Goal: Task Accomplishment & Management: Manage account settings

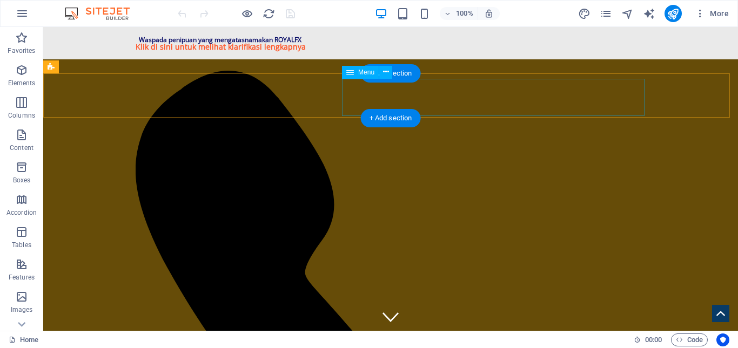
select select
select select "1"
select select
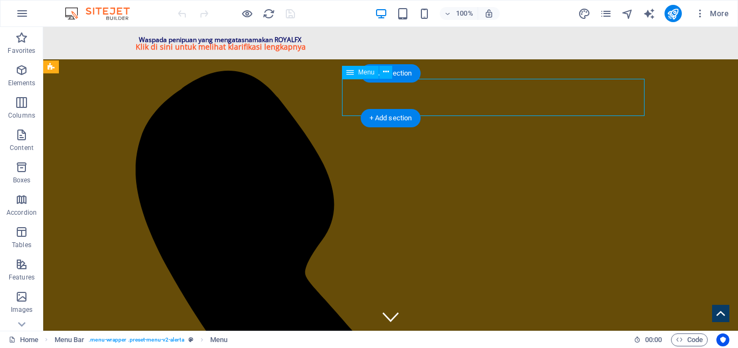
select select "2"
select select
select select "3"
select select
select select "4"
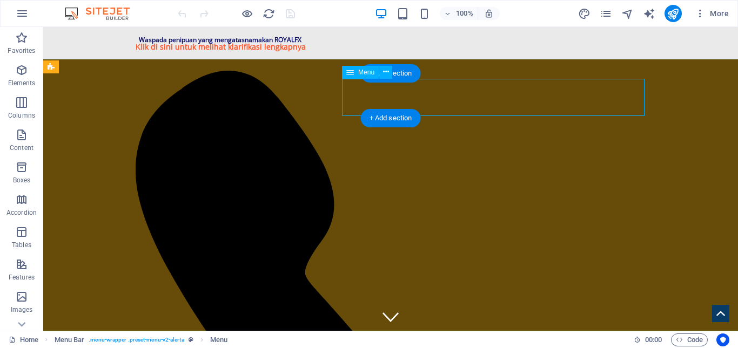
select select
select select "5"
select select
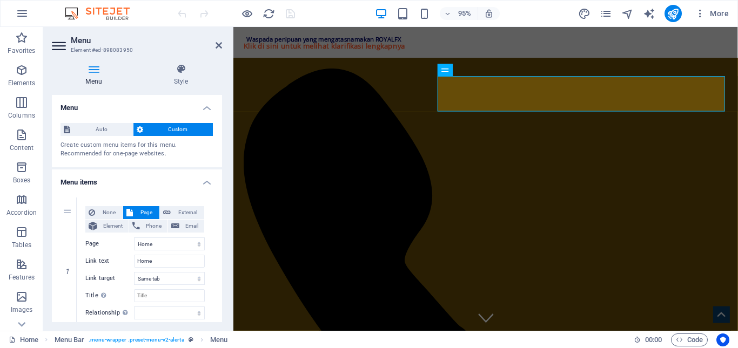
click at [95, 75] on h4 "Menu" at bounding box center [96, 75] width 88 height 23
click at [103, 125] on span "Auto" at bounding box center [101, 129] width 56 height 13
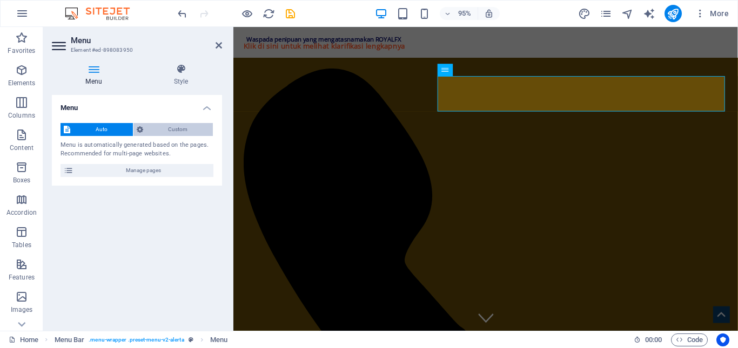
click at [155, 127] on span "Custom" at bounding box center [178, 129] width 64 height 13
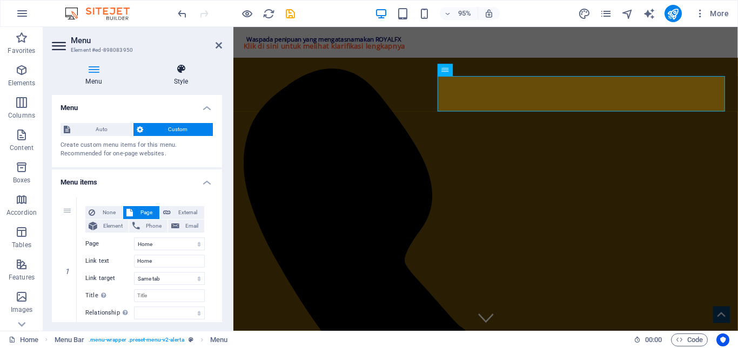
click at [178, 81] on h4 "Style" at bounding box center [181, 75] width 82 height 23
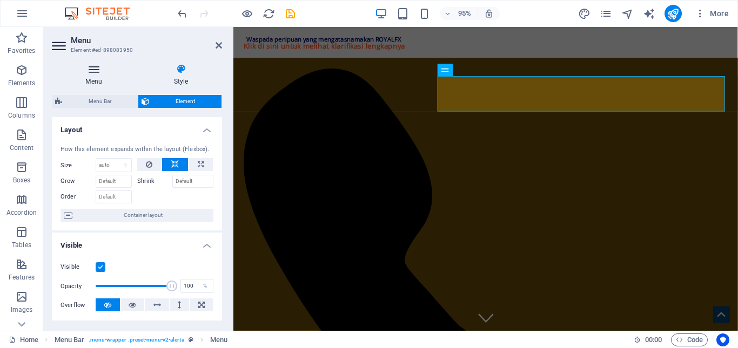
click at [104, 79] on h4 "Menu" at bounding box center [96, 75] width 88 height 23
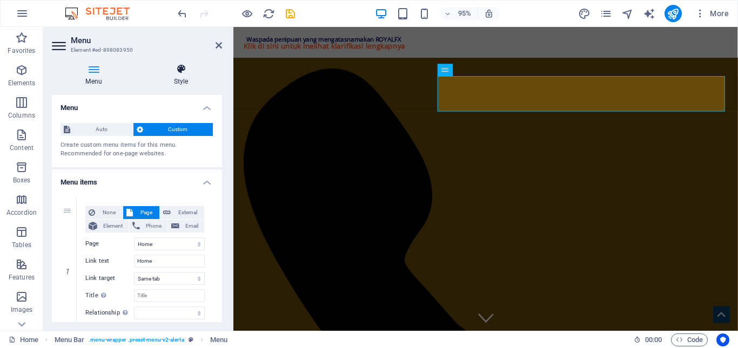
drag, startPoint x: 196, startPoint y: 71, endPoint x: 172, endPoint y: 74, distance: 24.0
click at [196, 71] on icon at bounding box center [181, 69] width 82 height 11
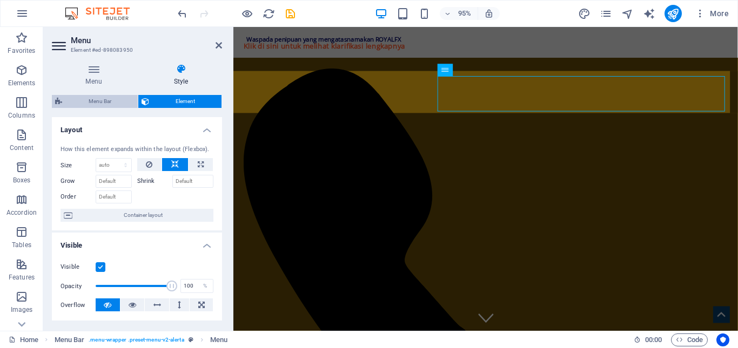
click at [105, 101] on span "Menu Bar" at bounding box center [99, 101] width 69 height 13
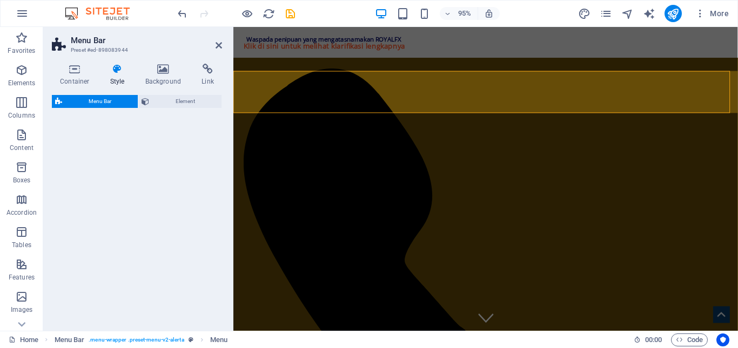
select select "rem"
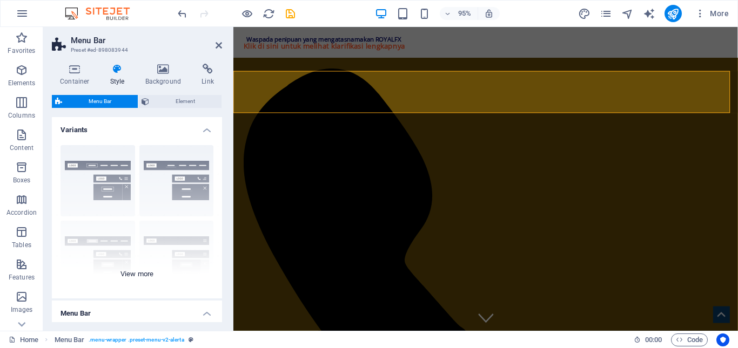
click at [112, 171] on div "Border Centered Default Fixed Loki Trigger Wide XXL" at bounding box center [137, 218] width 170 height 162
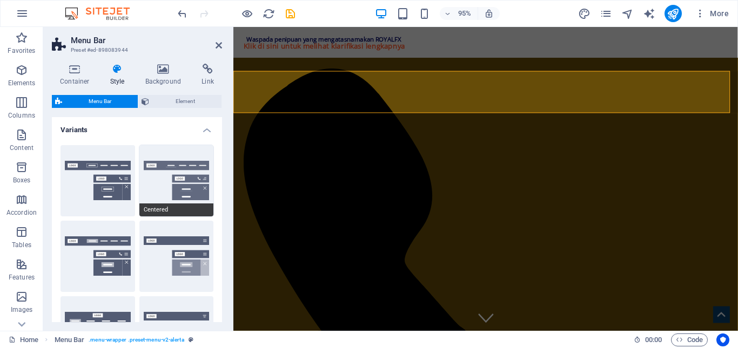
click at [153, 171] on button "Centered" at bounding box center [176, 180] width 75 height 71
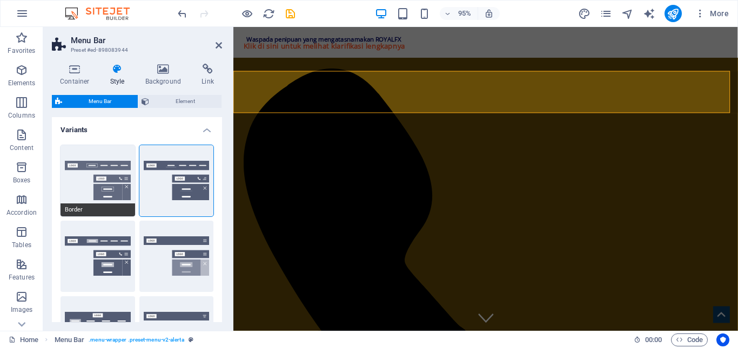
click at [97, 175] on button "Border" at bounding box center [98, 180] width 75 height 71
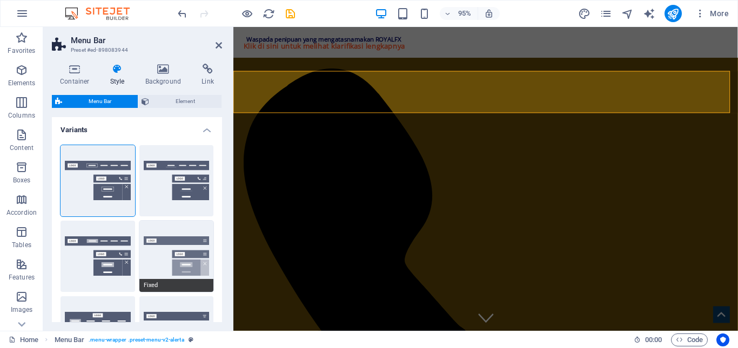
click at [152, 245] on button "Fixed" at bounding box center [176, 256] width 75 height 71
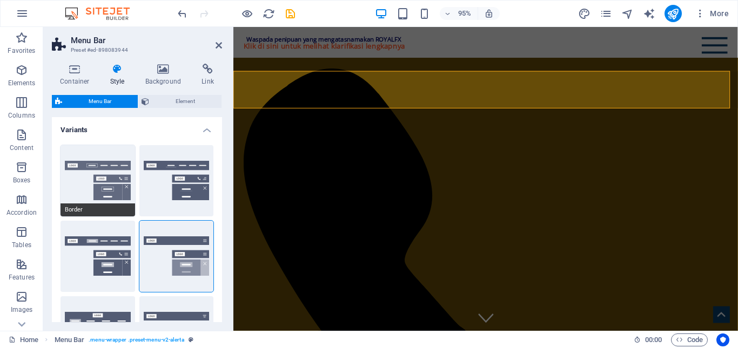
click at [104, 181] on button "Border" at bounding box center [98, 180] width 75 height 71
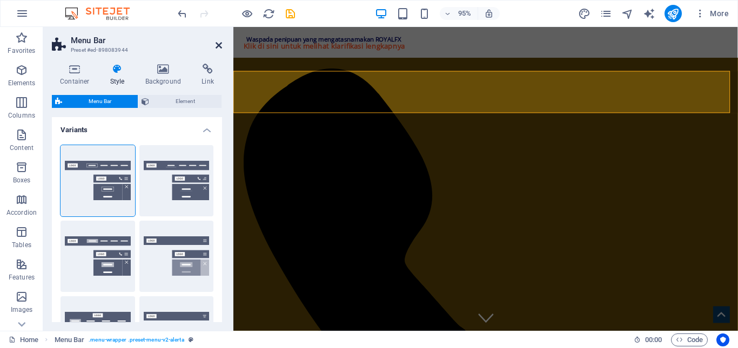
click at [217, 46] on icon at bounding box center [219, 45] width 6 height 9
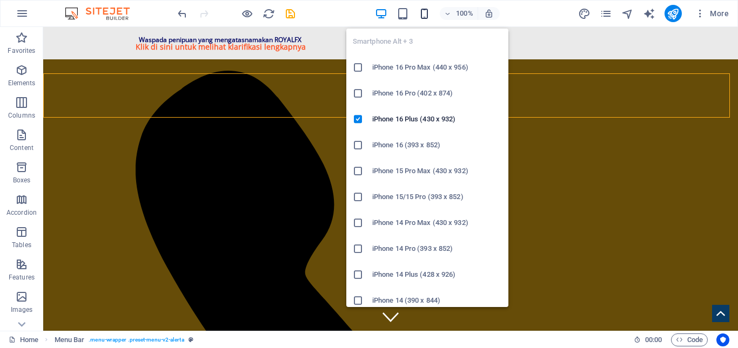
click at [424, 15] on icon "button" at bounding box center [424, 14] width 12 height 12
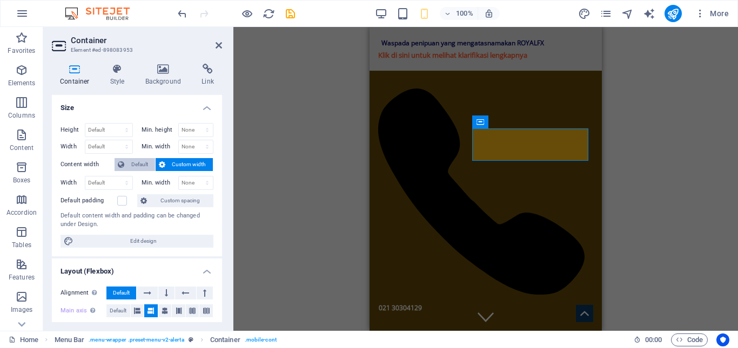
click at [146, 165] on span "Default" at bounding box center [140, 164] width 24 height 13
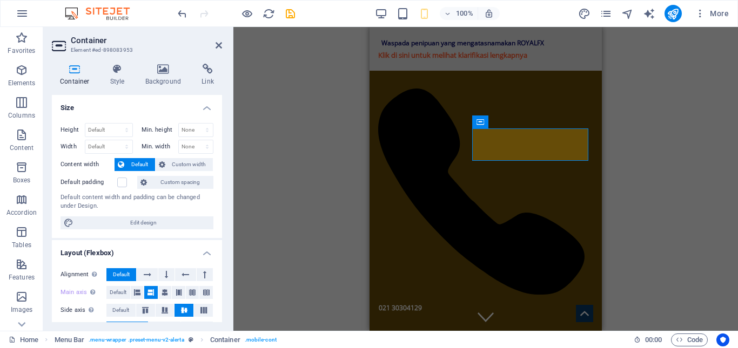
drag, startPoint x: 163, startPoint y: 78, endPoint x: 160, endPoint y: 232, distance: 153.5
click at [160, 199] on div "Container Style Background Link Size Height Default px rem % vh vw Min. height …" at bounding box center [137, 193] width 170 height 259
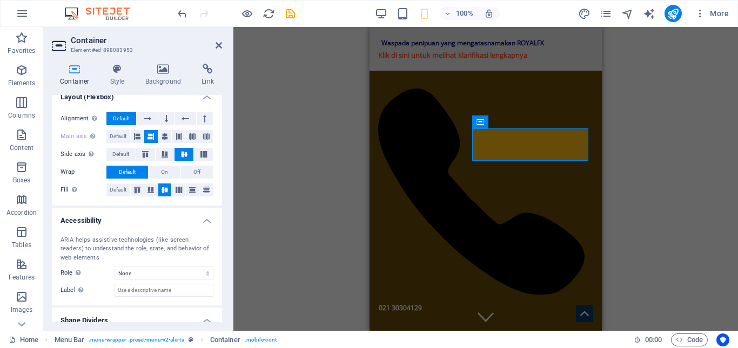
scroll to position [162, 0]
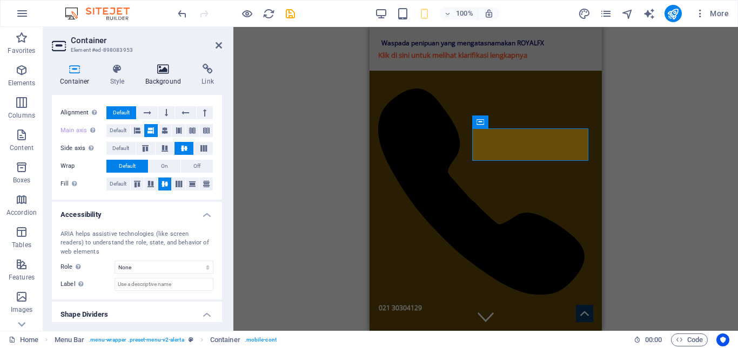
click at [162, 75] on h4 "Background" at bounding box center [165, 75] width 57 height 23
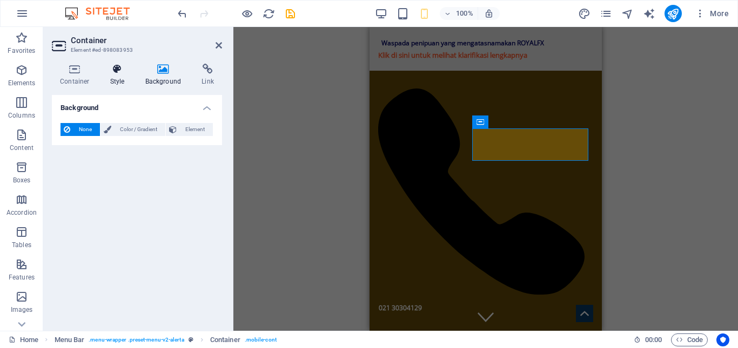
click at [112, 69] on icon at bounding box center [117, 69] width 31 height 11
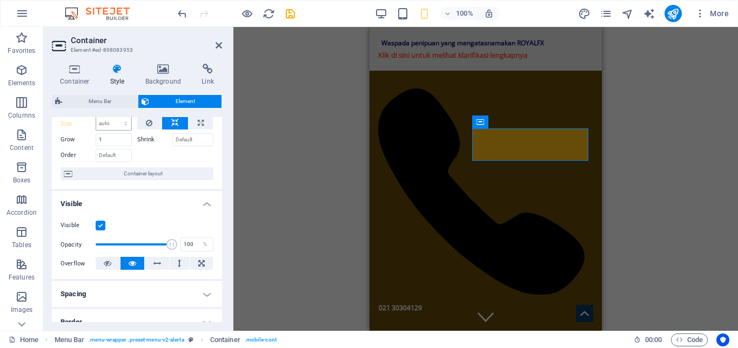
scroll to position [0, 0]
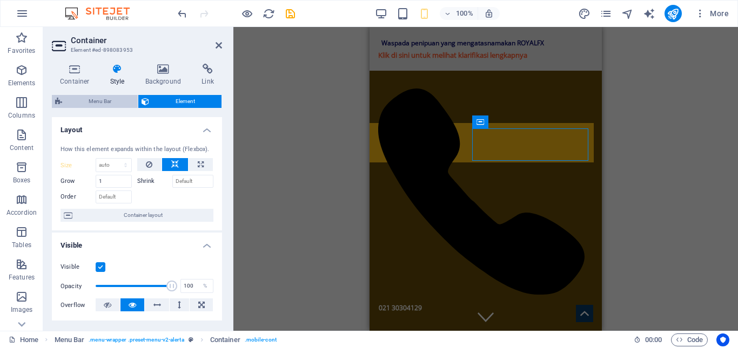
click at [110, 103] on span "Menu Bar" at bounding box center [99, 101] width 69 height 13
select select "rem"
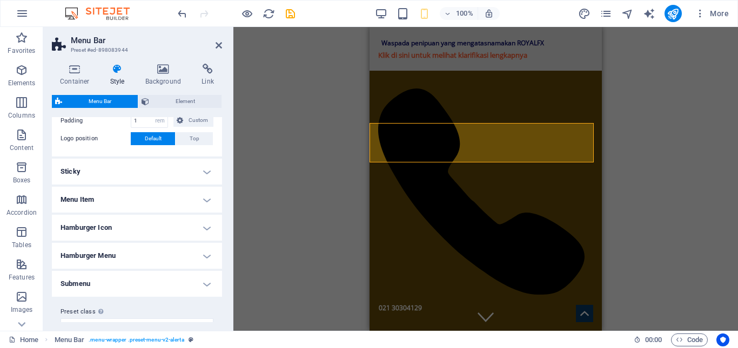
scroll to position [425, 0]
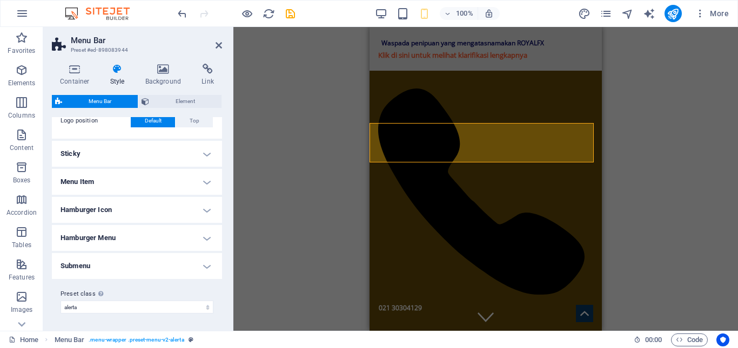
click at [131, 242] on h4 "Hamburger Menu" at bounding box center [137, 238] width 170 height 26
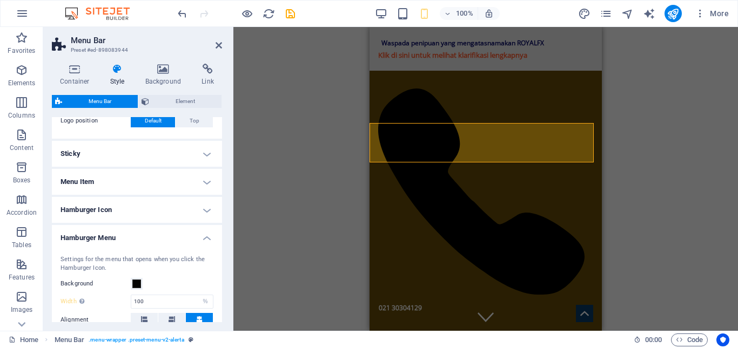
scroll to position [479, 0]
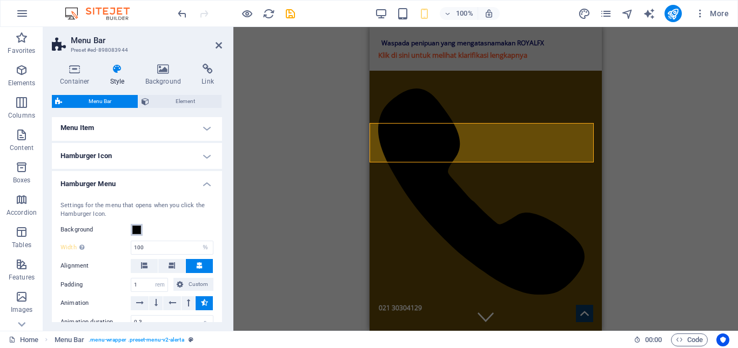
click at [135, 232] on span at bounding box center [136, 230] width 9 height 9
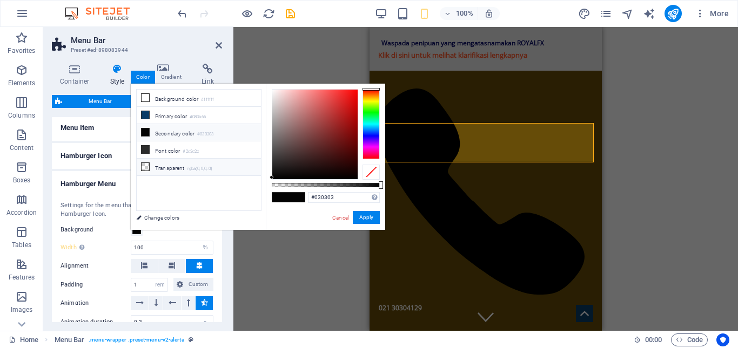
click at [158, 168] on li "Transparent rgba(0,0,0,.0)" at bounding box center [199, 167] width 124 height 17
type input "rgba(0, 0, 0, 0)"
click at [368, 218] on button "Apply" at bounding box center [366, 217] width 27 height 13
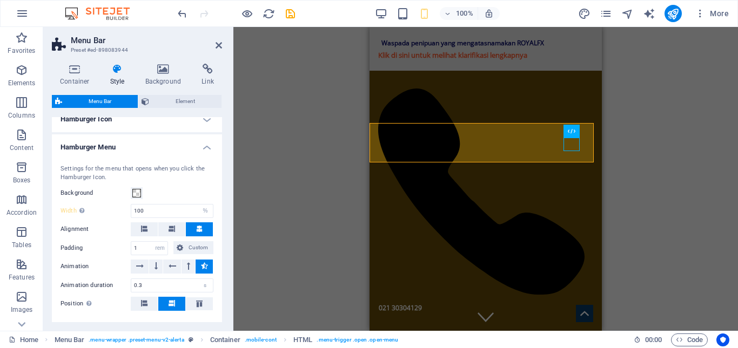
scroll to position [533, 0]
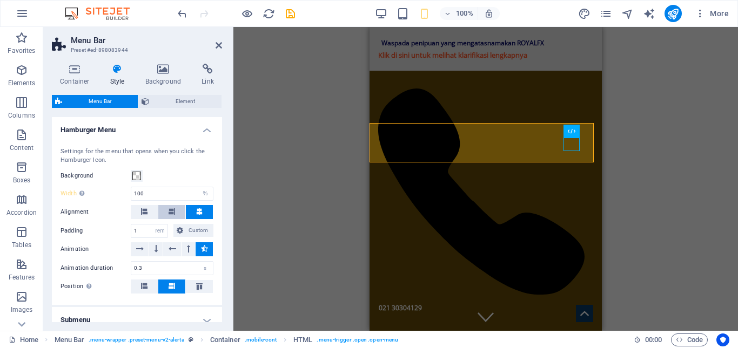
click at [178, 208] on button at bounding box center [171, 212] width 27 height 14
click at [192, 209] on button at bounding box center [199, 212] width 27 height 14
click at [140, 211] on button at bounding box center [144, 212] width 27 height 14
click at [169, 212] on icon at bounding box center [172, 212] width 6 height 6
click at [189, 212] on button at bounding box center [199, 212] width 27 height 14
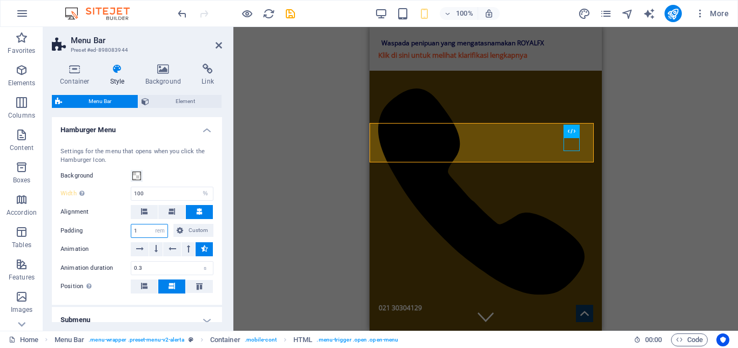
click at [143, 230] on input "1" at bounding box center [149, 231] width 36 height 13
type input "1"
type input "10"
click at [213, 164] on div "Settings for the menu that opens when you click the Hamburger Icon. Background …" at bounding box center [137, 221] width 175 height 169
drag, startPoint x: 139, startPoint y: 230, endPoint x: 131, endPoint y: 229, distance: 8.8
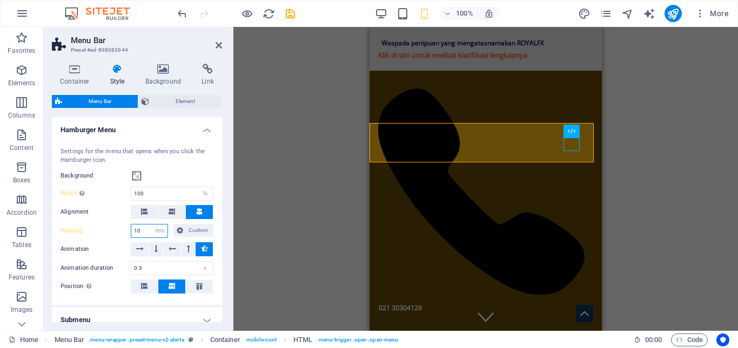
click at [131, 229] on div "10 px rem % vh vw Custom" at bounding box center [149, 231] width 37 height 14
type input "0"
click at [226, 167] on div "Container Style Background Link Size Height Default px rem % vh vw Min. height …" at bounding box center [136, 193] width 187 height 276
click at [141, 229] on input "0" at bounding box center [149, 231] width 36 height 13
type input "2"
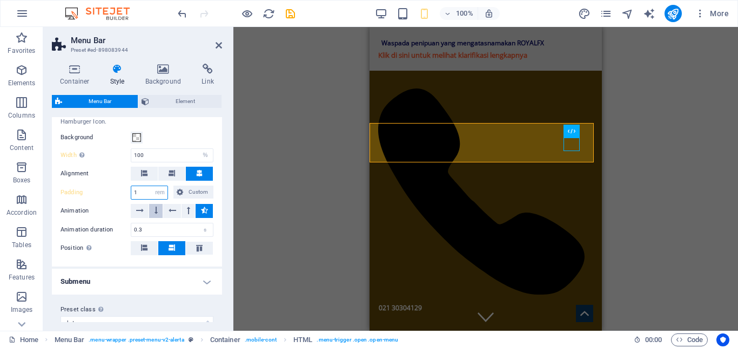
scroll to position [587, 0]
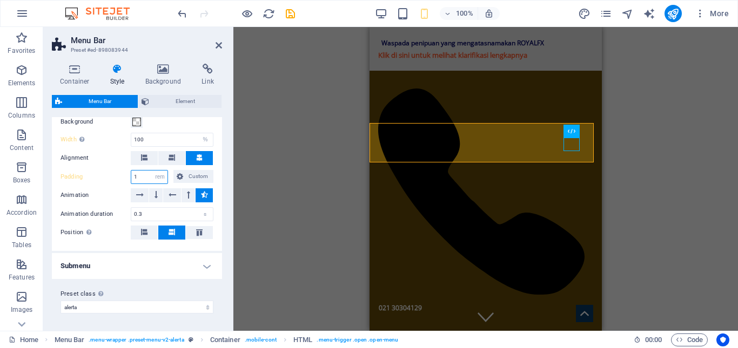
type input "1"
click at [157, 271] on h4 "Submenu" at bounding box center [137, 266] width 170 height 26
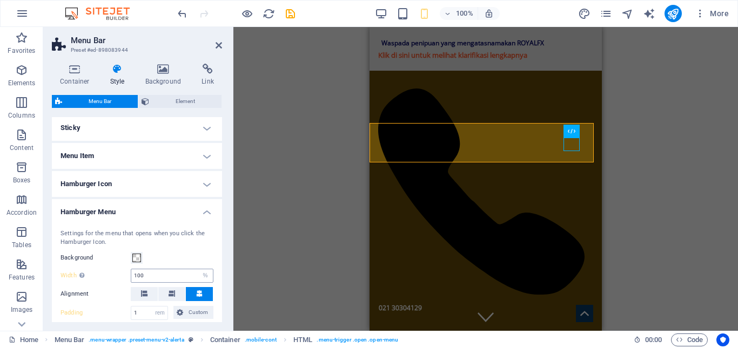
scroll to position [450, 0]
click at [164, 182] on h4 "Hamburger Icon" at bounding box center [137, 185] width 170 height 26
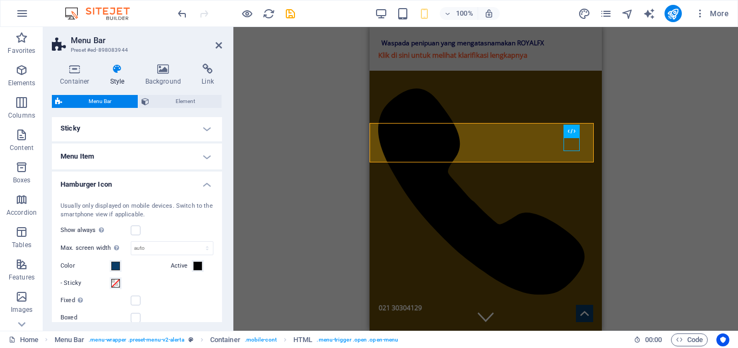
scroll to position [504, 0]
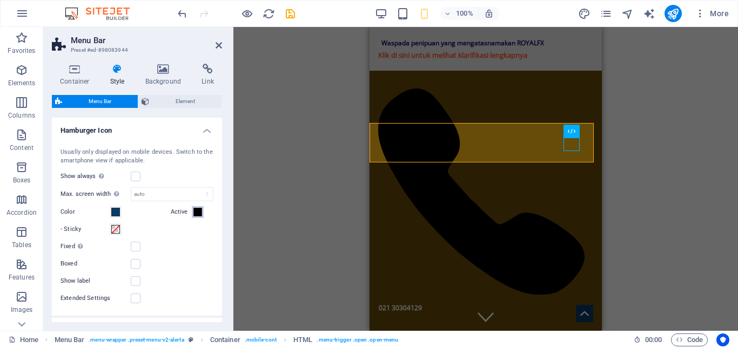
click at [196, 214] on span at bounding box center [197, 212] width 9 height 9
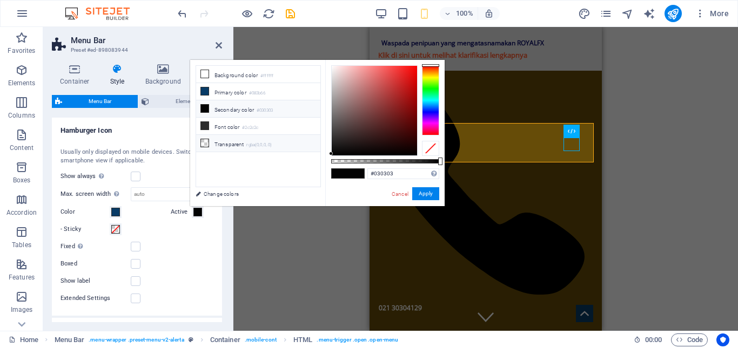
click at [206, 142] on icon at bounding box center [205, 143] width 8 height 8
type input "rgba(0, 0, 0, 0)"
click at [206, 142] on icon at bounding box center [205, 143] width 8 height 8
click at [395, 193] on link "Cancel" at bounding box center [400, 194] width 19 height 8
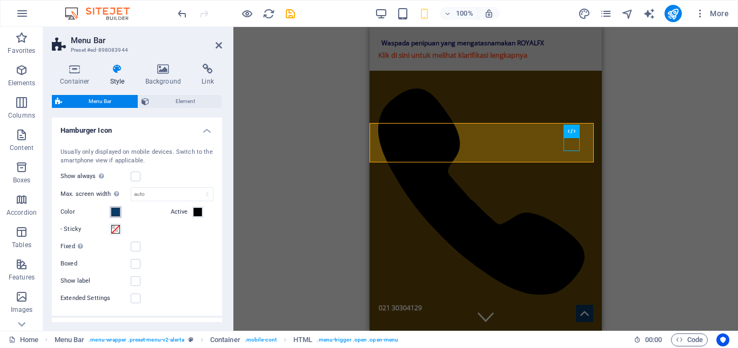
click at [115, 213] on span at bounding box center [115, 212] width 9 height 9
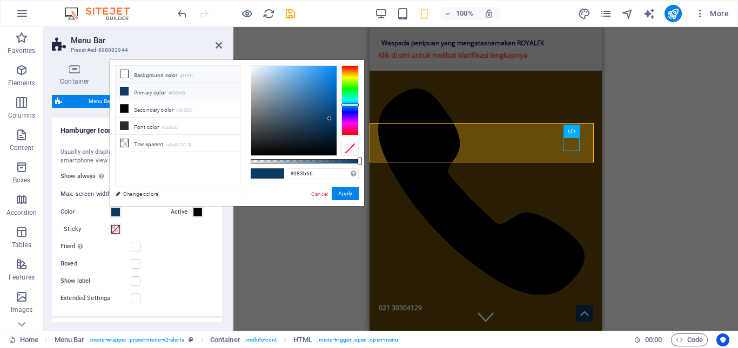
click at [126, 75] on icon at bounding box center [124, 74] width 8 height 8
type input "#ffffff"
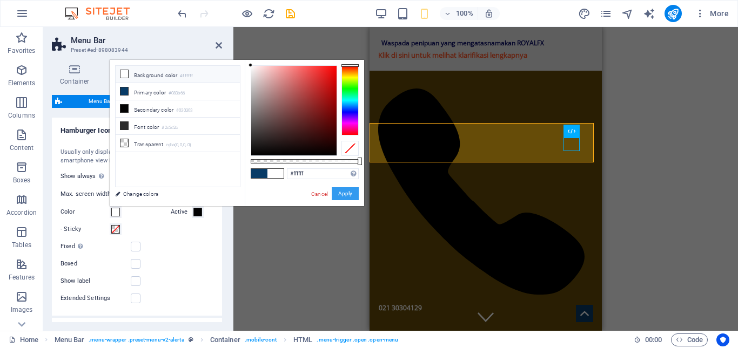
click at [340, 192] on button "Apply" at bounding box center [345, 193] width 27 height 13
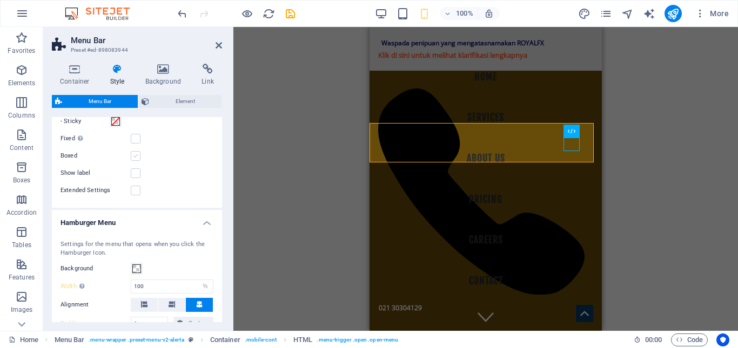
scroll to position [666, 0]
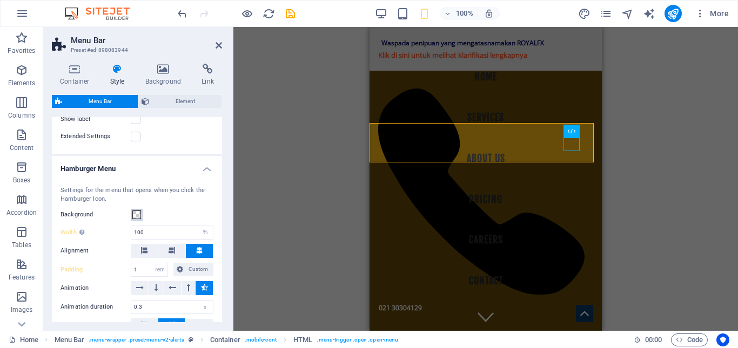
click at [137, 213] on span at bounding box center [136, 215] width 9 height 9
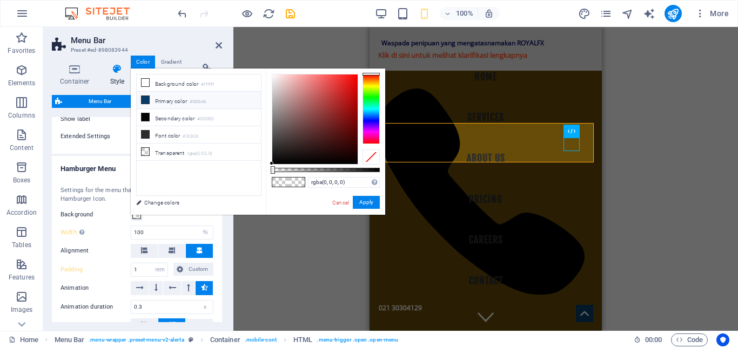
click at [145, 98] on icon at bounding box center [146, 100] width 8 height 8
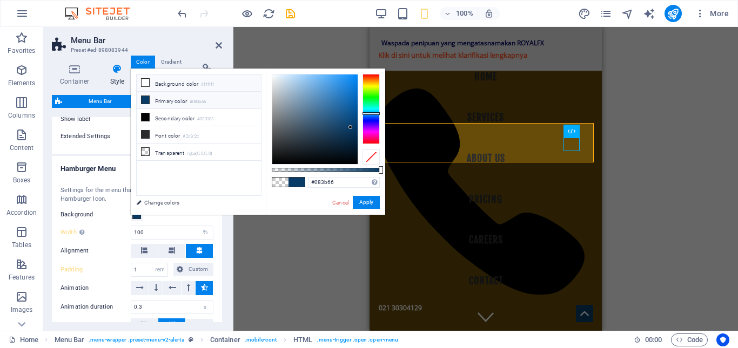
drag, startPoint x: 147, startPoint y: 97, endPoint x: 150, endPoint y: 81, distance: 17.0
click at [147, 96] on icon at bounding box center [146, 100] width 8 height 8
click at [150, 80] on li "Background color #ffffff" at bounding box center [199, 83] width 124 height 17
type input "#ffffff"
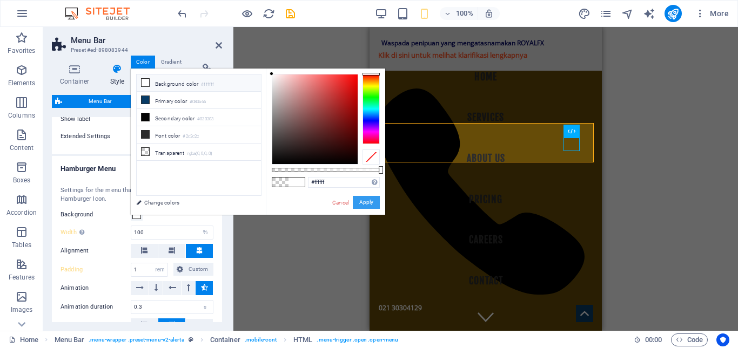
click at [355, 200] on button "Apply" at bounding box center [366, 202] width 27 height 13
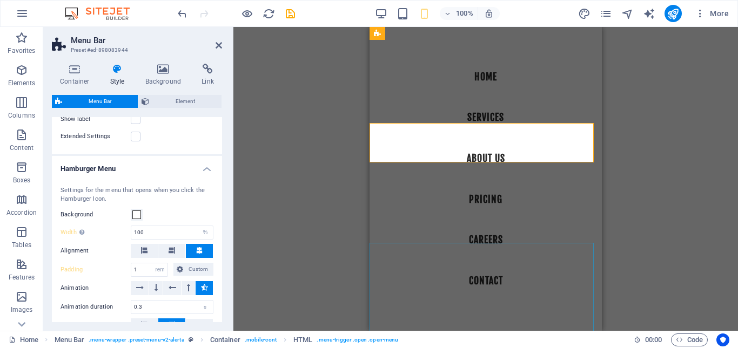
scroll to position [0, 0]
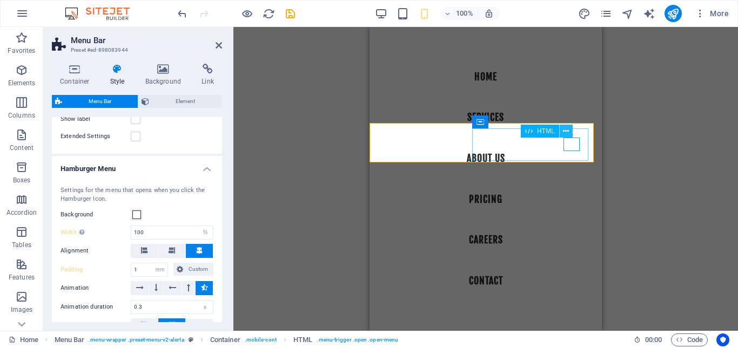
click at [564, 131] on icon at bounding box center [566, 131] width 6 height 11
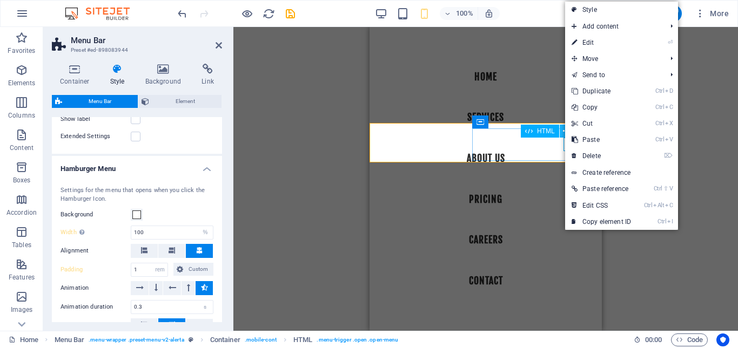
click at [564, 131] on icon at bounding box center [566, 131] width 6 height 11
click at [596, 5] on link "Style" at bounding box center [621, 10] width 113 height 16
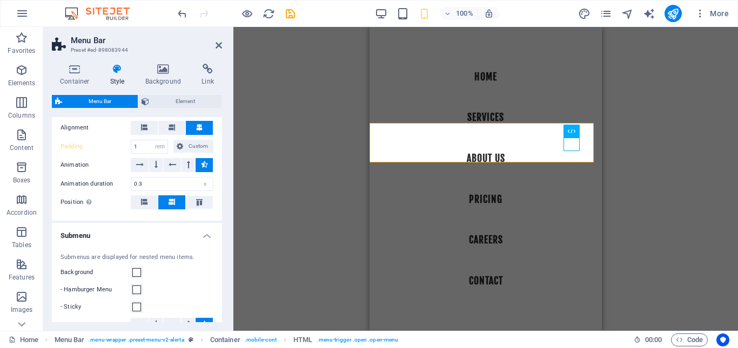
scroll to position [784, 0]
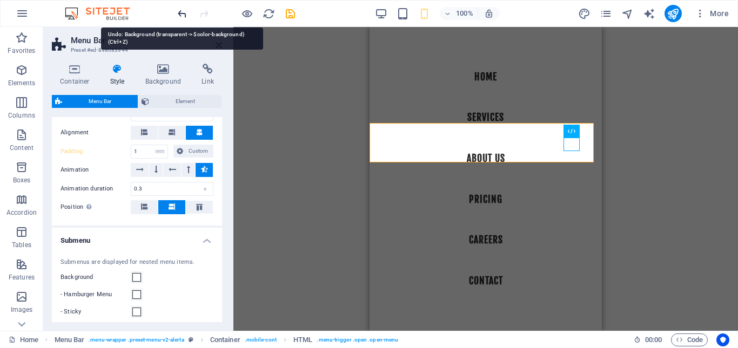
click at [182, 12] on icon "undo" at bounding box center [182, 14] width 12 height 12
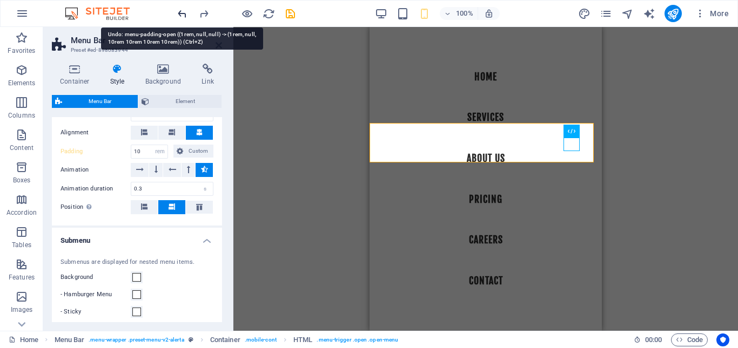
click at [182, 12] on icon "undo" at bounding box center [182, 14] width 12 height 12
type input "1"
click at [182, 12] on icon "undo" at bounding box center [182, 14] width 12 height 12
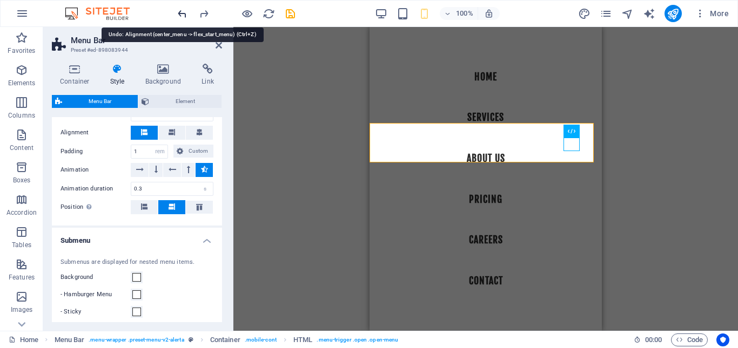
click at [182, 12] on icon "undo" at bounding box center [182, 14] width 12 height 12
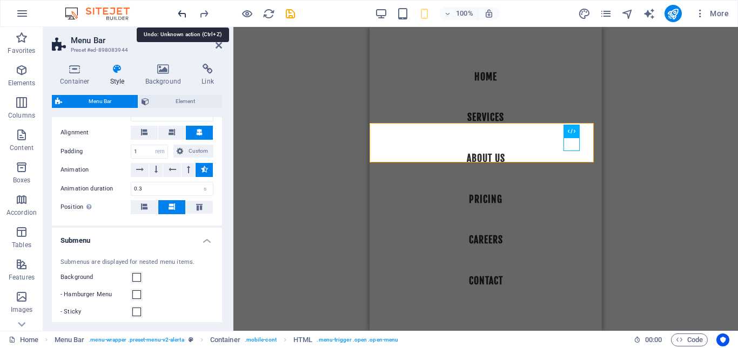
click at [182, 12] on icon "undo" at bounding box center [182, 14] width 12 height 12
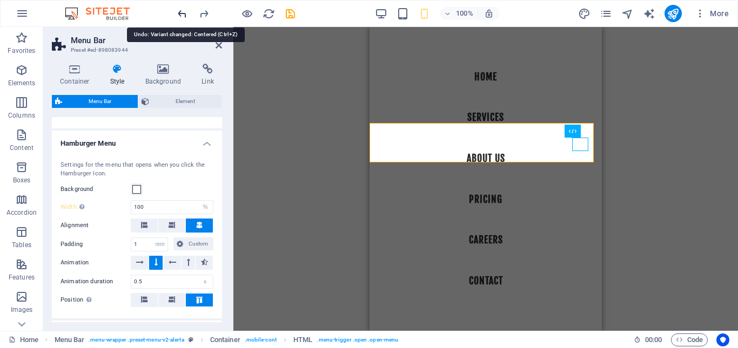
type input "100"
type input "0.5"
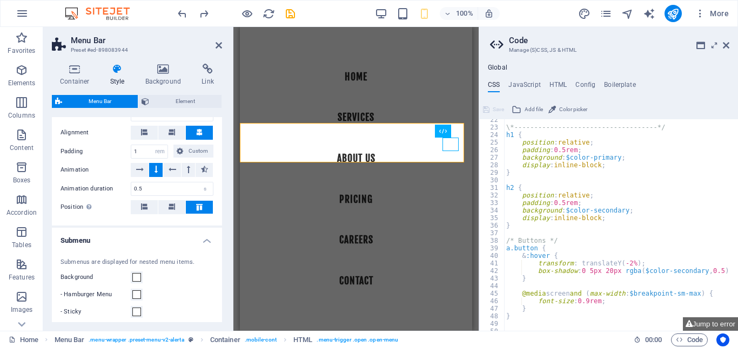
scroll to position [162, 0]
click at [726, 44] on icon at bounding box center [726, 45] width 6 height 9
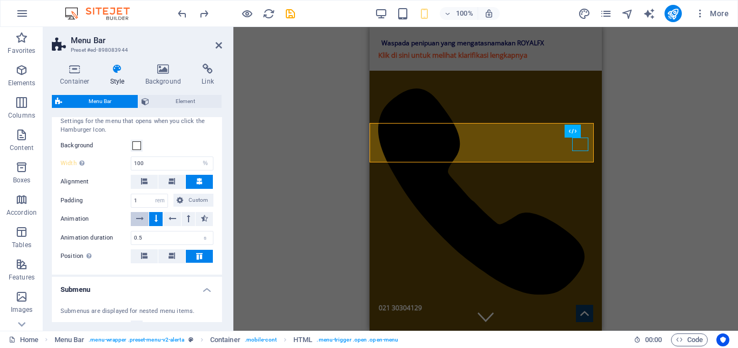
scroll to position [769, 0]
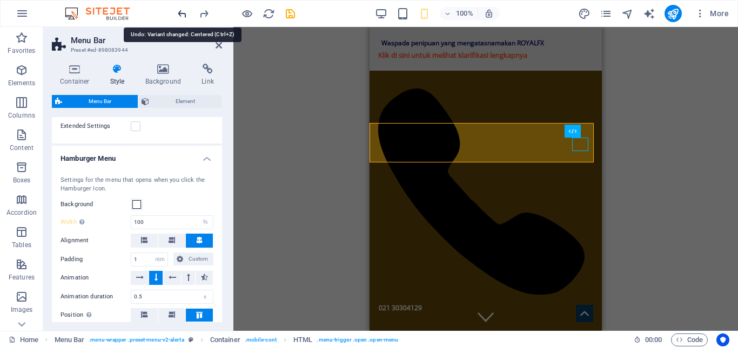
click at [184, 14] on icon "undo" at bounding box center [182, 14] width 12 height 12
type input "0.5"
type input "0.3"
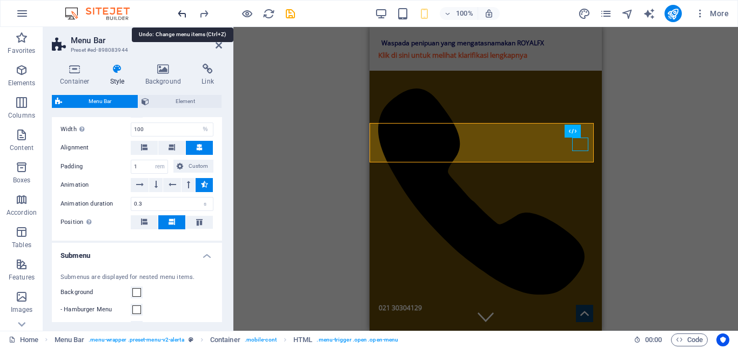
click at [184, 14] on icon "undo" at bounding box center [182, 14] width 12 height 12
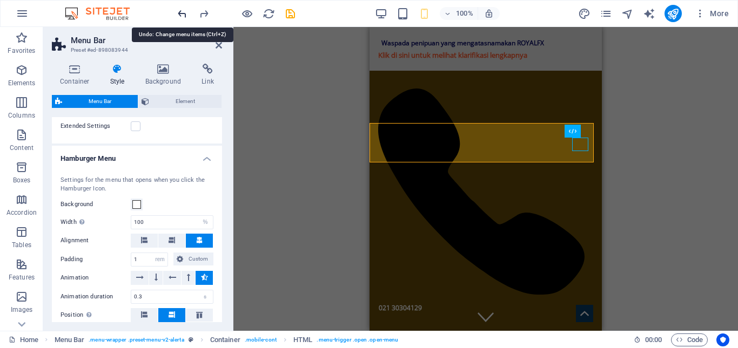
click at [184, 14] on icon "undo" at bounding box center [182, 14] width 12 height 12
click at [184, 14] on div at bounding box center [236, 13] width 121 height 17
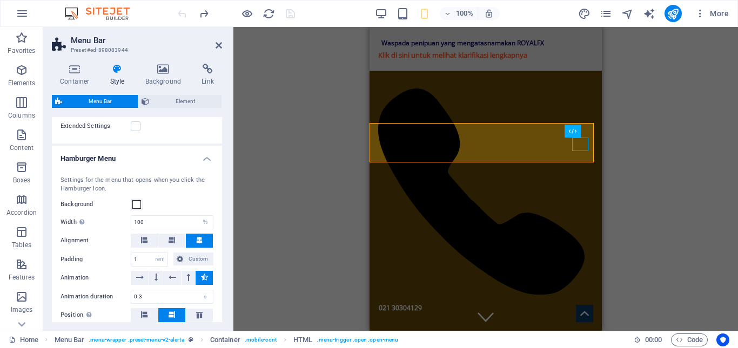
click at [184, 14] on div at bounding box center [236, 13] width 121 height 17
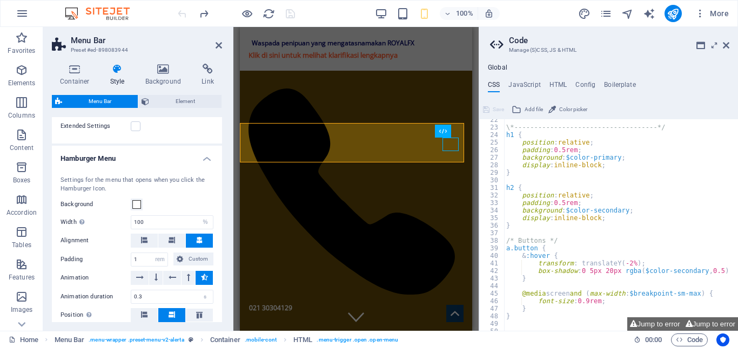
scroll to position [162, 0]
click at [723, 39] on h2 "Code" at bounding box center [619, 41] width 220 height 10
click at [725, 44] on icon at bounding box center [726, 45] width 6 height 9
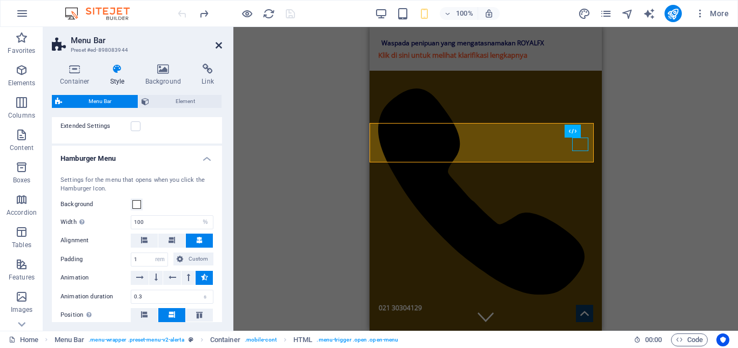
click at [218, 43] on icon at bounding box center [219, 45] width 6 height 9
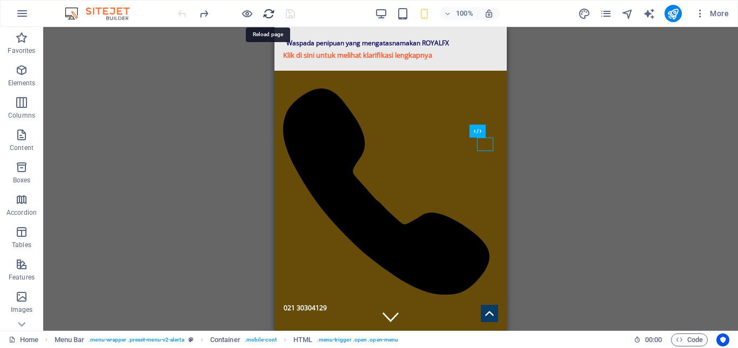
click at [266, 13] on icon "reload" at bounding box center [269, 14] width 12 height 12
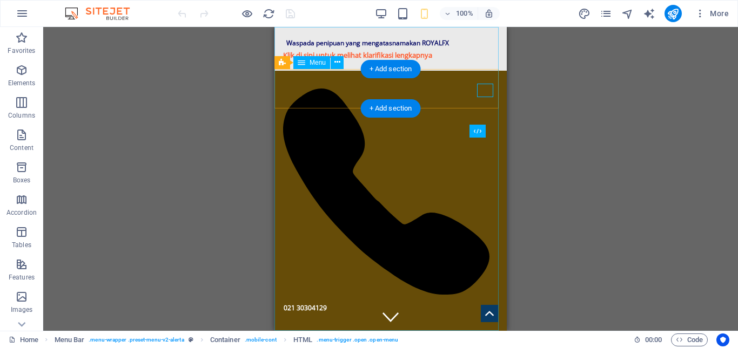
select select
select select "1"
select select
select select "2"
select select
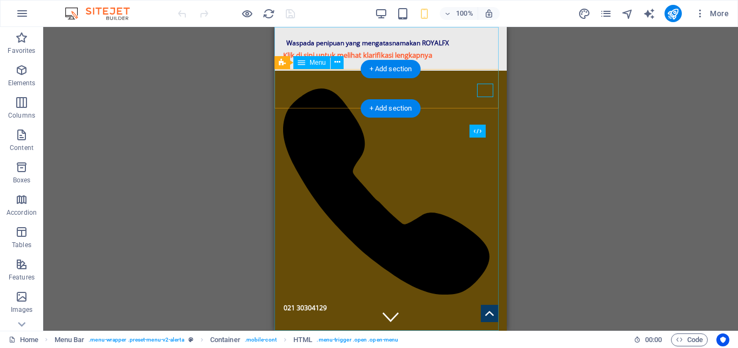
select select "3"
select select
select select "4"
select select
select select "5"
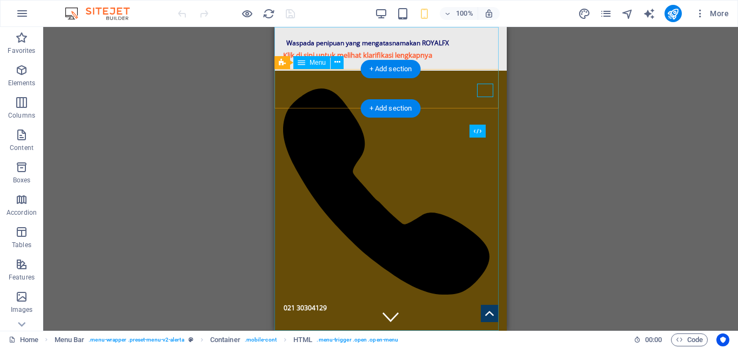
select select
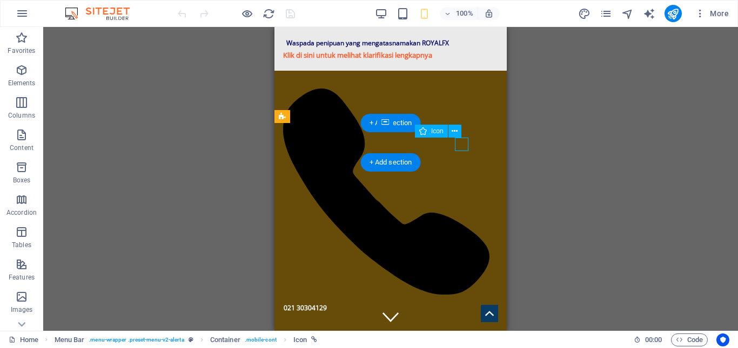
select select "xMidYMid"
select select "px"
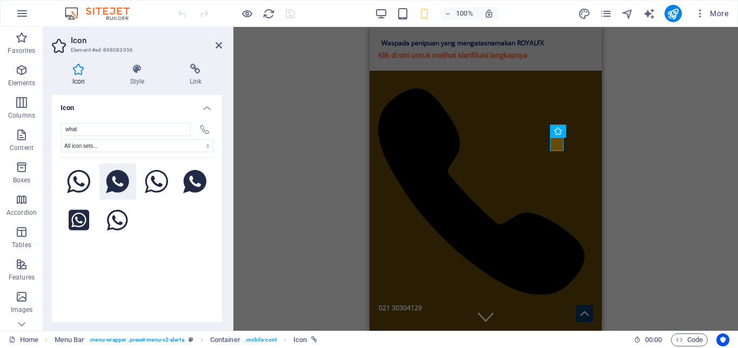
type input "what"
click at [118, 182] on icon at bounding box center [117, 182] width 23 height 24
click at [89, 184] on icon at bounding box center [79, 182] width 24 height 24
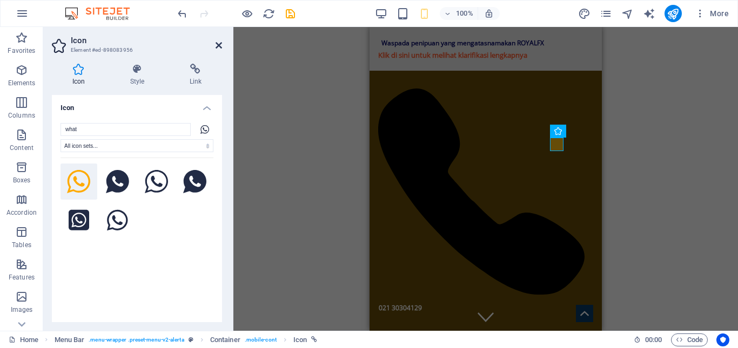
click at [216, 44] on icon at bounding box center [219, 45] width 6 height 9
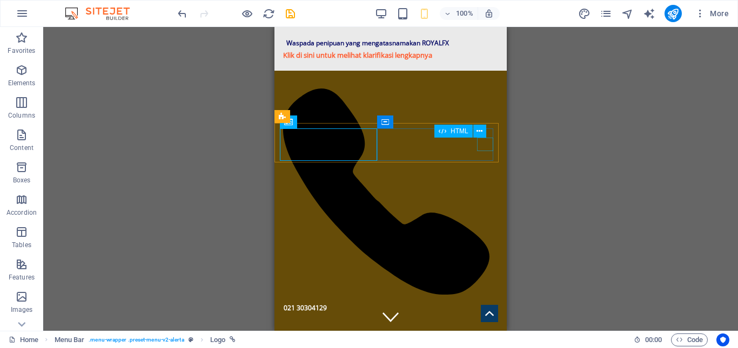
click at [490, 138] on div "HTML" at bounding box center [463, 132] width 59 height 14
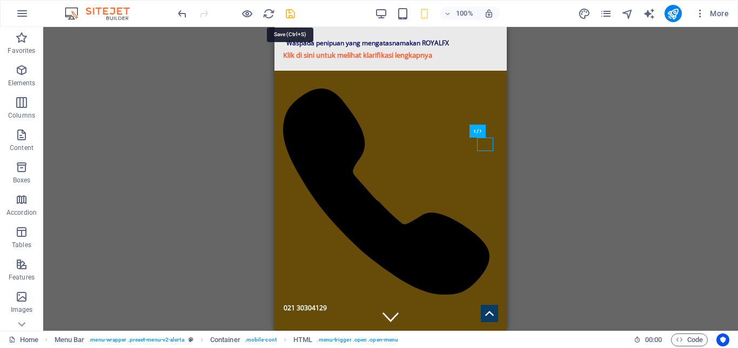
click at [291, 14] on icon "save" at bounding box center [290, 14] width 12 height 12
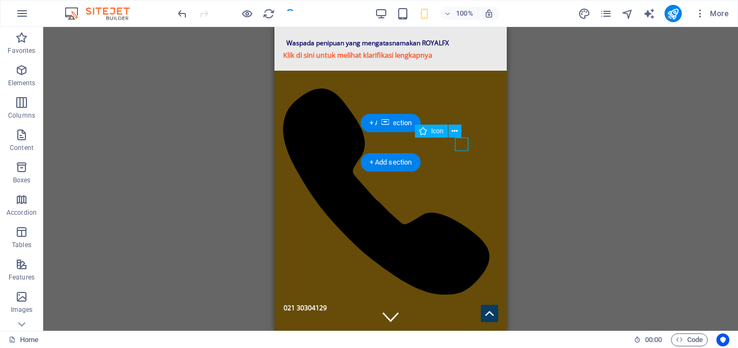
select select "xMidYMid"
select select "px"
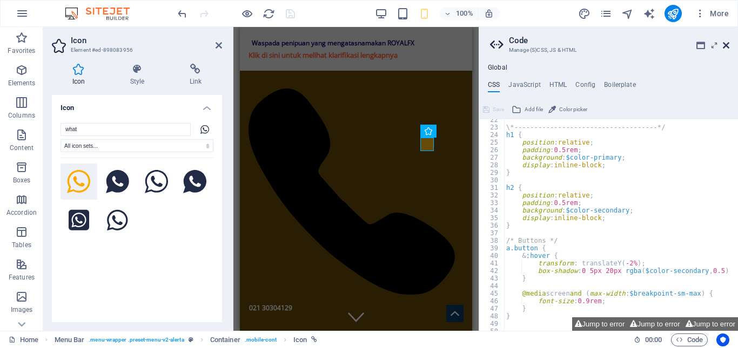
click at [726, 45] on icon at bounding box center [726, 45] width 6 height 9
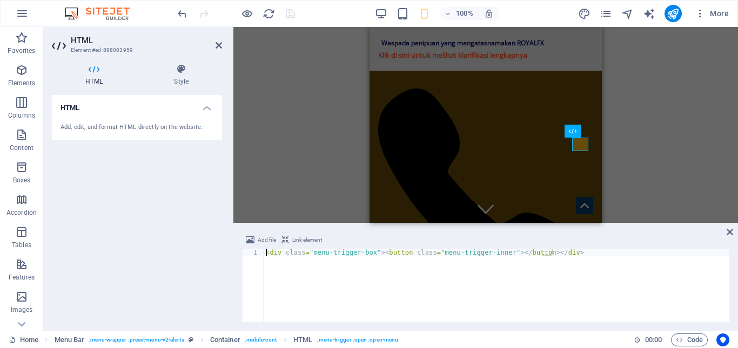
click at [156, 135] on div "Add, edit, and format HTML directly on the website." at bounding box center [137, 128] width 170 height 26
click at [177, 81] on h4 "Style" at bounding box center [181, 75] width 82 height 23
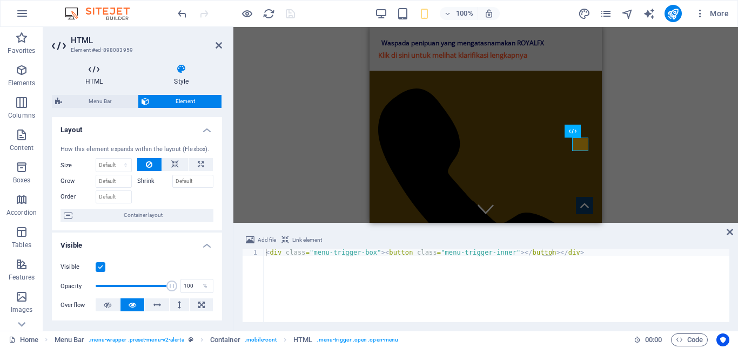
click at [102, 78] on h4 "HTML" at bounding box center [96, 75] width 89 height 23
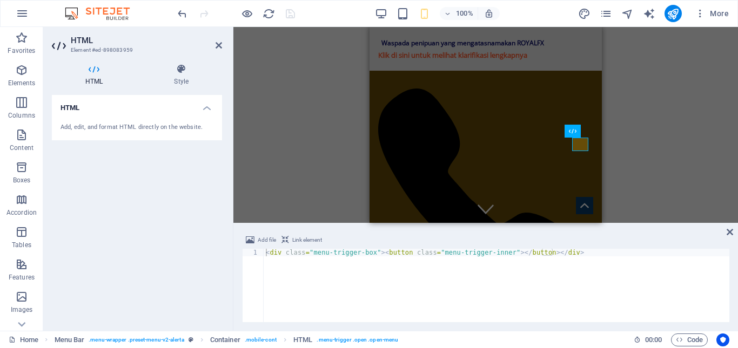
click at [130, 124] on div "Add, edit, and format HTML directly on the website." at bounding box center [137, 127] width 153 height 9
click at [316, 238] on span "Link element" at bounding box center [307, 240] width 30 height 13
click at [729, 232] on icon at bounding box center [730, 232] width 6 height 9
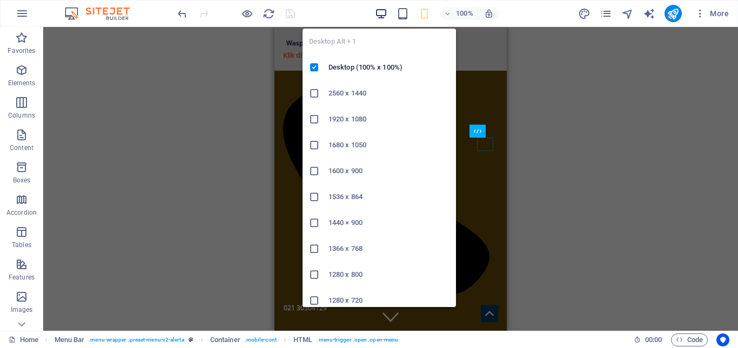
click at [388, 9] on span "button" at bounding box center [381, 14] width 13 height 12
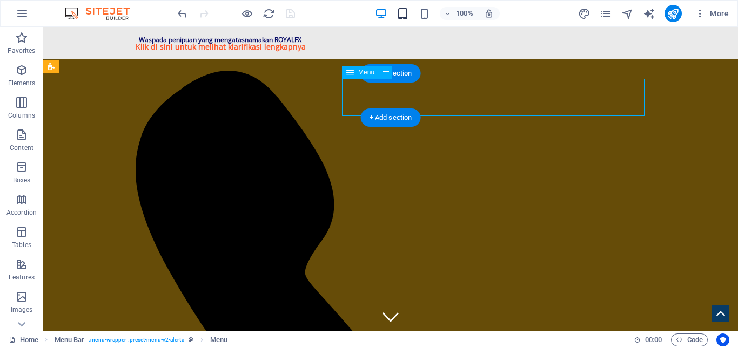
select select
select select "1"
select select
select select "2"
select select
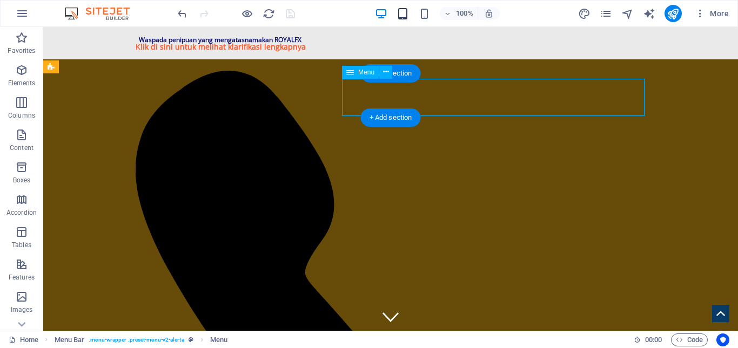
select select "3"
select select
select select "4"
select select
select select "5"
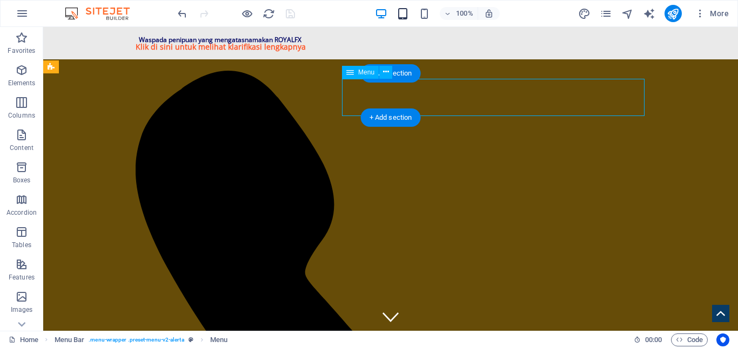
select select
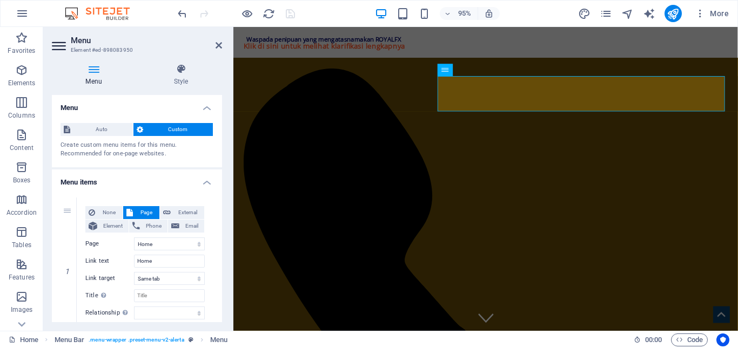
click at [97, 77] on h4 "Menu" at bounding box center [96, 75] width 88 height 23
click at [106, 127] on span "Auto" at bounding box center [101, 129] width 56 height 13
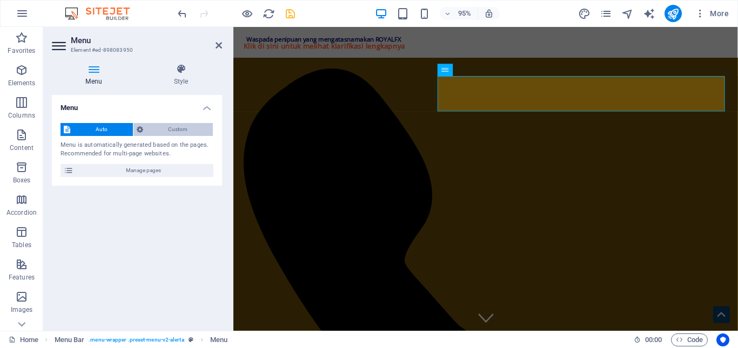
click at [176, 129] on span "Custom" at bounding box center [178, 129] width 64 height 13
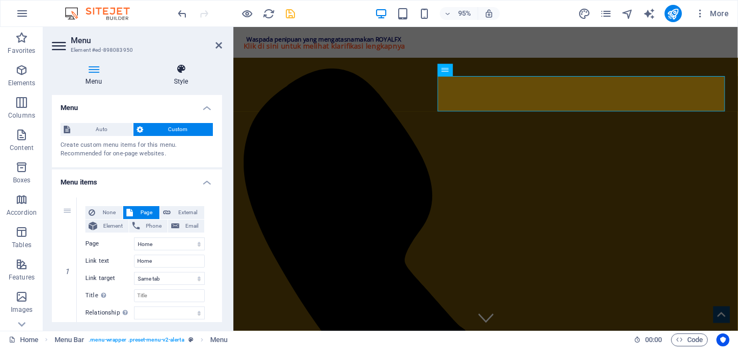
click at [179, 83] on h4 "Style" at bounding box center [181, 75] width 82 height 23
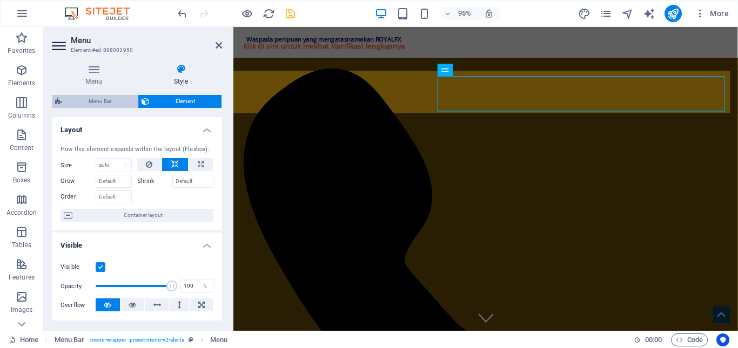
click at [108, 106] on span "Menu Bar" at bounding box center [99, 101] width 69 height 13
select select "rem"
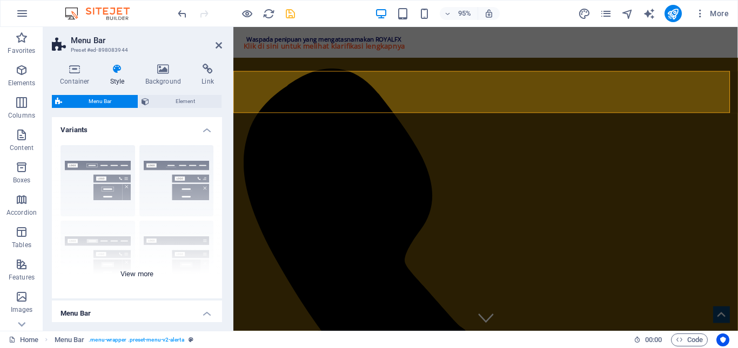
click at [108, 186] on div "Border Centered Default Fixed Loki Trigger Wide XXL" at bounding box center [137, 218] width 170 height 162
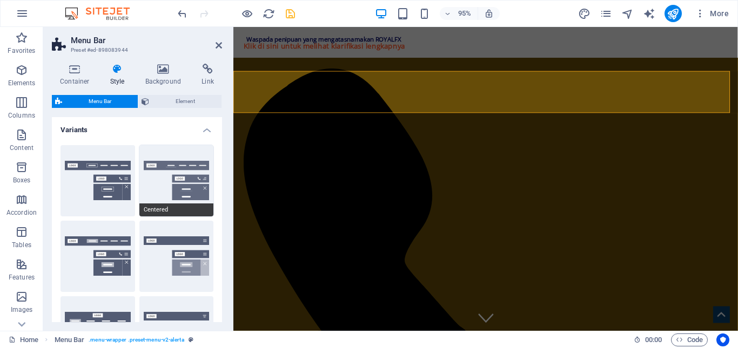
click at [164, 183] on button "Centered" at bounding box center [176, 180] width 75 height 71
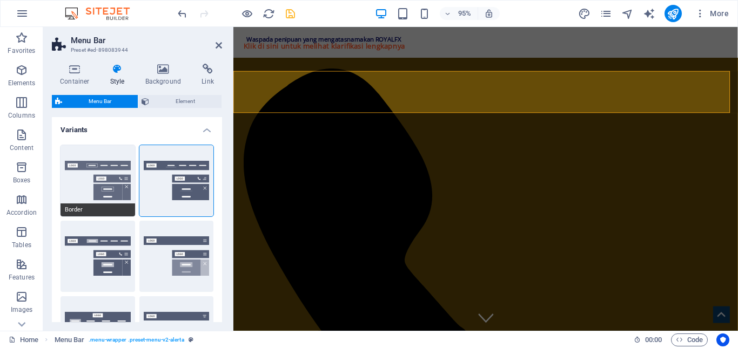
click at [103, 182] on button "Border" at bounding box center [98, 180] width 75 height 71
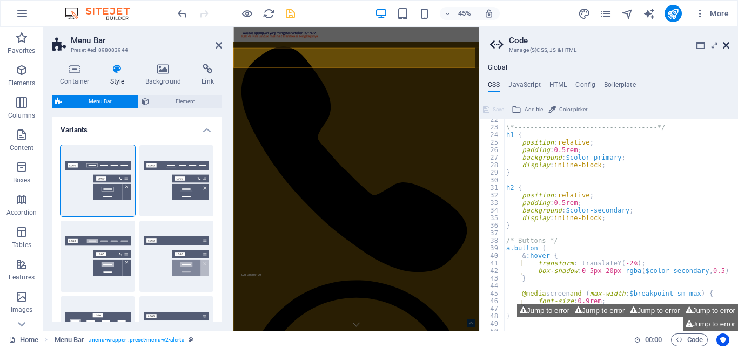
click at [726, 46] on icon at bounding box center [726, 45] width 6 height 9
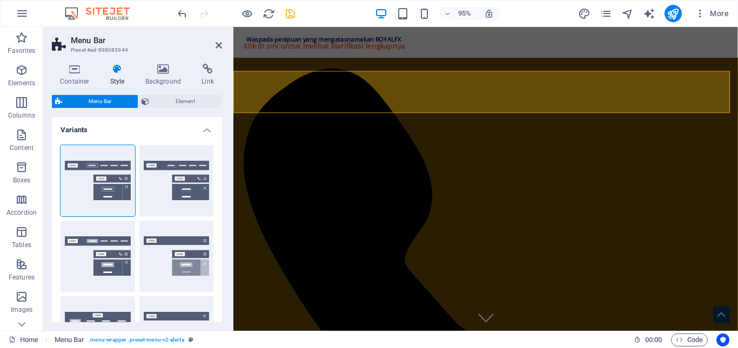
click at [106, 246] on div "Default" at bounding box center [98, 256] width 75 height 71
click at [152, 184] on button "Centered" at bounding box center [176, 180] width 75 height 71
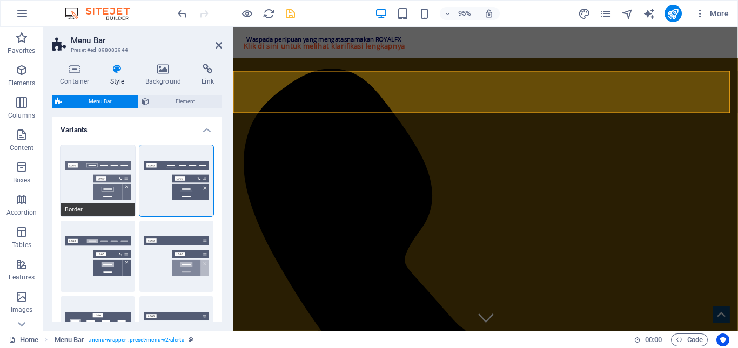
click at [92, 182] on button "Border" at bounding box center [98, 180] width 75 height 71
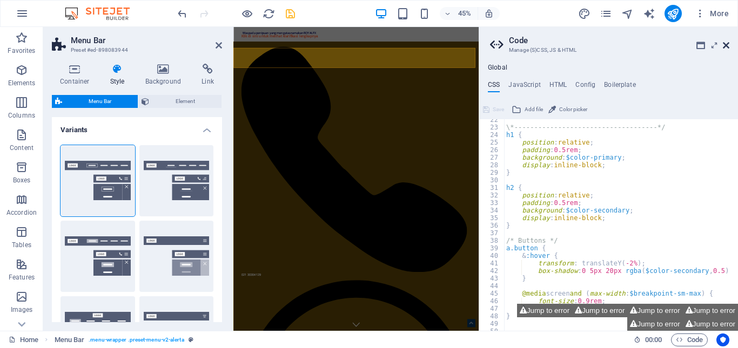
click at [729, 46] on icon at bounding box center [726, 45] width 6 height 9
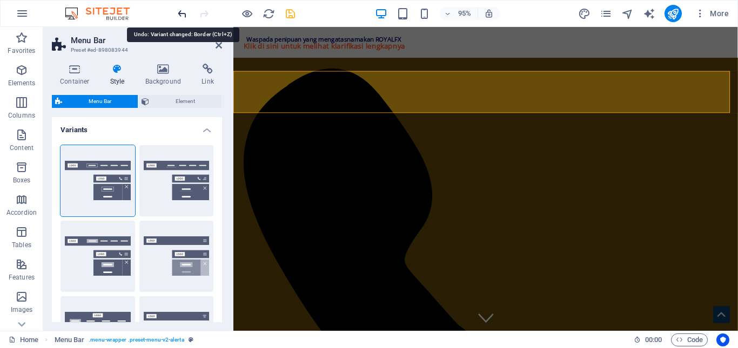
click at [179, 17] on icon "undo" at bounding box center [182, 14] width 12 height 12
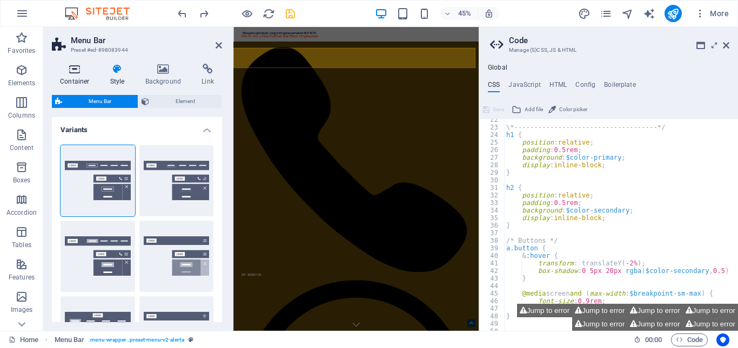
click at [67, 68] on icon at bounding box center [75, 69] width 46 height 11
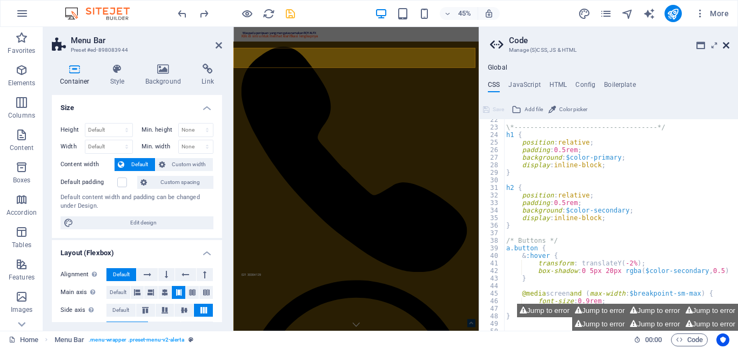
click at [727, 45] on icon at bounding box center [726, 45] width 6 height 9
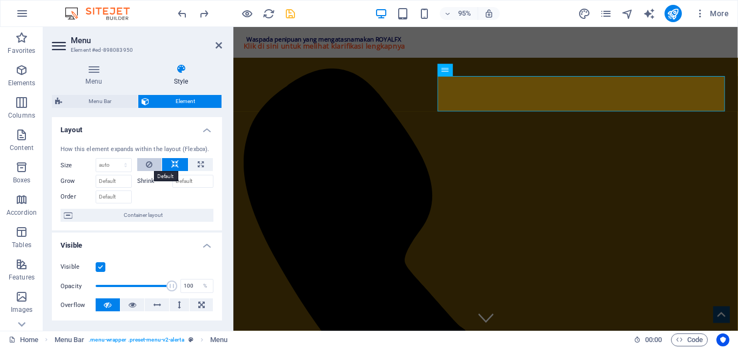
click at [155, 160] on button at bounding box center [149, 164] width 25 height 13
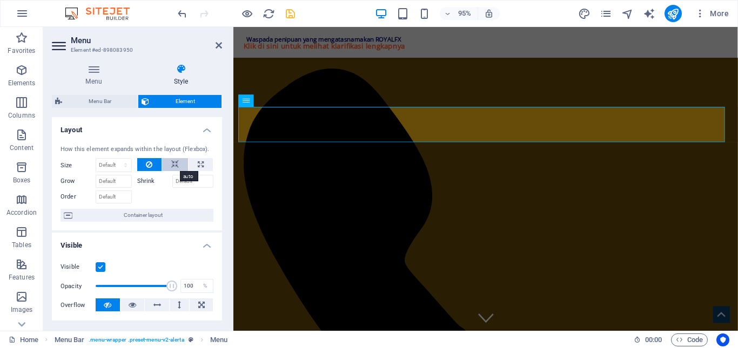
click at [166, 162] on button at bounding box center [175, 164] width 26 height 13
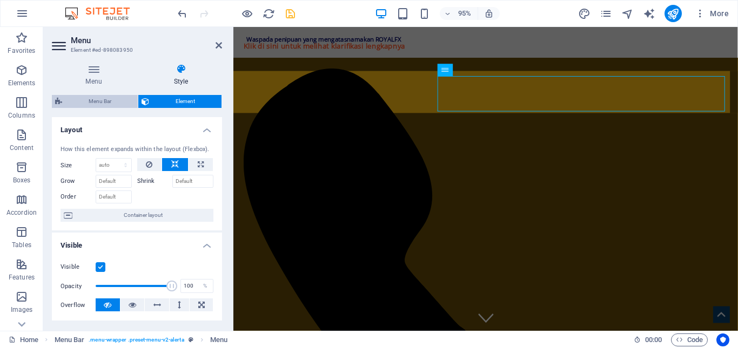
click at [91, 105] on span "Menu Bar" at bounding box center [99, 101] width 69 height 13
select select "rem"
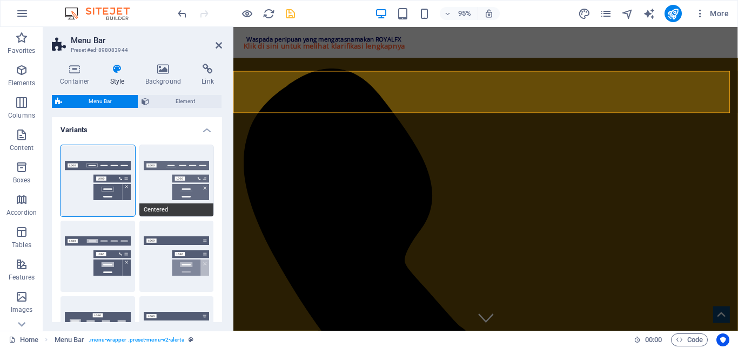
click at [151, 166] on button "Centered" at bounding box center [176, 180] width 75 height 71
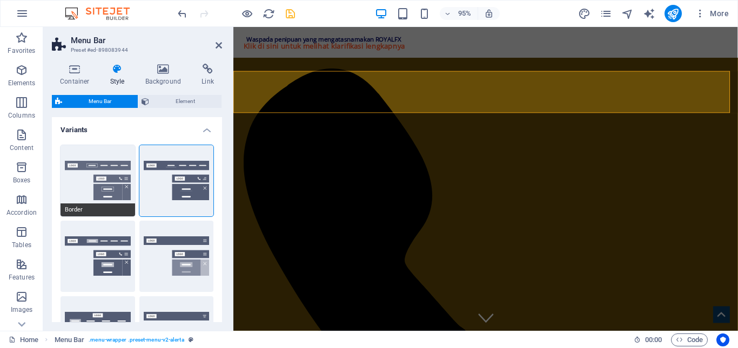
click at [122, 164] on button "Border" at bounding box center [98, 180] width 75 height 71
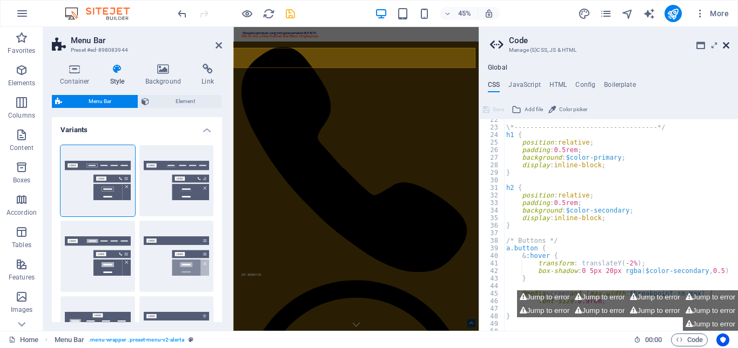
click at [725, 48] on icon at bounding box center [726, 45] width 6 height 9
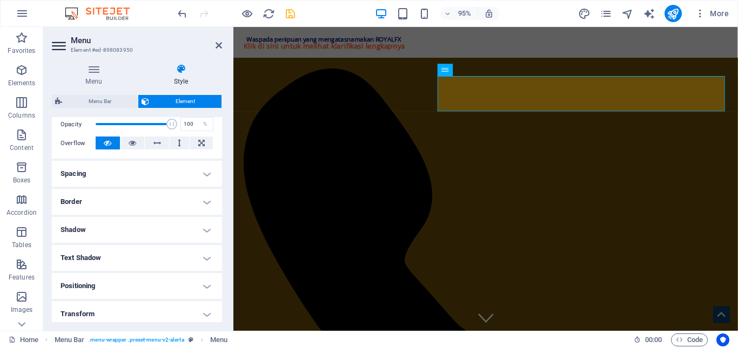
click at [182, 197] on h4 "Border" at bounding box center [137, 202] width 170 height 26
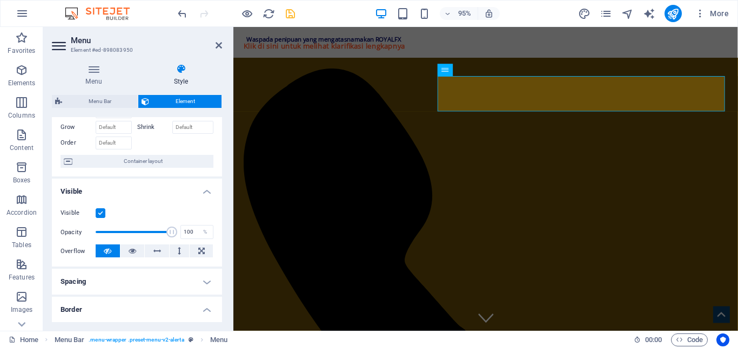
scroll to position [0, 0]
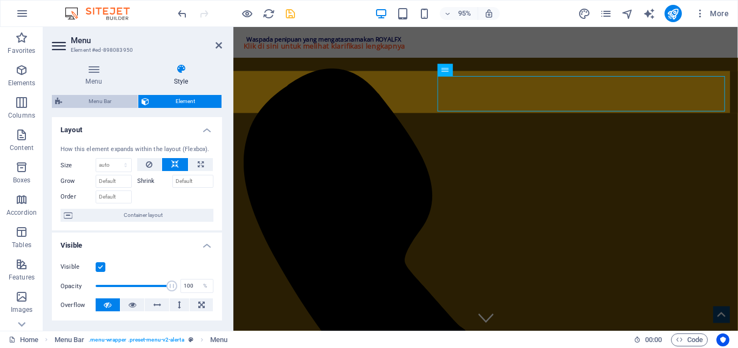
click at [102, 103] on span "Menu Bar" at bounding box center [99, 101] width 69 height 13
select select "rem"
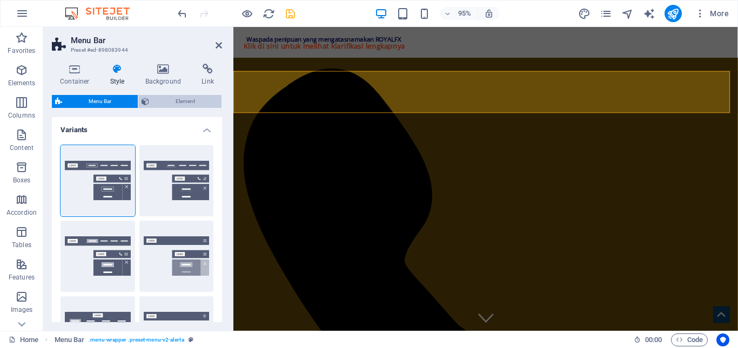
click at [189, 100] on span "Element" at bounding box center [185, 101] width 66 height 13
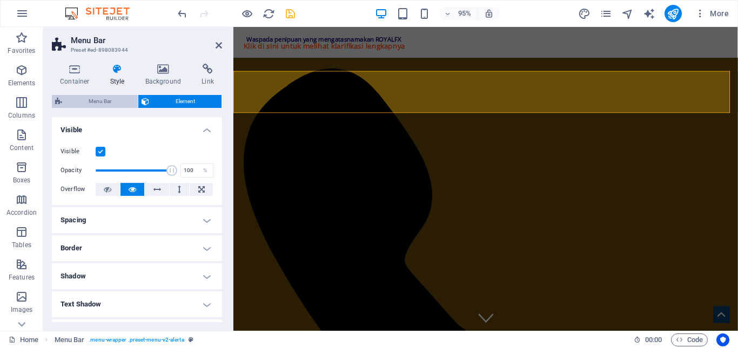
click at [99, 100] on span "Menu Bar" at bounding box center [99, 101] width 69 height 13
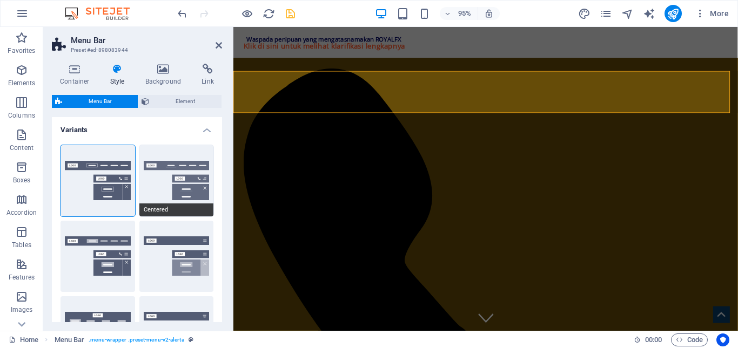
click at [168, 176] on button "Centered" at bounding box center [176, 180] width 75 height 71
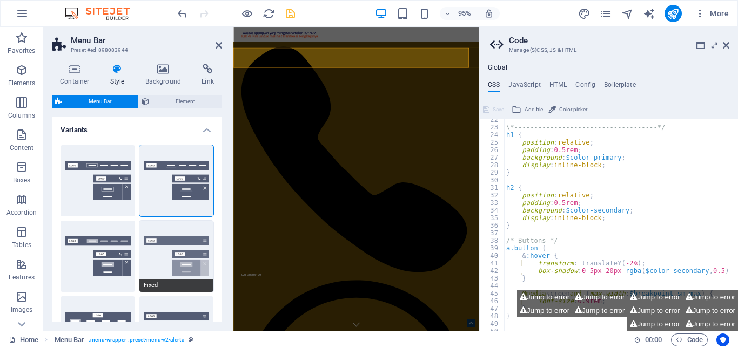
scroll to position [162, 0]
click at [159, 243] on button "Fixed" at bounding box center [176, 256] width 75 height 71
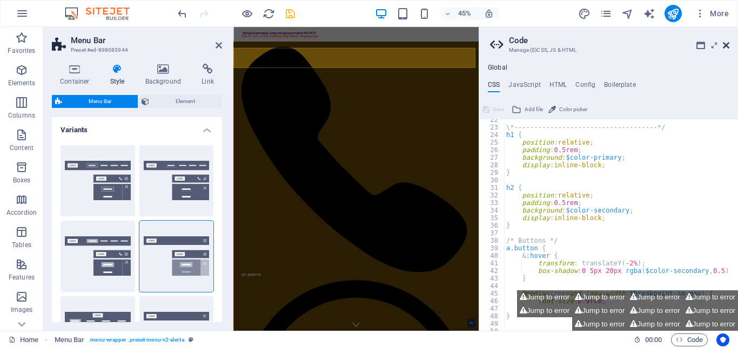
click at [729, 49] on icon at bounding box center [726, 45] width 6 height 9
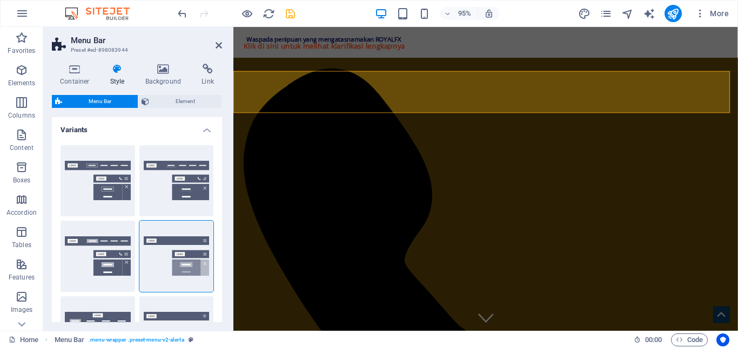
click at [219, 40] on h2 "Menu Bar" at bounding box center [146, 41] width 151 height 10
click at [219, 42] on icon at bounding box center [219, 45] width 6 height 9
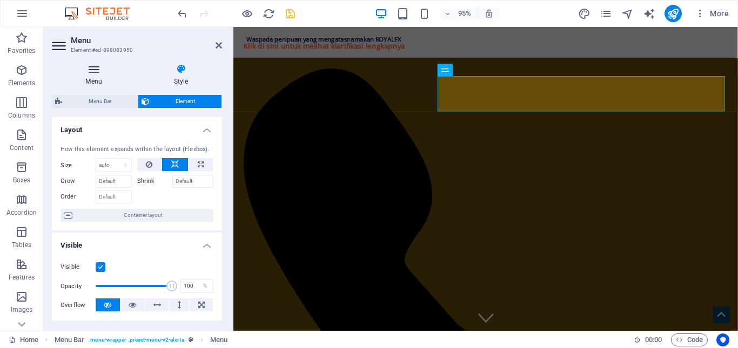
click at [93, 79] on h4 "Menu" at bounding box center [96, 75] width 88 height 23
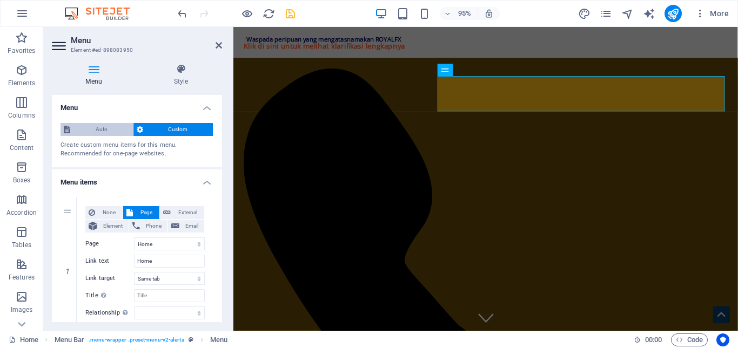
click at [96, 125] on span "Auto" at bounding box center [101, 129] width 56 height 13
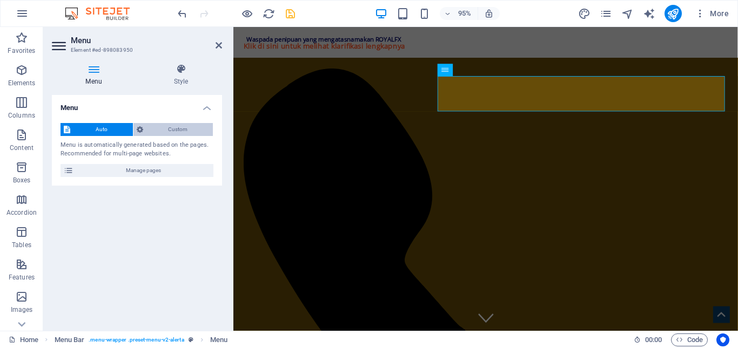
click at [175, 125] on span "Custom" at bounding box center [178, 129] width 64 height 13
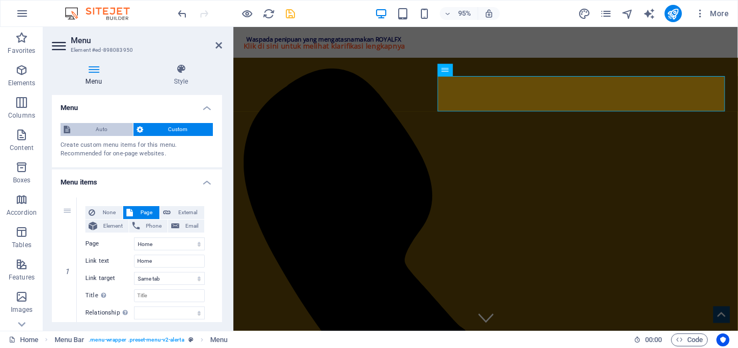
click at [102, 126] on span "Auto" at bounding box center [101, 129] width 56 height 13
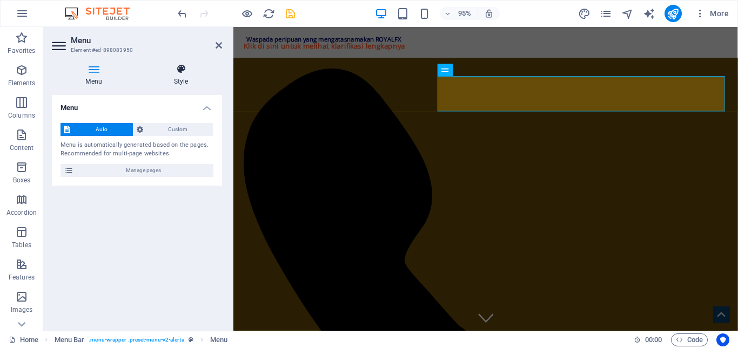
click at [169, 75] on h4 "Style" at bounding box center [181, 75] width 82 height 23
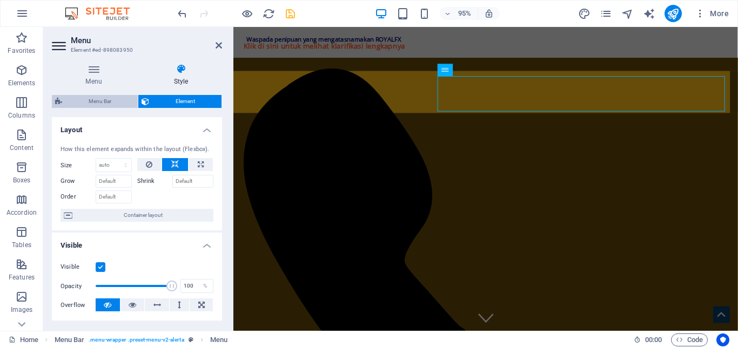
click at [109, 104] on span "Menu Bar" at bounding box center [99, 101] width 69 height 13
select select "rem"
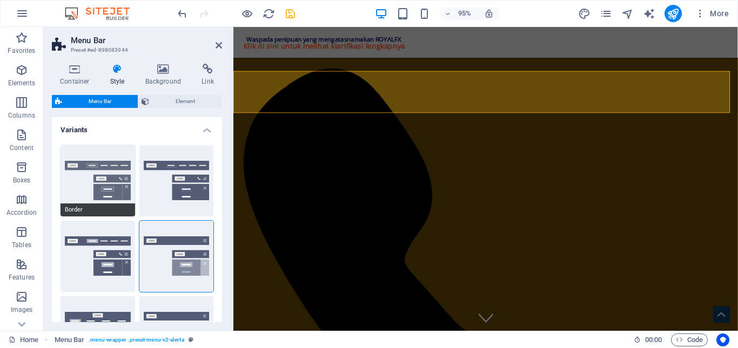
click at [106, 185] on button "Border" at bounding box center [98, 180] width 75 height 71
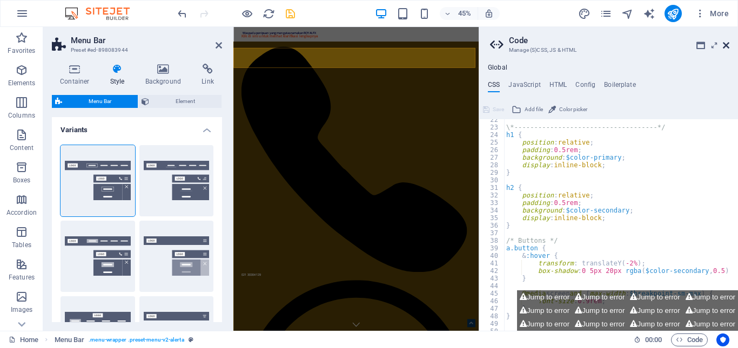
click at [725, 46] on icon at bounding box center [726, 45] width 6 height 9
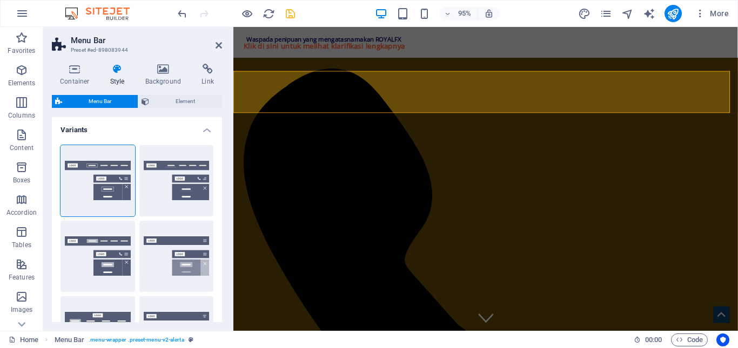
click at [74, 61] on div "Container Style Background Link Size Height Default px rem % vh vw Min. height …" at bounding box center [136, 193] width 187 height 276
click at [164, 169] on button "Centered" at bounding box center [176, 180] width 75 height 71
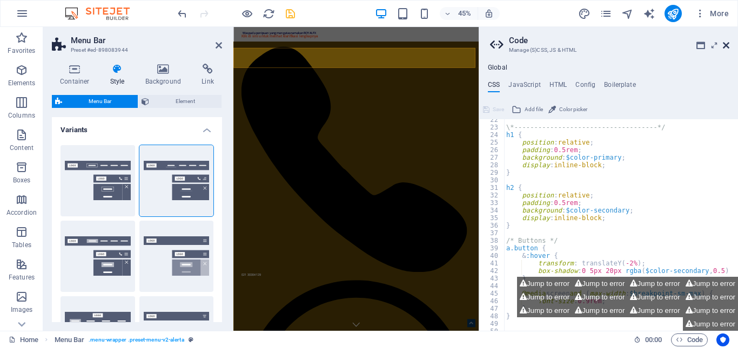
click at [728, 45] on icon at bounding box center [726, 45] width 6 height 9
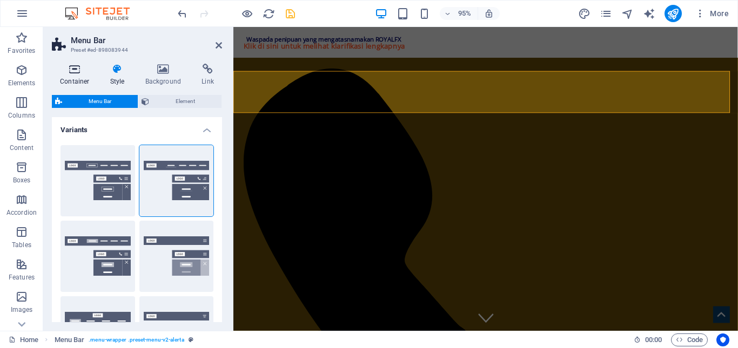
click at [85, 75] on h4 "Container" at bounding box center [77, 75] width 50 height 23
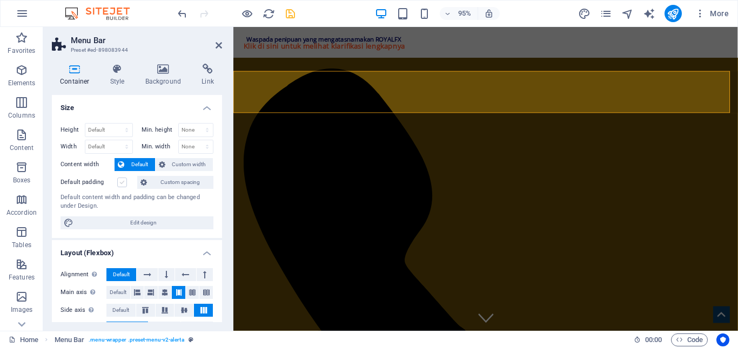
click at [125, 180] on label at bounding box center [122, 183] width 10 height 10
click at [0, 0] on input "Default padding" at bounding box center [0, 0] width 0 height 0
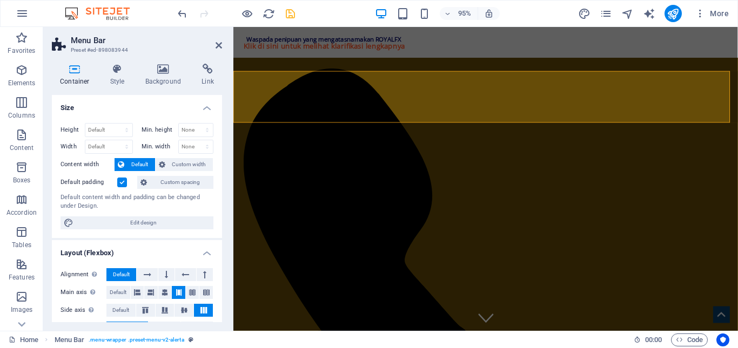
click at [125, 182] on label at bounding box center [122, 183] width 10 height 10
click at [0, 0] on input "Default padding" at bounding box center [0, 0] width 0 height 0
click at [218, 47] on icon at bounding box center [219, 45] width 6 height 9
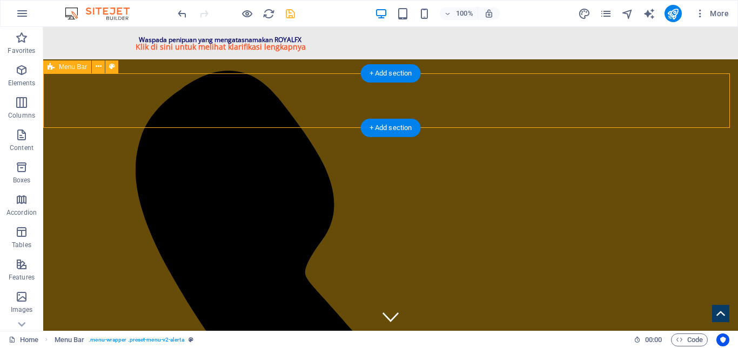
select select "header"
select select "px"
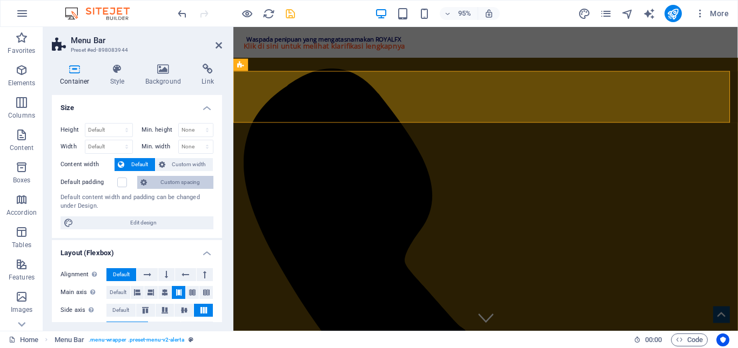
click at [182, 177] on span "Custom spacing" at bounding box center [180, 182] width 60 height 13
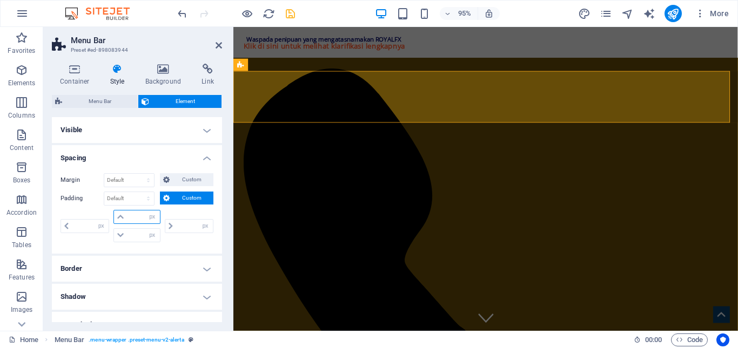
click at [139, 214] on input "number" at bounding box center [143, 217] width 32 height 13
type input "5"
type input "0"
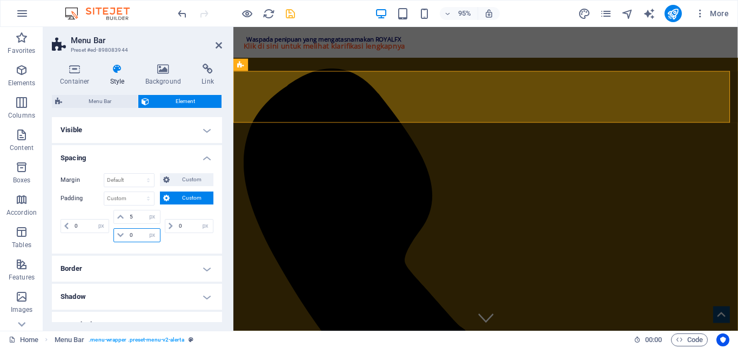
click at [133, 229] on input "0" at bounding box center [143, 235] width 32 height 13
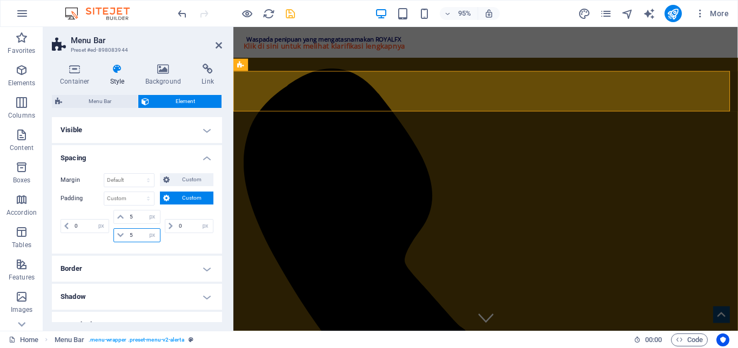
drag, startPoint x: 137, startPoint y: 232, endPoint x: 128, endPoint y: 232, distance: 9.7
click at [128, 232] on input "5" at bounding box center [143, 235] width 32 height 13
type input "5"
click at [79, 226] on input "0" at bounding box center [90, 226] width 37 height 13
type input "5"
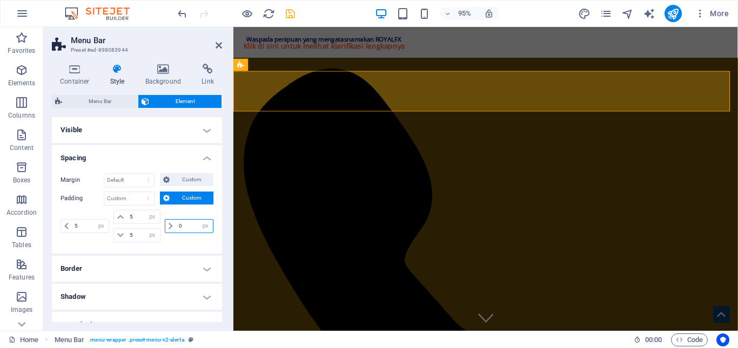
click at [180, 225] on input "0" at bounding box center [194, 226] width 37 height 13
type input "5"
select select "px"
type input "5"
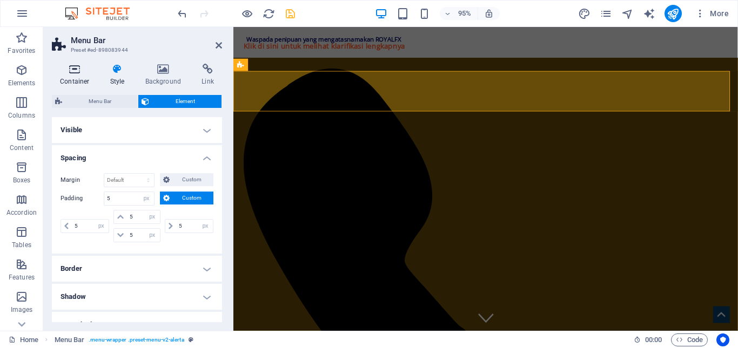
click at [85, 78] on h4 "Container" at bounding box center [77, 75] width 50 height 23
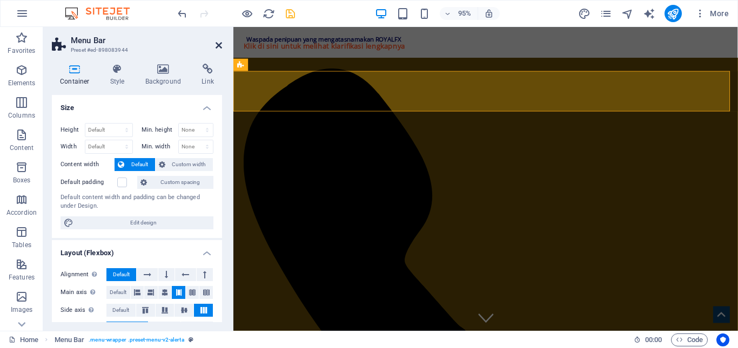
click at [220, 48] on icon at bounding box center [219, 45] width 6 height 9
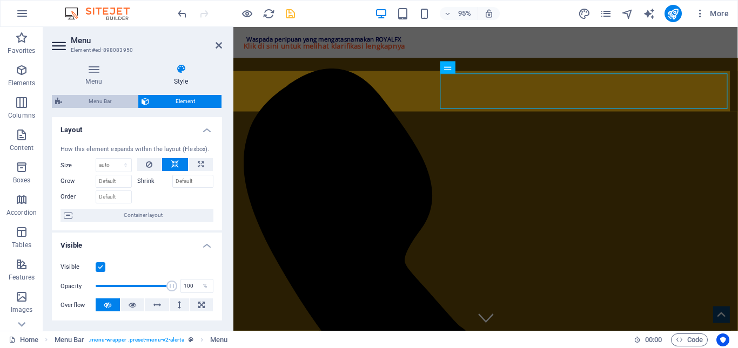
click at [84, 104] on span "Menu Bar" at bounding box center [99, 101] width 69 height 13
select select "header"
select select "rem"
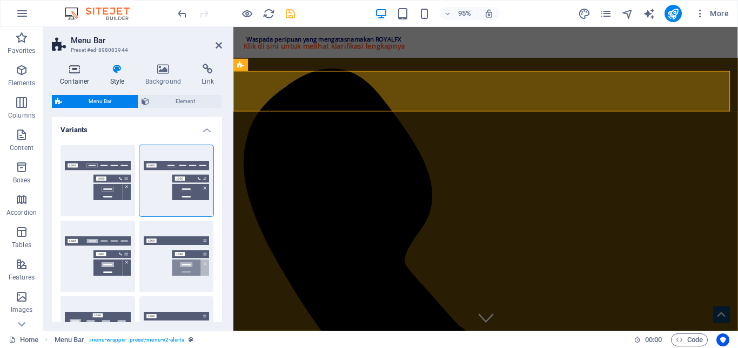
click at [82, 81] on h4 "Container" at bounding box center [77, 75] width 50 height 23
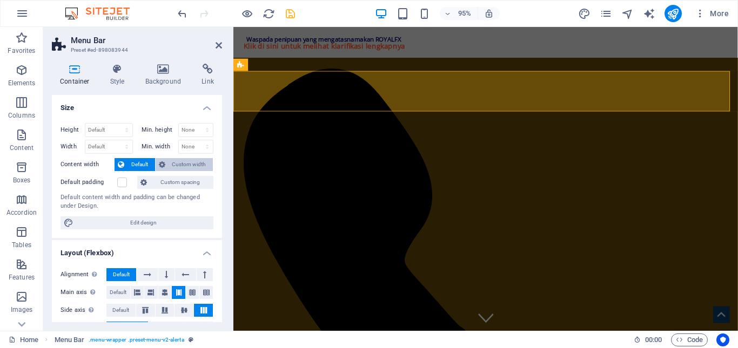
click at [179, 163] on span "Custom width" at bounding box center [190, 164] width 42 height 13
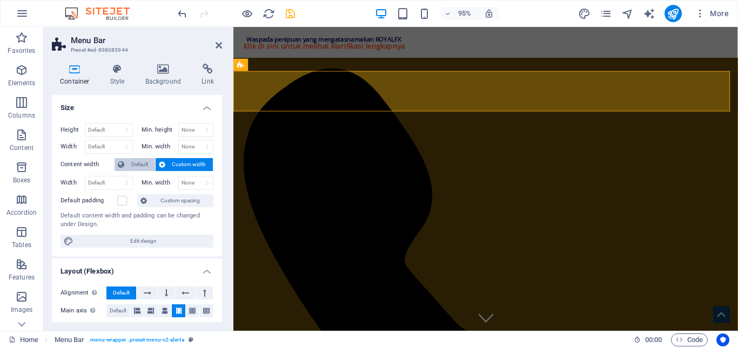
click at [146, 162] on span "Default" at bounding box center [140, 164] width 24 height 13
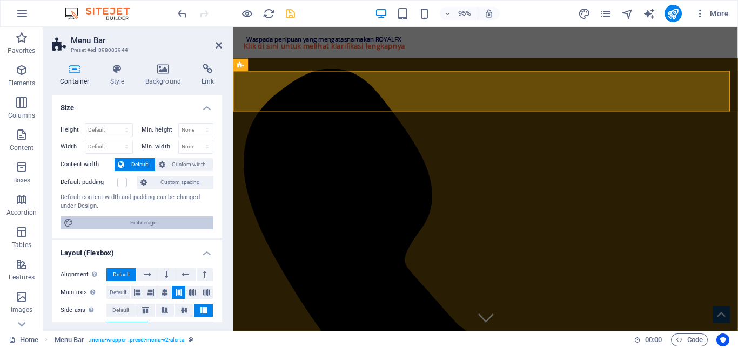
click at [119, 219] on span "Edit design" at bounding box center [143, 223] width 133 height 13
select select "px"
select select "600"
select select "px"
select select "rem"
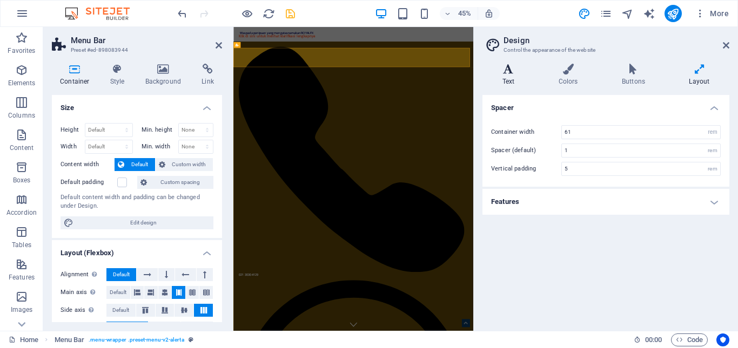
click at [519, 78] on h4 "Text" at bounding box center [510, 75] width 56 height 23
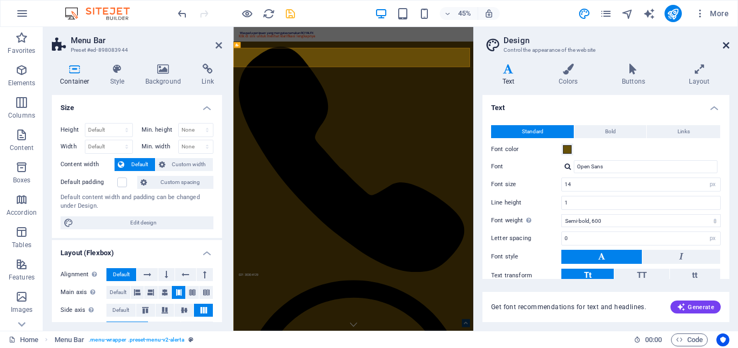
click at [728, 44] on icon at bounding box center [726, 45] width 6 height 9
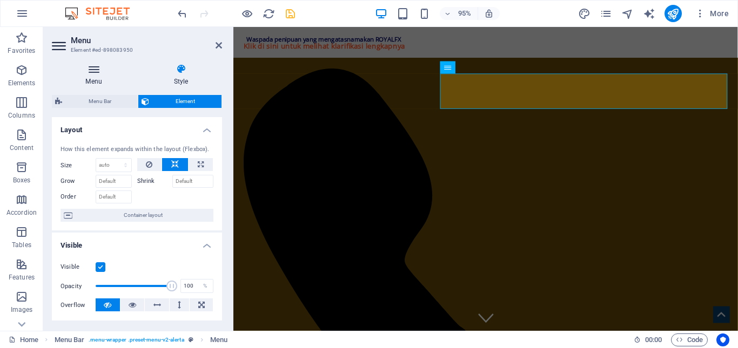
click at [95, 73] on icon at bounding box center [94, 69] width 84 height 11
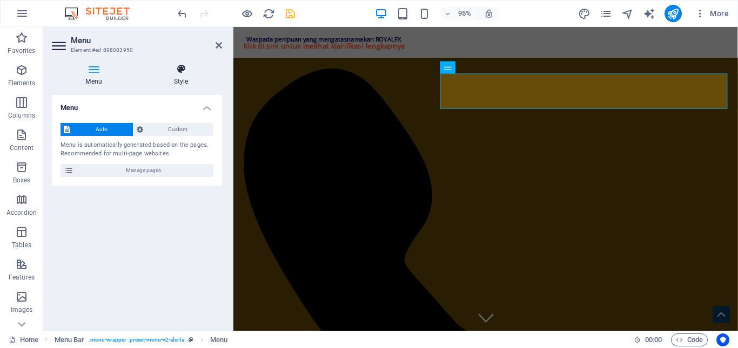
click at [173, 80] on h4 "Style" at bounding box center [181, 75] width 82 height 23
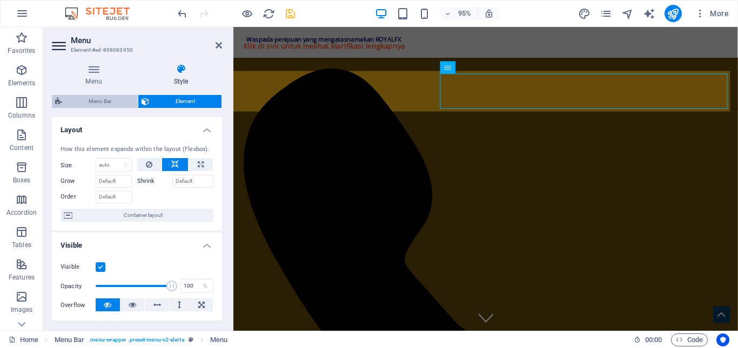
click at [82, 99] on span "Menu Bar" at bounding box center [99, 101] width 69 height 13
select select "rem"
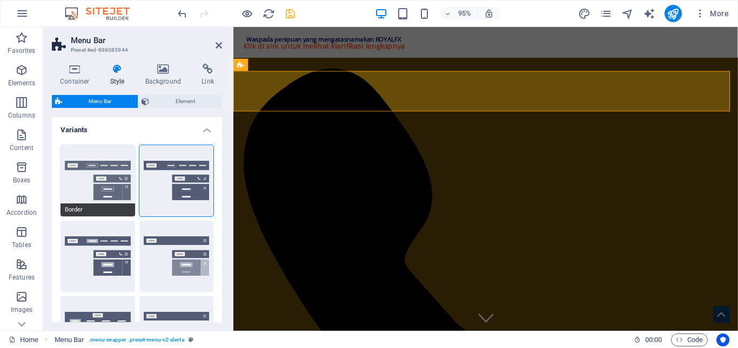
click at [79, 158] on button "Border" at bounding box center [98, 180] width 75 height 71
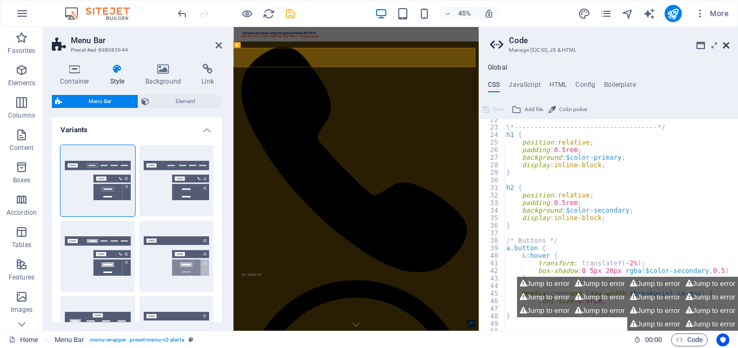
click at [725, 46] on icon at bounding box center [726, 45] width 6 height 9
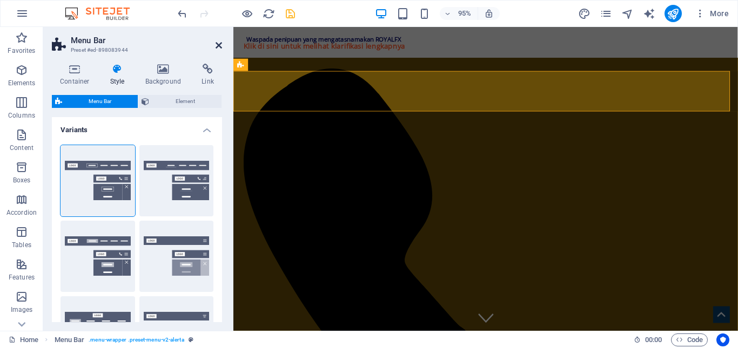
click at [216, 47] on icon at bounding box center [219, 45] width 6 height 9
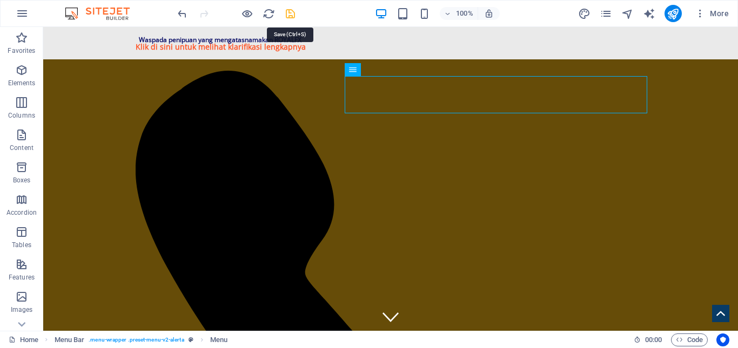
click at [287, 16] on icon "save" at bounding box center [290, 14] width 12 height 12
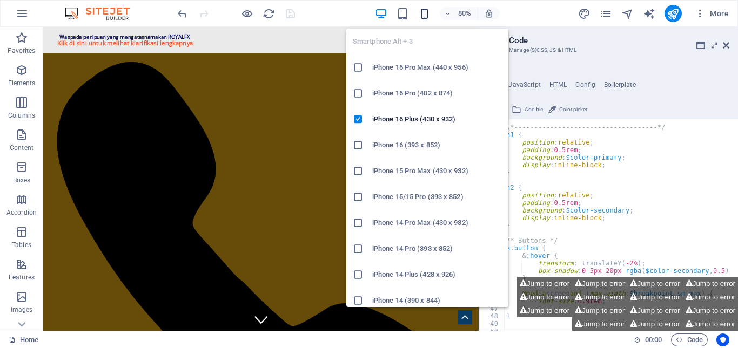
click at [421, 16] on icon "button" at bounding box center [424, 14] width 12 height 12
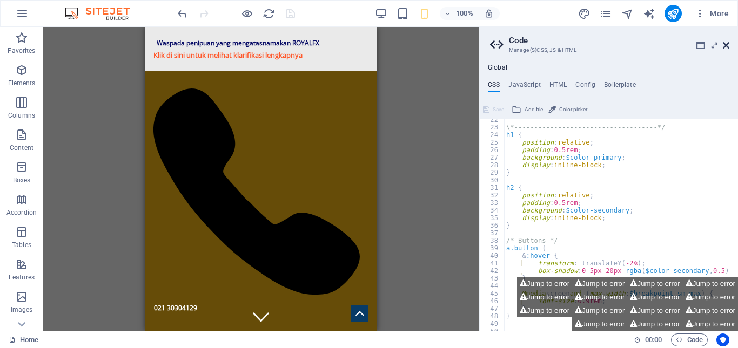
click at [725, 45] on icon at bounding box center [726, 45] width 6 height 9
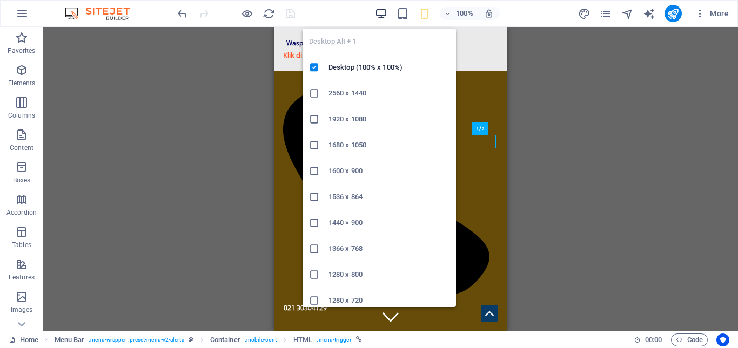
click at [378, 14] on icon "button" at bounding box center [381, 14] width 12 height 12
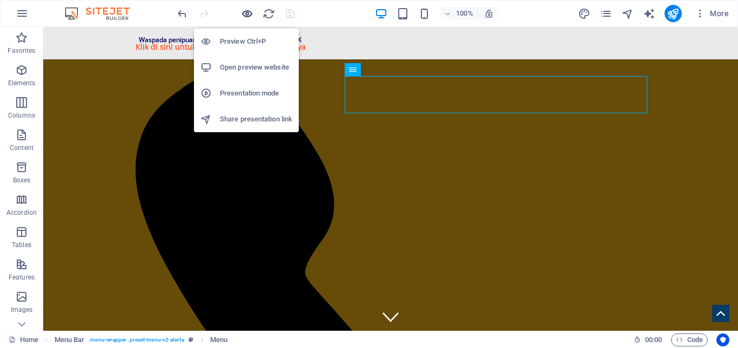
click at [246, 16] on icon "button" at bounding box center [247, 14] width 12 height 12
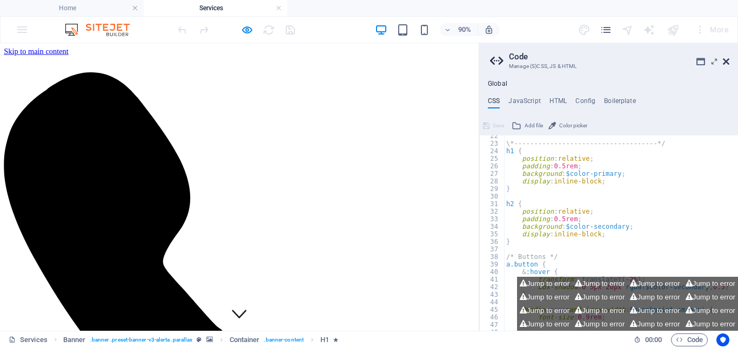
click at [727, 62] on icon at bounding box center [726, 61] width 6 height 9
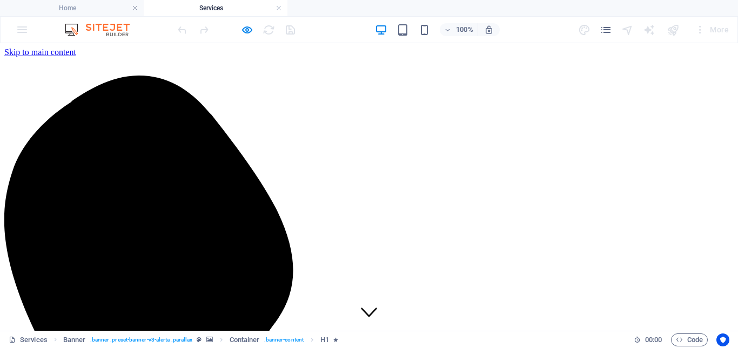
click at [280, 8] on link at bounding box center [279, 8] width 6 height 10
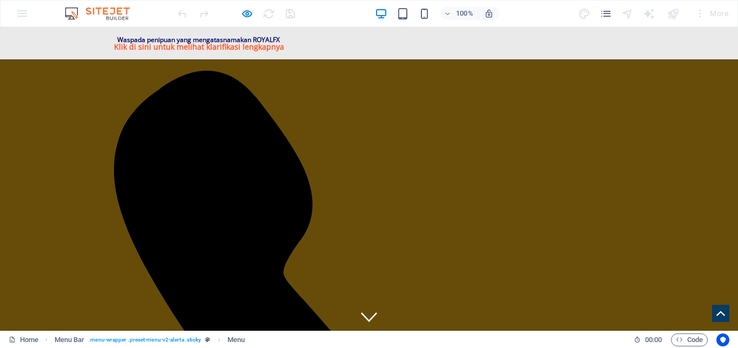
click at [23, 16] on div "100% More" at bounding box center [369, 14] width 737 height 26
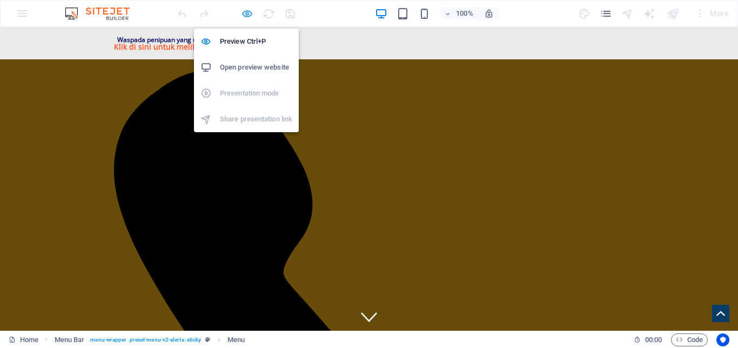
click at [250, 16] on icon "button" at bounding box center [247, 14] width 12 height 12
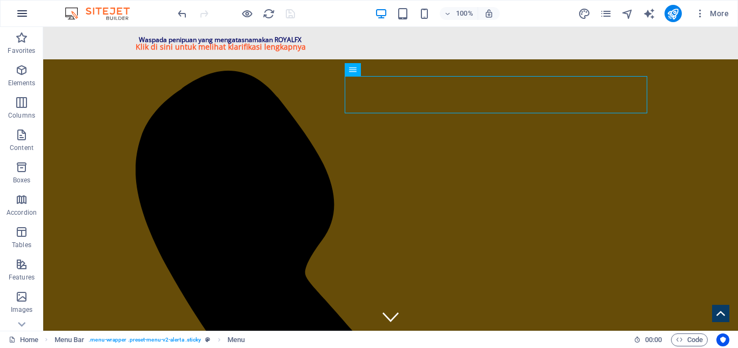
click at [19, 14] on icon "button" at bounding box center [22, 13] width 13 height 13
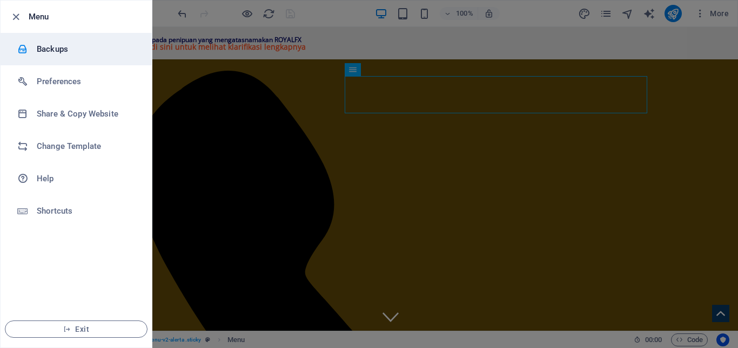
click at [36, 52] on div at bounding box center [26, 49] width 19 height 11
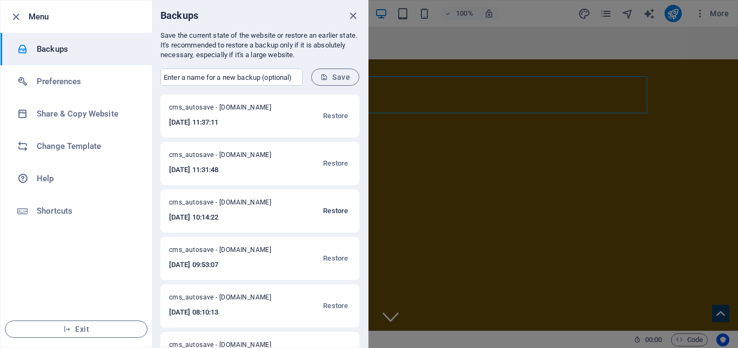
click at [330, 207] on span "Restore" at bounding box center [335, 211] width 25 height 13
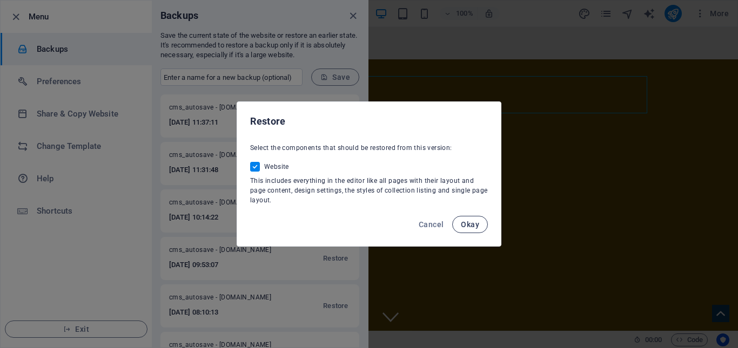
click at [482, 221] on button "Okay" at bounding box center [470, 224] width 36 height 17
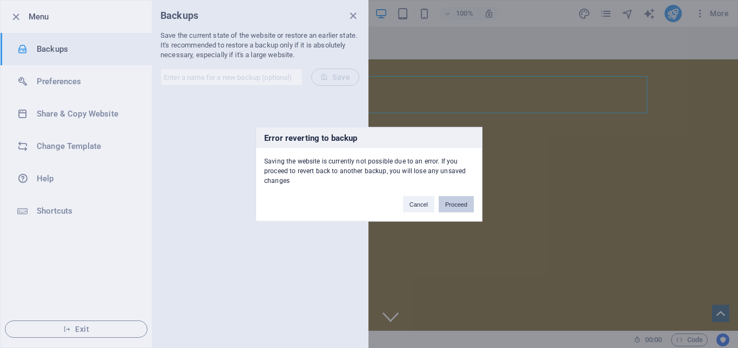
click at [461, 203] on button "Proceed" at bounding box center [456, 204] width 35 height 16
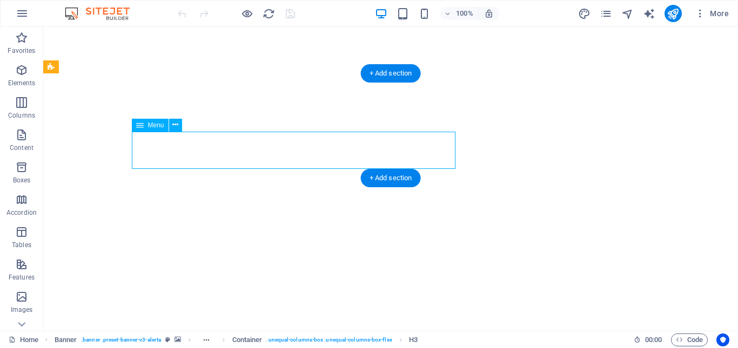
select select
select select "1"
select select
select select "secondary"
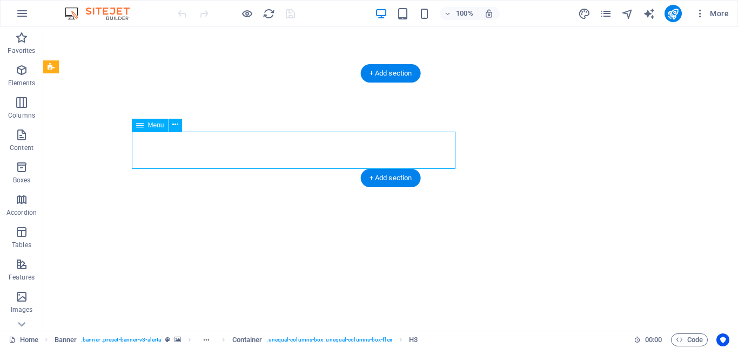
select select "3"
select select
select select "4"
select select
select select "5"
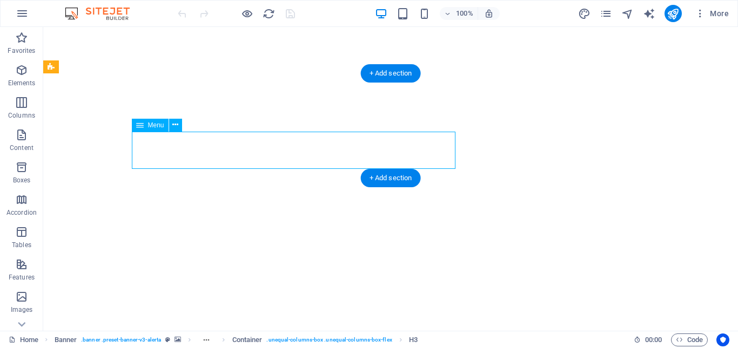
select select
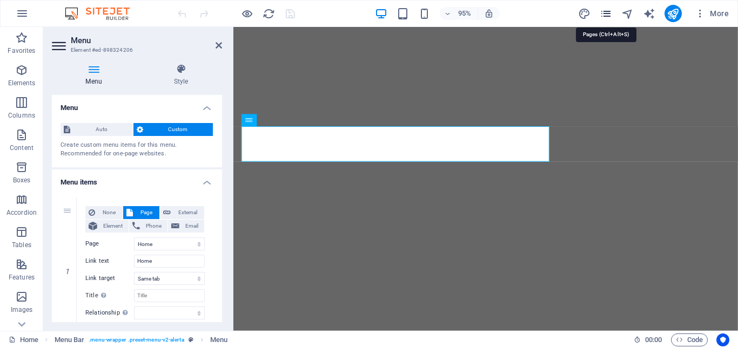
click at [606, 12] on icon "pages" at bounding box center [606, 14] width 12 height 12
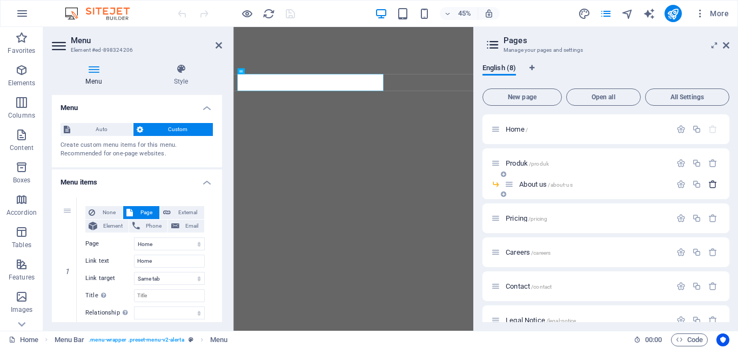
click at [709, 186] on icon "button" at bounding box center [712, 184] width 9 height 9
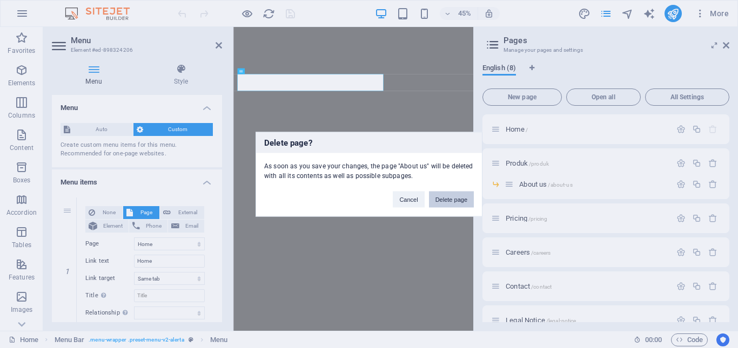
click at [454, 200] on button "Delete page" at bounding box center [451, 199] width 45 height 16
select select "1"
select select "3"
select select "4"
select select "5"
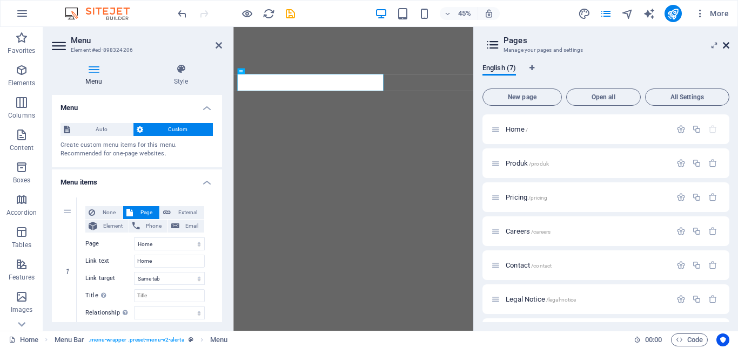
click at [726, 44] on icon at bounding box center [726, 45] width 6 height 9
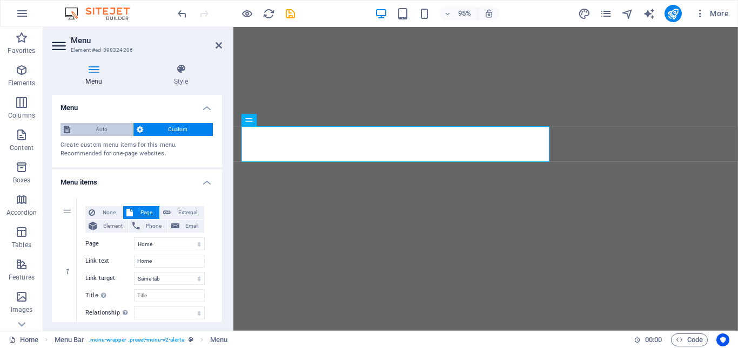
click at [103, 128] on span "Auto" at bounding box center [101, 129] width 56 height 13
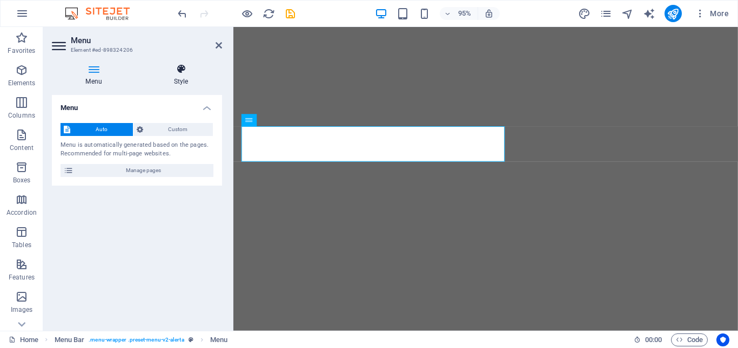
click at [179, 77] on h4 "Style" at bounding box center [181, 75] width 82 height 23
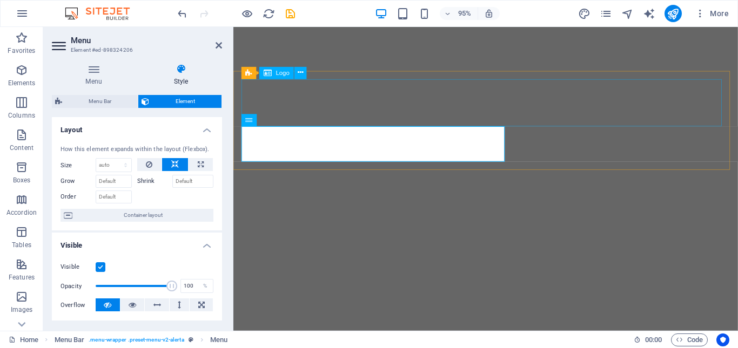
select select "px"
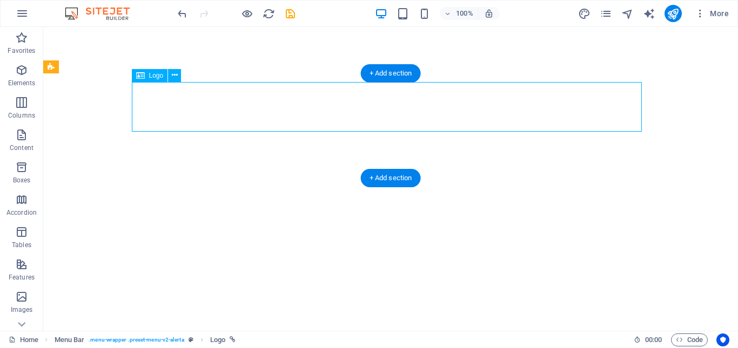
select select "px"
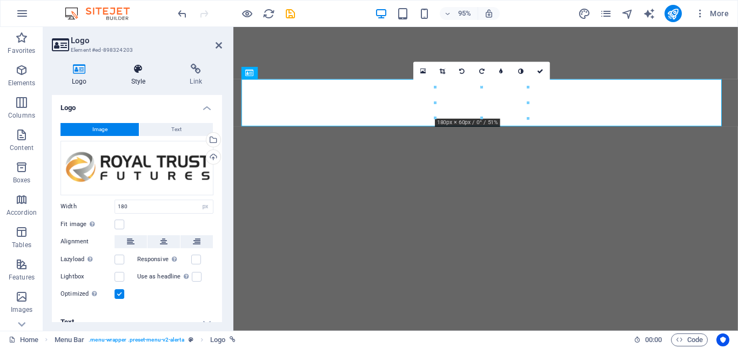
click at [142, 75] on h4 "Style" at bounding box center [140, 75] width 59 height 23
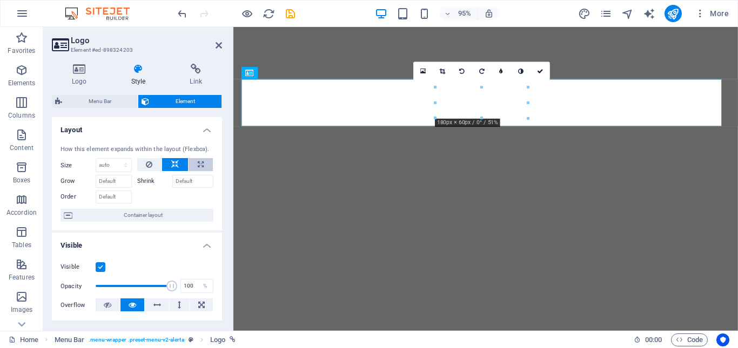
click at [194, 162] on button at bounding box center [201, 164] width 24 height 13
type input "100"
select select "%"
click at [176, 165] on icon at bounding box center [175, 164] width 8 height 13
select select "DISABLED_OPTION_VALUE"
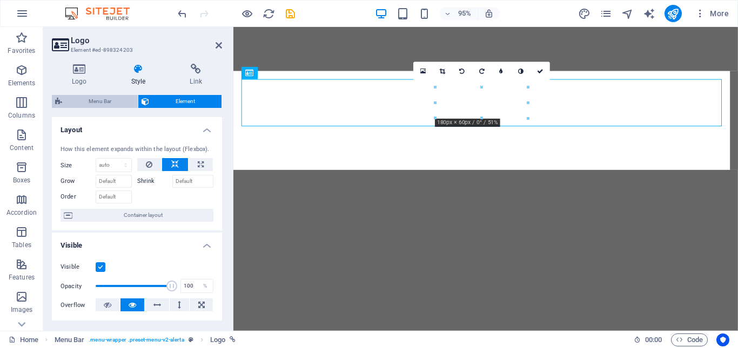
click at [114, 104] on span "Menu Bar" at bounding box center [99, 101] width 69 height 13
select select "rem"
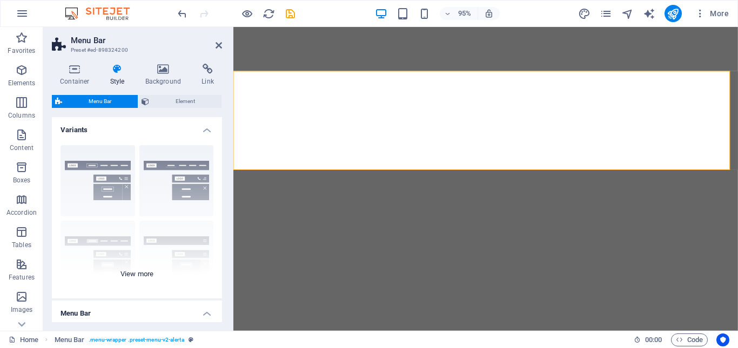
click at [118, 179] on div "Border Centered Default Fixed Loki Trigger Wide XXL" at bounding box center [137, 218] width 170 height 162
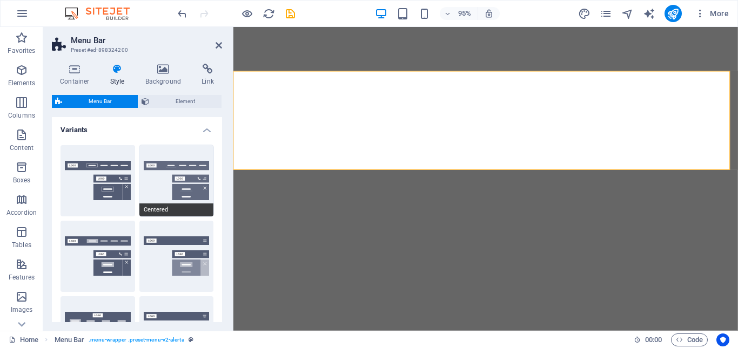
click at [165, 178] on button "Centered" at bounding box center [176, 180] width 75 height 71
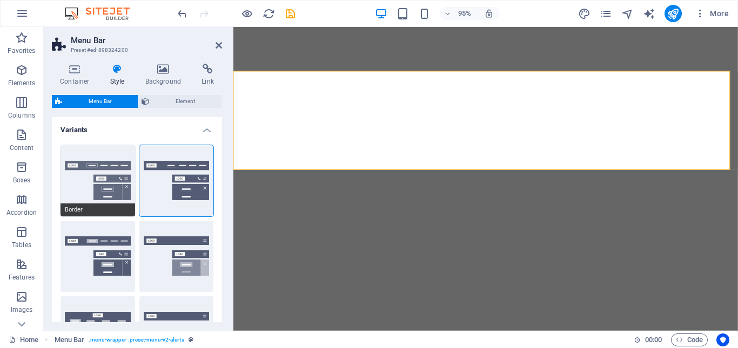
click at [84, 179] on button "Border" at bounding box center [98, 180] width 75 height 71
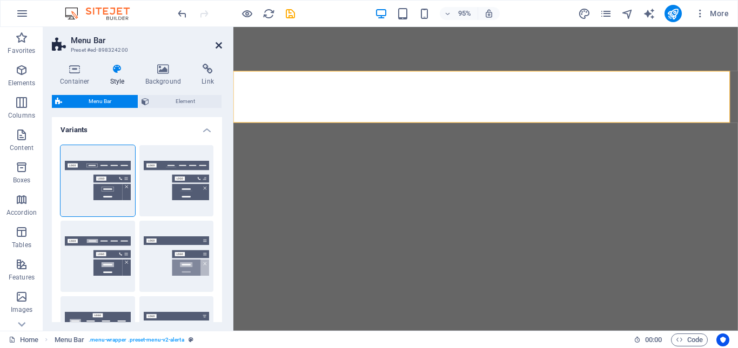
click at [220, 47] on icon at bounding box center [219, 45] width 6 height 9
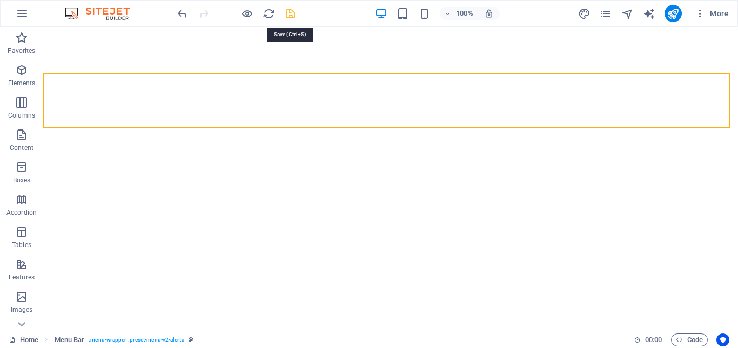
click at [289, 17] on icon "save" at bounding box center [290, 14] width 12 height 12
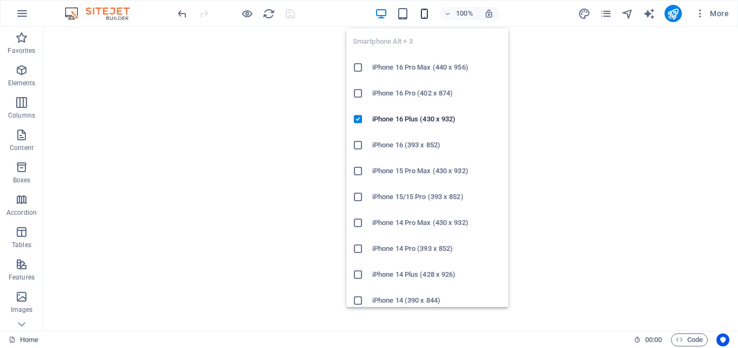
click at [423, 16] on icon "button" at bounding box center [424, 14] width 12 height 12
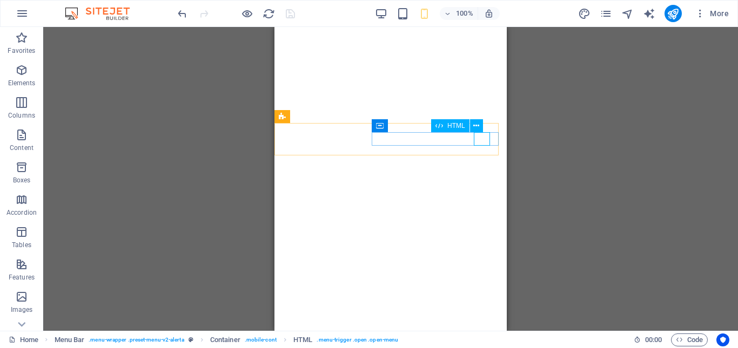
click at [485, 133] on div "HTML" at bounding box center [460, 126] width 59 height 14
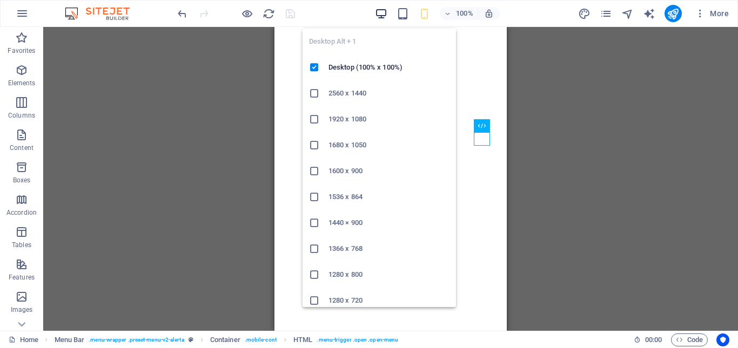
click at [380, 15] on icon "button" at bounding box center [381, 14] width 12 height 12
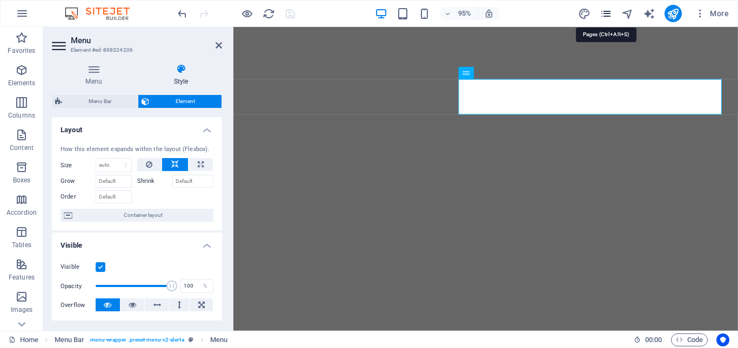
click at [607, 16] on icon "pages" at bounding box center [606, 14] width 12 height 12
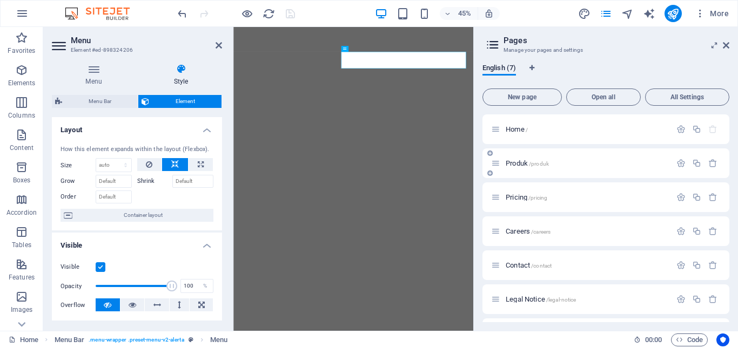
click at [559, 169] on div "Produk /produk" at bounding box center [581, 163] width 180 height 12
drag, startPoint x: 526, startPoint y: 199, endPoint x: 531, endPoint y: 199, distance: 5.4
click at [531, 199] on span "Pricing /pricing" at bounding box center [527, 197] width 42 height 8
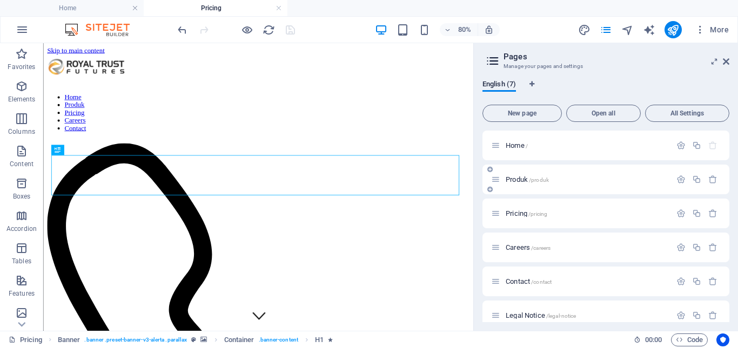
click at [499, 175] on div "Produk /produk" at bounding box center [581, 179] width 180 height 12
click at [497, 168] on div "Produk /produk" at bounding box center [605, 180] width 247 height 30
drag, startPoint x: 556, startPoint y: 169, endPoint x: 566, endPoint y: 172, distance: 10.3
click at [566, 172] on div "Produk /produk" at bounding box center [605, 180] width 247 height 30
drag, startPoint x: 569, startPoint y: 174, endPoint x: 544, endPoint y: 168, distance: 25.6
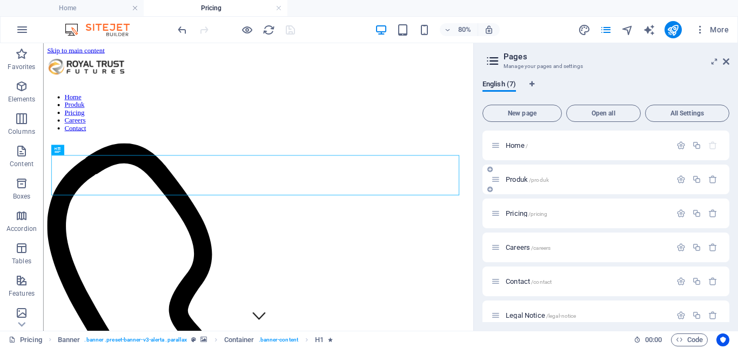
click at [565, 170] on div "Produk /produk" at bounding box center [605, 180] width 247 height 30
drag, startPoint x: 493, startPoint y: 170, endPoint x: 507, endPoint y: 164, distance: 15.8
click at [507, 164] on div "Home / Produk /produk Pricing /pricing Careers /careers Contact /contact Legal …" at bounding box center [605, 248] width 247 height 234
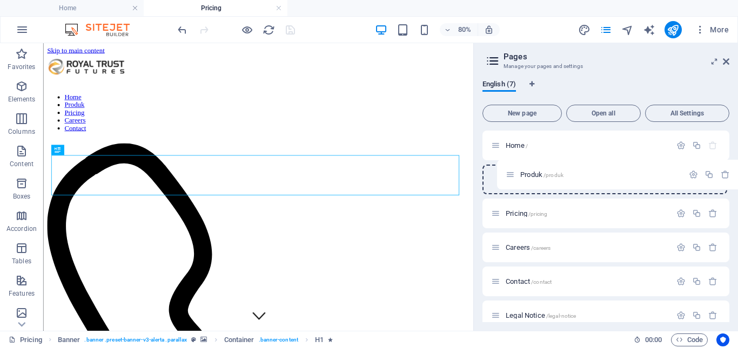
drag, startPoint x: 499, startPoint y: 176, endPoint x: 522, endPoint y: 170, distance: 23.3
click at [522, 170] on div "Home / Produk /produk Pricing /pricing Careers /careers Contact /contact Legal …" at bounding box center [605, 248] width 247 height 234
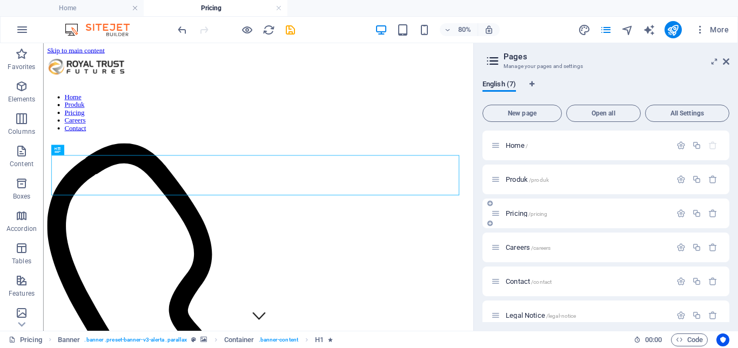
drag, startPoint x: 512, startPoint y: 210, endPoint x: 528, endPoint y: 200, distance: 18.4
click at [528, 200] on div "Pricing /pricing" at bounding box center [605, 214] width 247 height 30
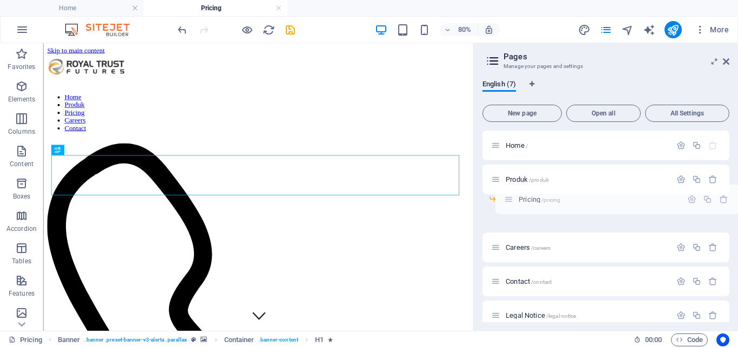
drag, startPoint x: 495, startPoint y: 213, endPoint x: 511, endPoint y: 199, distance: 21.4
click at [511, 199] on div "Home / Produk /produk Pricing /pricing Careers /careers Contact /contact Legal …" at bounding box center [605, 231] width 247 height 200
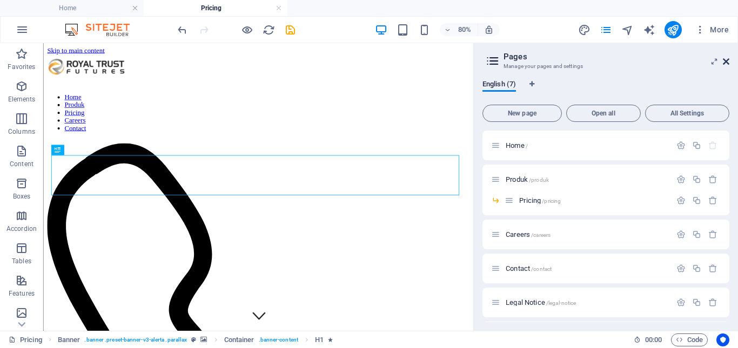
click at [728, 59] on icon at bounding box center [726, 61] width 6 height 9
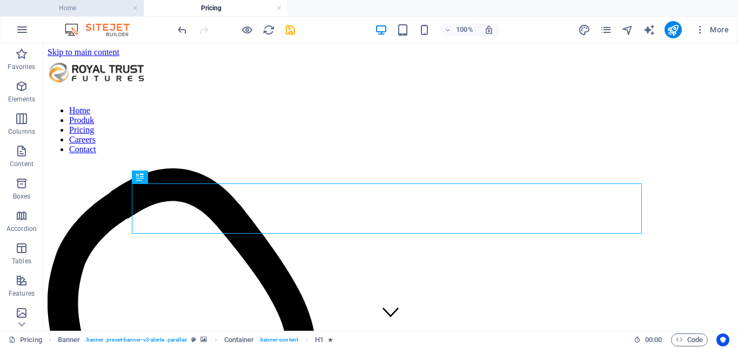
click at [69, 9] on h4 "Home" at bounding box center [72, 8] width 144 height 12
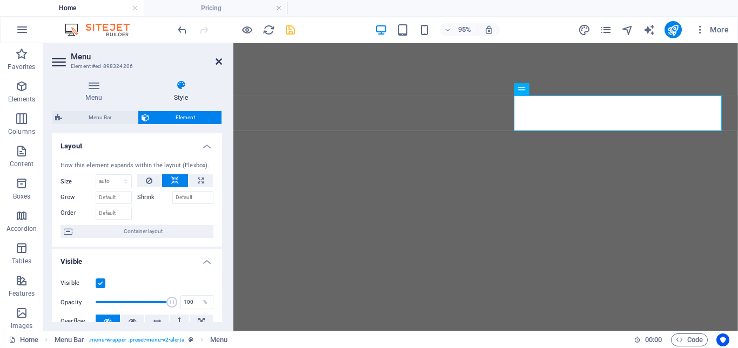
click at [221, 64] on icon at bounding box center [219, 61] width 6 height 9
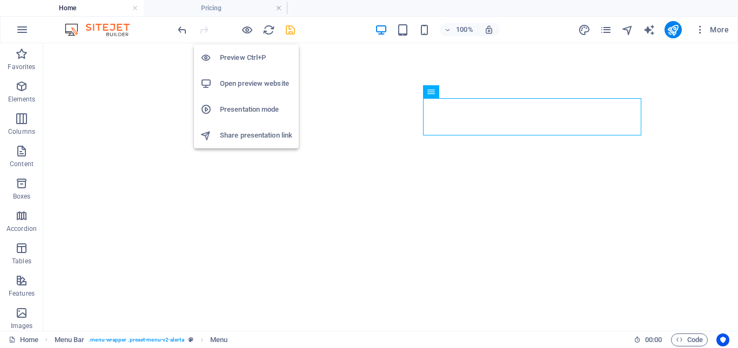
drag, startPoint x: 249, startPoint y: 33, endPoint x: 248, endPoint y: 53, distance: 20.6
click at [249, 50] on body "web.royalfx.co.id Home Pricing Favorites Elements Columns Content Boxes Accordi…" at bounding box center [369, 174] width 738 height 348
click at [247, 55] on h6 "Preview Ctrl+P" at bounding box center [256, 57] width 72 height 13
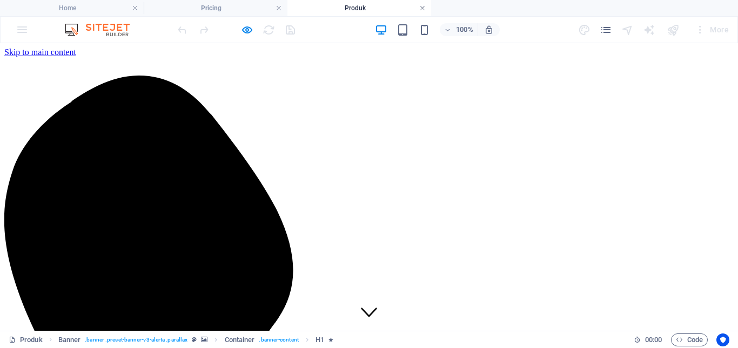
click at [421, 10] on link at bounding box center [422, 8] width 6 height 10
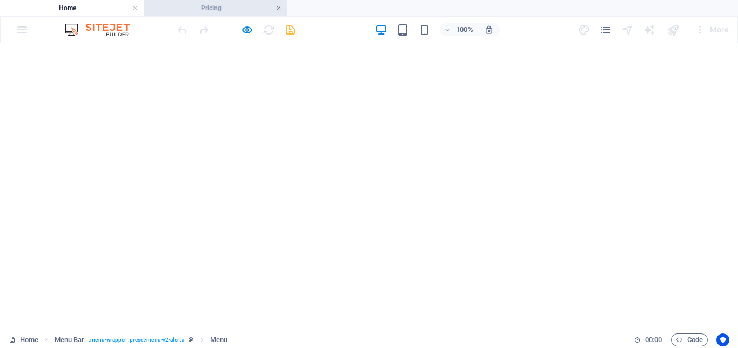
click at [277, 9] on link at bounding box center [279, 8] width 6 height 10
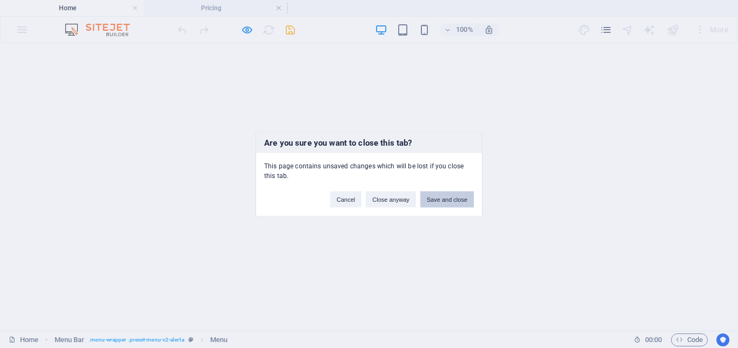
click at [429, 199] on button "Save and close" at bounding box center [446, 199] width 53 height 16
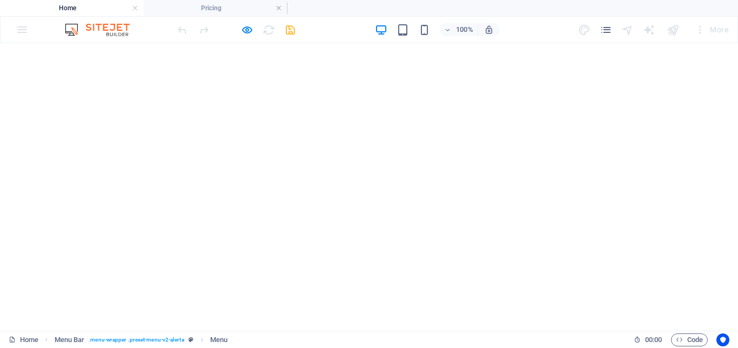
click at [90, 9] on h4 "Home" at bounding box center [72, 8] width 144 height 12
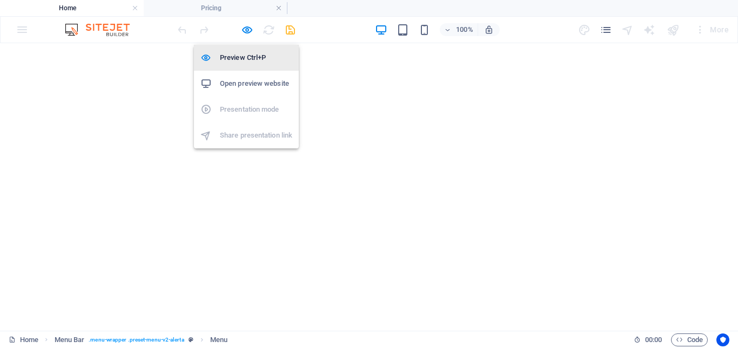
click at [243, 57] on h6 "Preview Ctrl+P" at bounding box center [256, 57] width 72 height 13
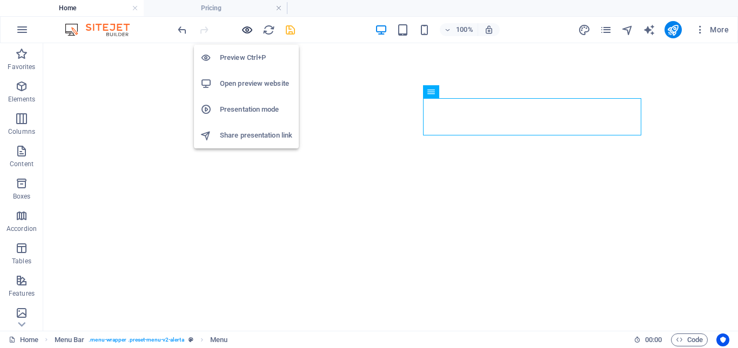
click at [246, 31] on icon "button" at bounding box center [247, 30] width 12 height 12
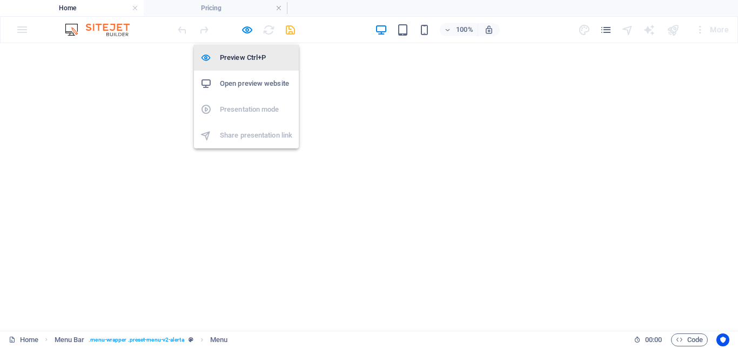
click at [249, 56] on h6 "Preview Ctrl+P" at bounding box center [256, 57] width 72 height 13
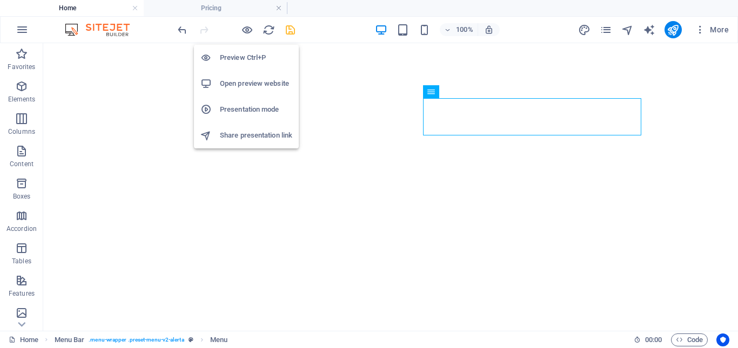
click at [240, 56] on h6 "Preview Ctrl+P" at bounding box center [256, 57] width 72 height 13
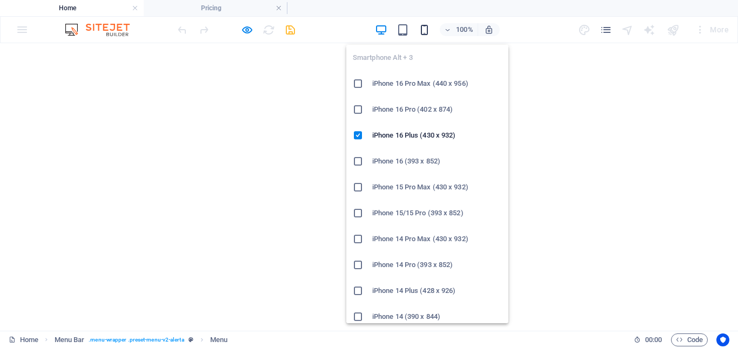
drag, startPoint x: 425, startPoint y: 25, endPoint x: 424, endPoint y: 32, distance: 7.0
click at [424, 32] on icon "button" at bounding box center [424, 30] width 12 height 12
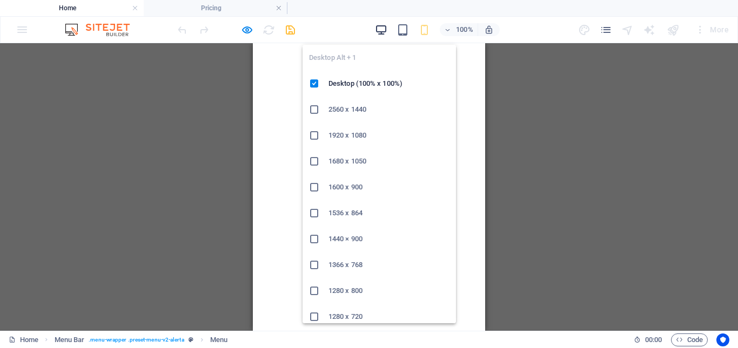
click at [377, 28] on icon "button" at bounding box center [381, 30] width 12 height 12
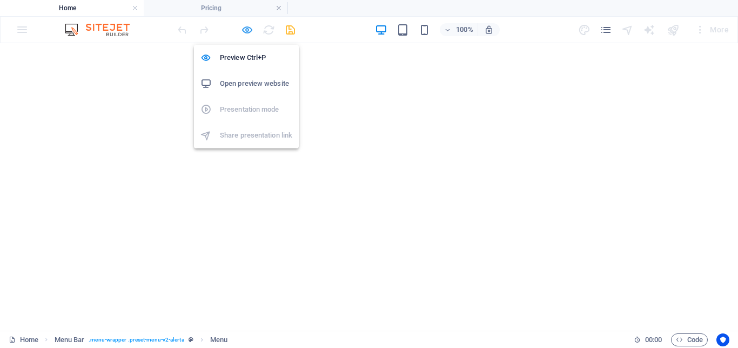
click at [246, 29] on icon "button" at bounding box center [247, 30] width 12 height 12
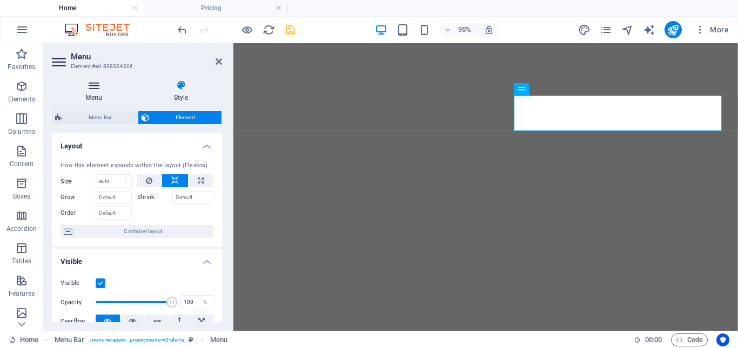
click at [102, 90] on icon at bounding box center [94, 85] width 84 height 11
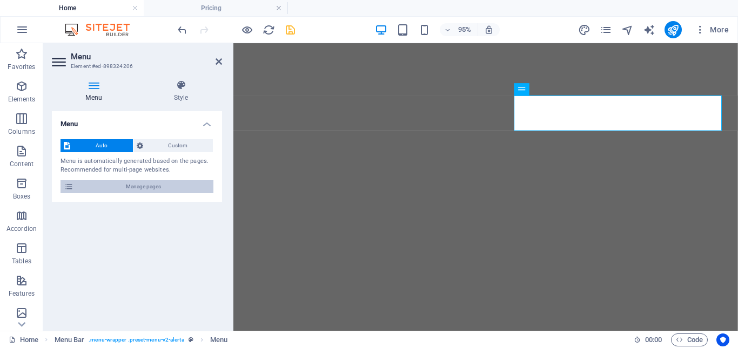
click at [162, 192] on span "Manage pages" at bounding box center [143, 186] width 133 height 13
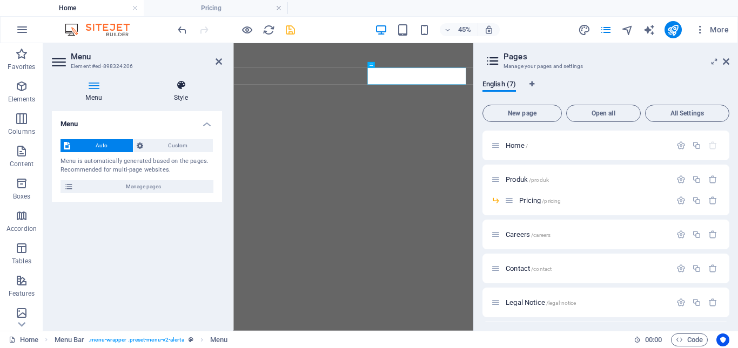
click at [172, 93] on h4 "Style" at bounding box center [181, 91] width 82 height 23
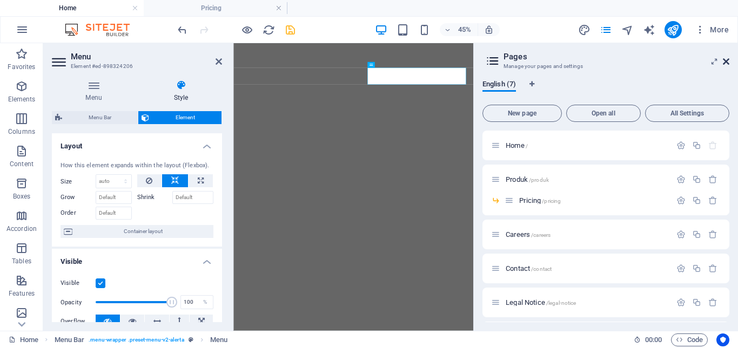
click at [726, 62] on icon at bounding box center [726, 61] width 6 height 9
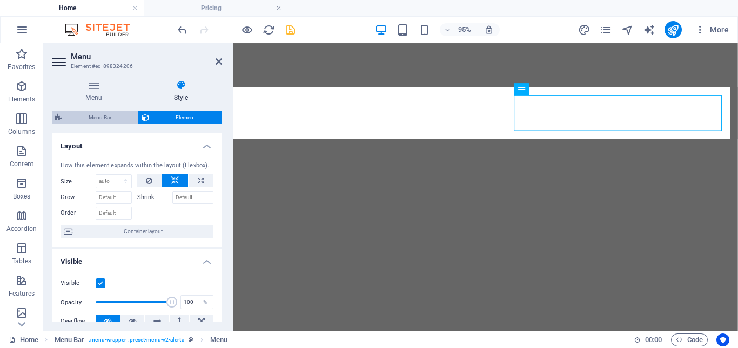
click at [116, 120] on span "Menu Bar" at bounding box center [99, 117] width 69 height 13
select select "rem"
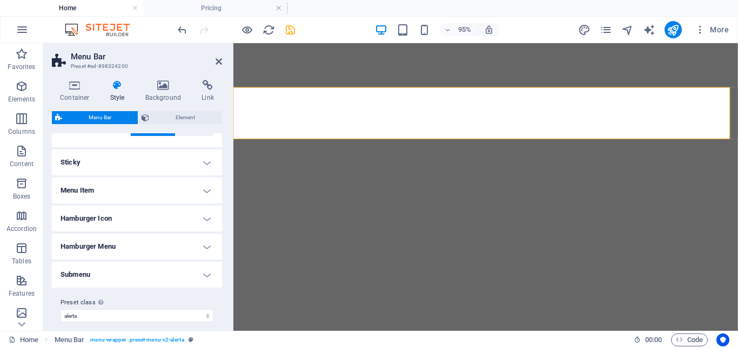
scroll to position [441, 0]
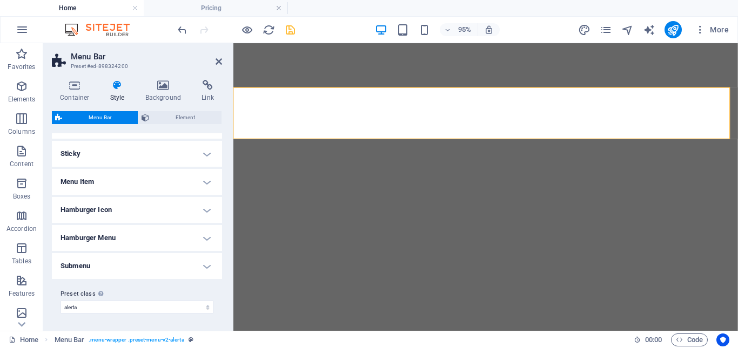
click at [132, 267] on h4 "Submenu" at bounding box center [137, 266] width 170 height 26
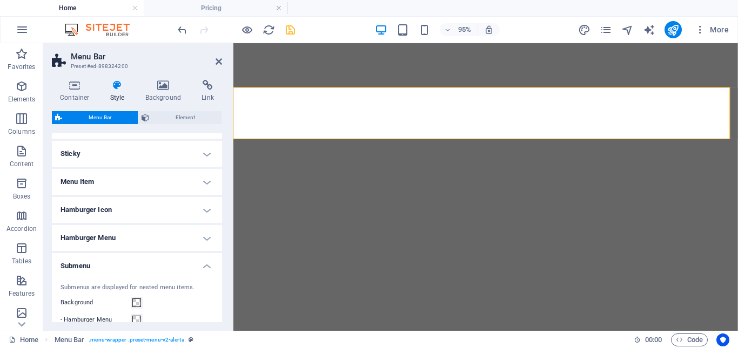
scroll to position [549, 0]
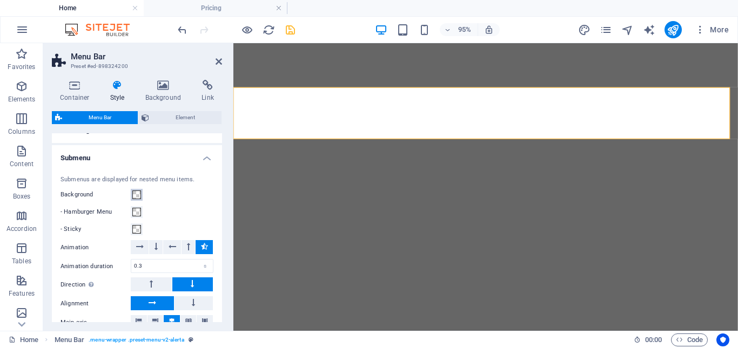
click at [136, 196] on span at bounding box center [136, 195] width 9 height 9
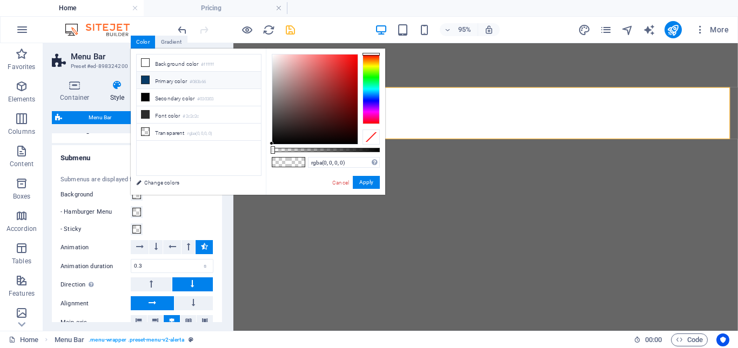
click at [144, 78] on icon at bounding box center [146, 80] width 8 height 8
type input "#083b66"
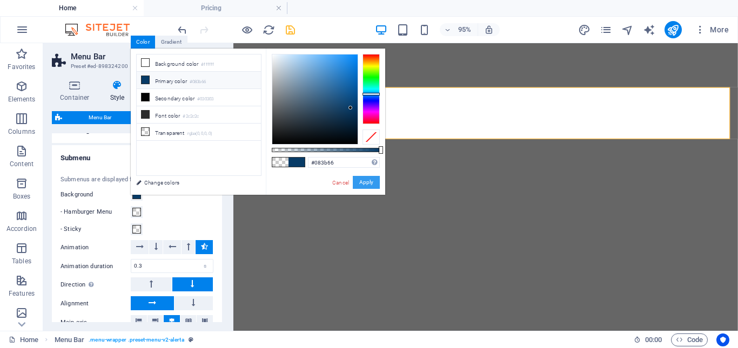
click at [358, 178] on button "Apply" at bounding box center [366, 182] width 27 height 13
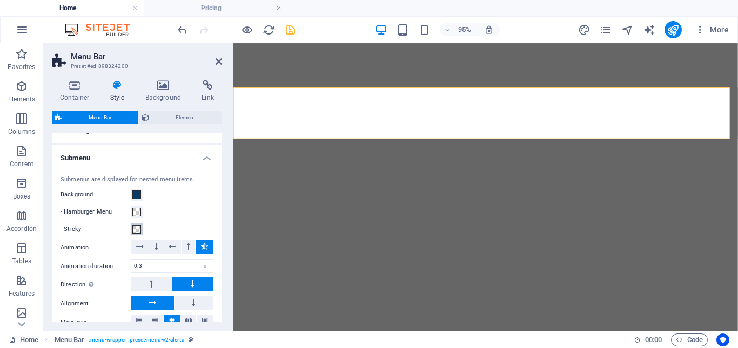
click at [138, 229] on span at bounding box center [136, 229] width 9 height 9
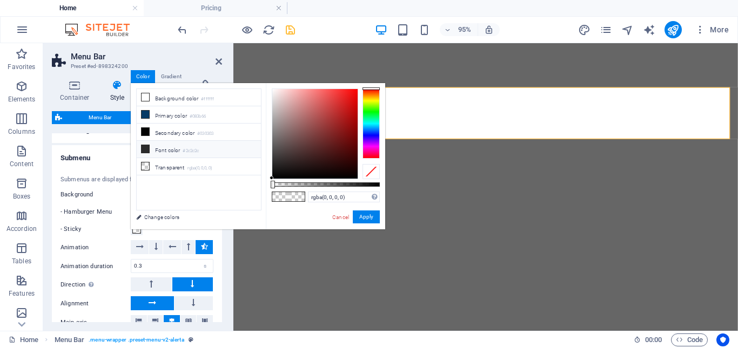
click at [147, 149] on icon at bounding box center [146, 149] width 8 height 8
type input "#2c2c2c"
click at [365, 216] on button "Apply" at bounding box center [366, 217] width 27 height 13
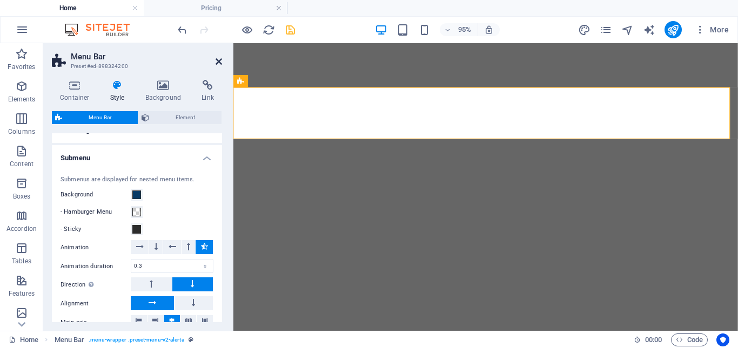
click at [222, 61] on icon at bounding box center [219, 61] width 6 height 9
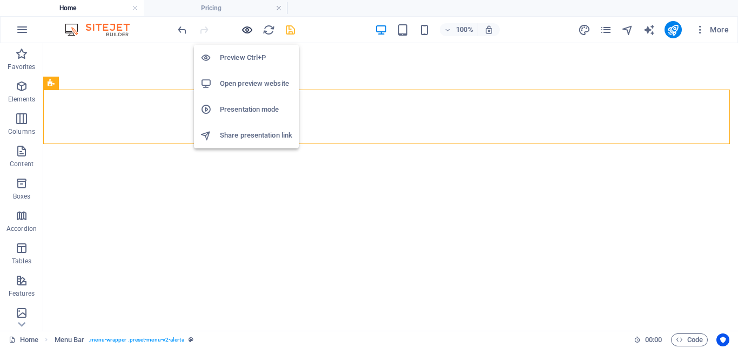
click at [249, 28] on icon "button" at bounding box center [247, 30] width 12 height 12
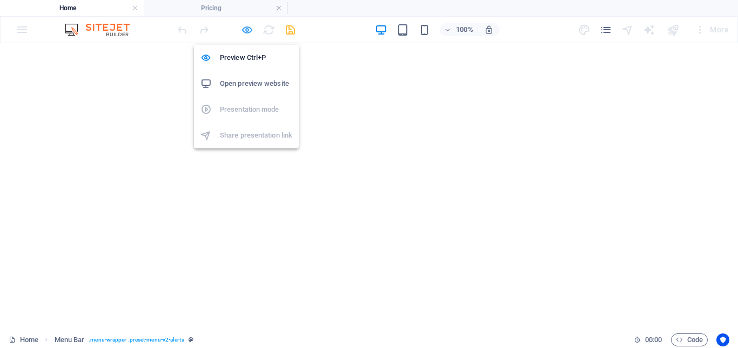
click at [249, 31] on icon "button" at bounding box center [247, 30] width 12 height 12
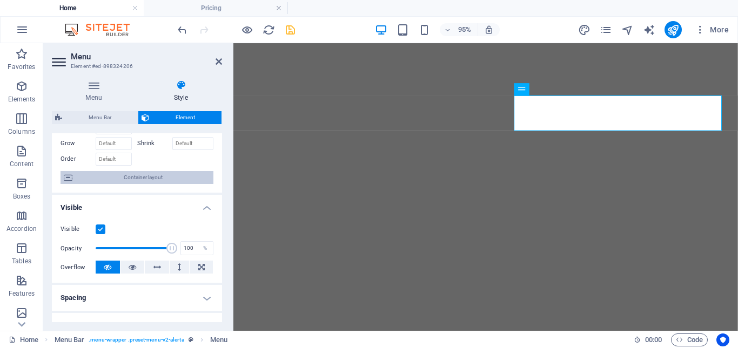
scroll to position [0, 0]
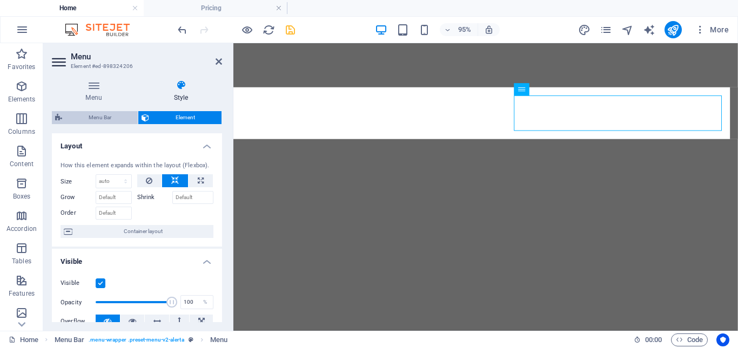
click at [118, 118] on span "Menu Bar" at bounding box center [99, 117] width 69 height 13
select select "rem"
select select "px"
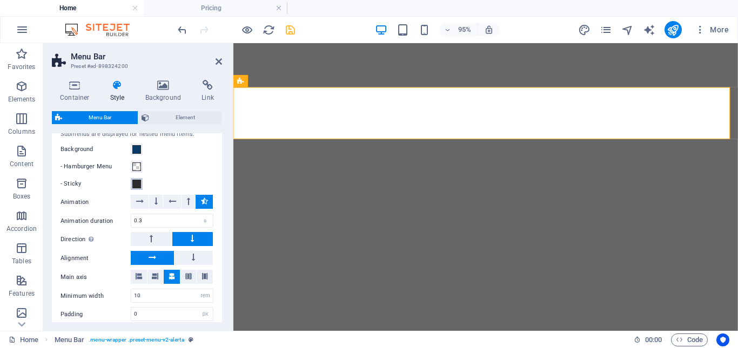
scroll to position [647, 0]
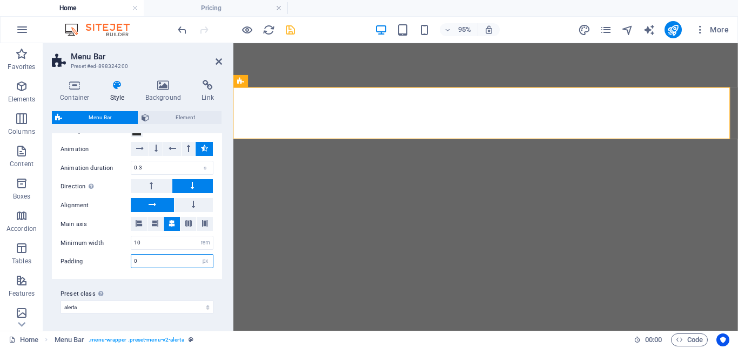
click at [147, 257] on input "0" at bounding box center [172, 261] width 82 height 13
type input "10"
click at [104, 276] on div "Submenus are displayed for nested menu items. Background - Hamburger Menu - Sti…" at bounding box center [137, 172] width 175 height 213
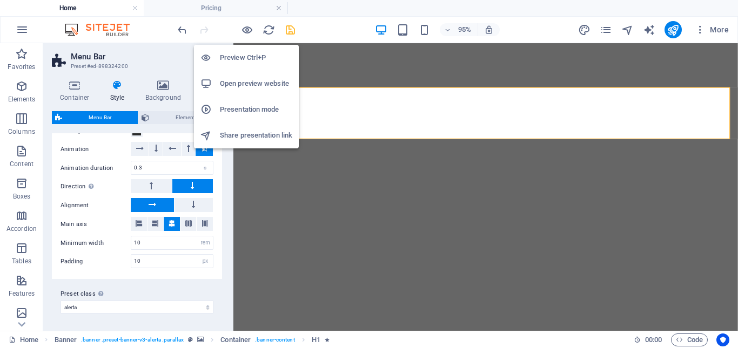
drag, startPoint x: 249, startPoint y: 27, endPoint x: 249, endPoint y: 56, distance: 28.6
click at [249, 56] on body "web.royalfx.co.id Home Pricing Favorites Elements Columns Content Boxes Accordi…" at bounding box center [369, 174] width 738 height 348
click at [249, 56] on h6 "Preview Ctrl+P" at bounding box center [256, 57] width 72 height 13
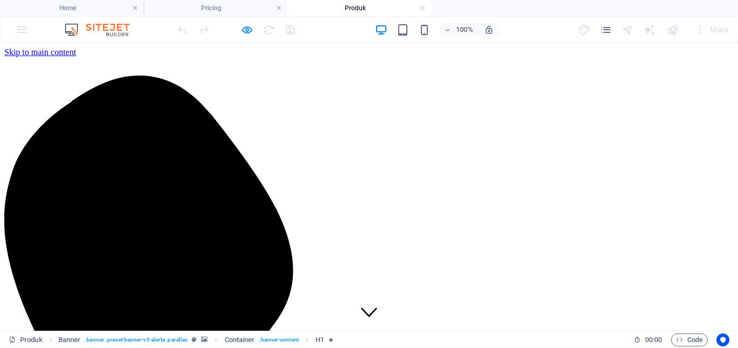
scroll to position [0, 0]
click at [425, 6] on link at bounding box center [422, 8] width 6 height 10
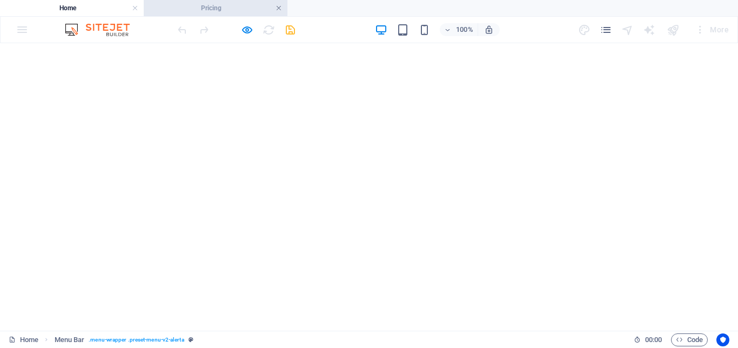
click at [281, 8] on link at bounding box center [279, 8] width 6 height 10
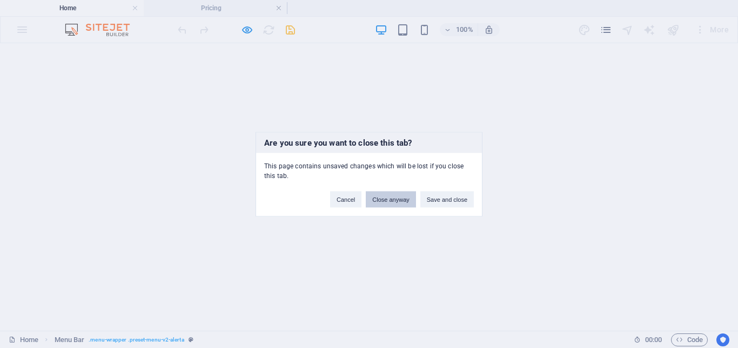
click at [398, 199] on button "Close anyway" at bounding box center [391, 199] width 50 height 16
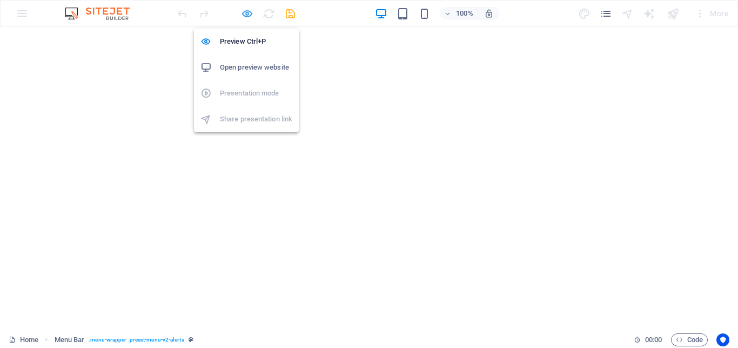
click at [249, 12] on icon "button" at bounding box center [247, 14] width 12 height 12
select select "rem"
select select "px"
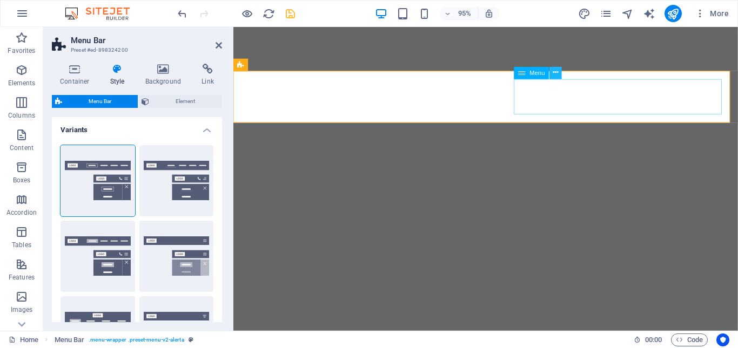
click at [557, 75] on icon at bounding box center [555, 73] width 5 height 11
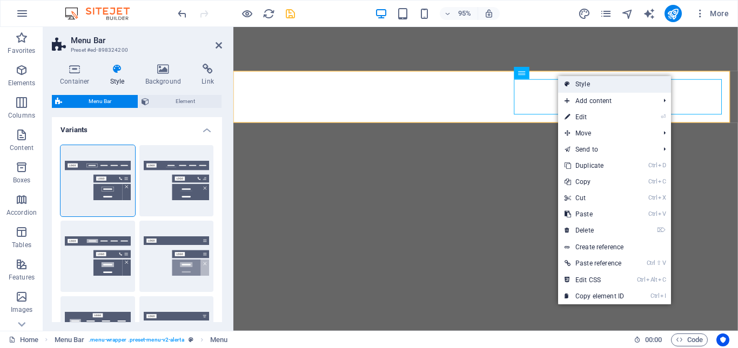
click at [572, 83] on link "Style" at bounding box center [614, 84] width 113 height 16
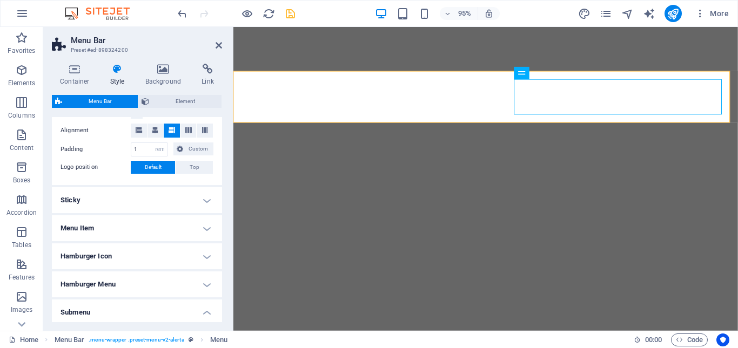
scroll to position [432, 0]
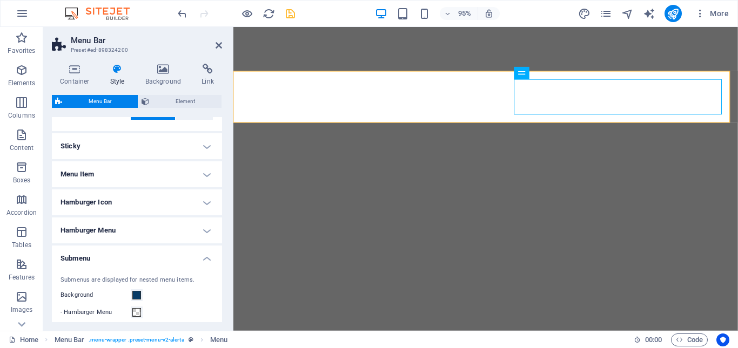
click at [170, 173] on h4 "Menu Item" at bounding box center [137, 175] width 170 height 26
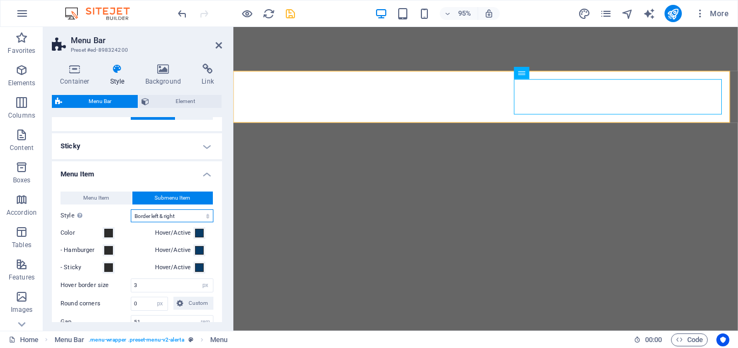
click at [173, 214] on select "Plain Text color Box: Fade Box: Flip vertical Box: Flip horizontal Box: Slide d…" at bounding box center [172, 216] width 83 height 13
select select "hover_none"
click at [131, 210] on select "Plain Text color Box: Fade Box: Flip vertical Box: Flip horizontal Box: Slide d…" at bounding box center [172, 216] width 83 height 13
select select
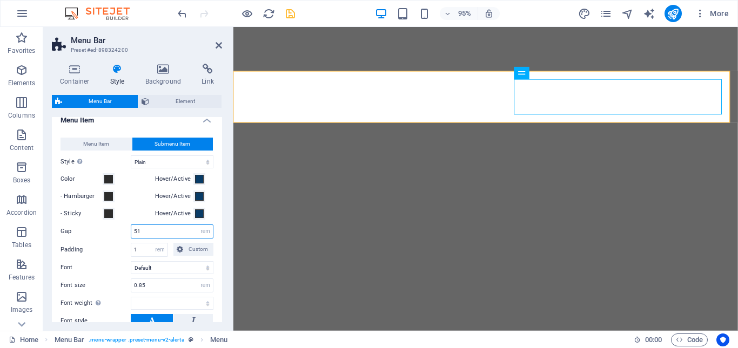
drag, startPoint x: 153, startPoint y: 233, endPoint x: 117, endPoint y: 231, distance: 36.8
click at [117, 231] on div "Gap 51 px rem % vh vw" at bounding box center [137, 232] width 153 height 14
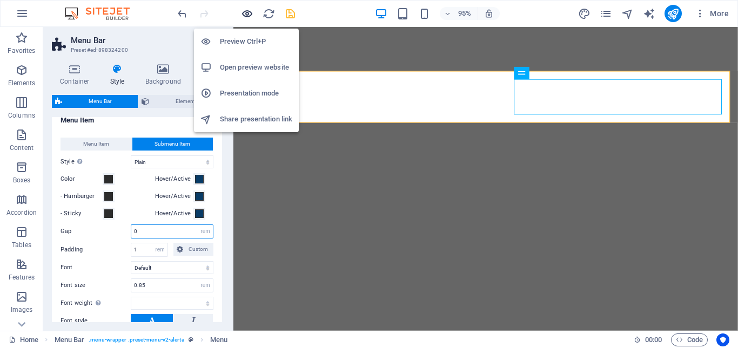
type input "0"
click at [245, 12] on icon "button" at bounding box center [247, 14] width 12 height 12
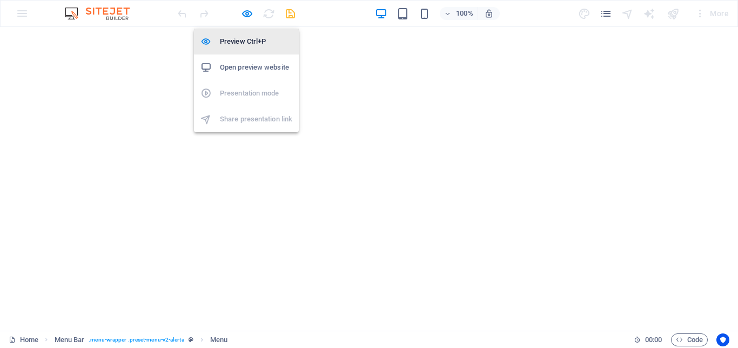
click at [244, 42] on h6 "Preview Ctrl+P" at bounding box center [256, 41] width 72 height 13
select select "rem"
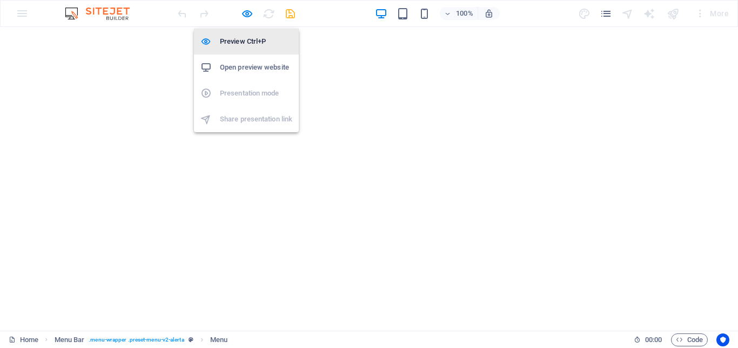
select select
select select "px"
select select "rem"
select select "px"
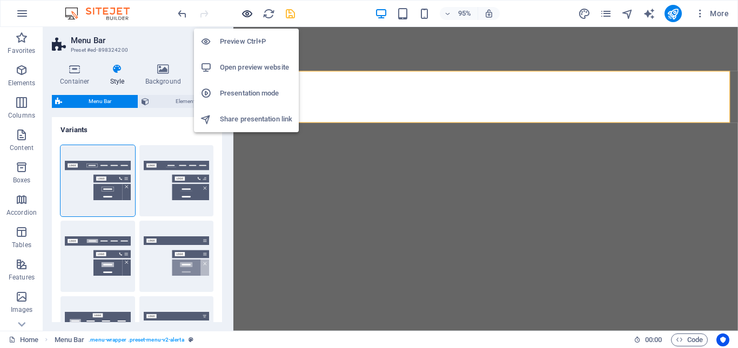
click at [249, 14] on icon "button" at bounding box center [247, 14] width 12 height 12
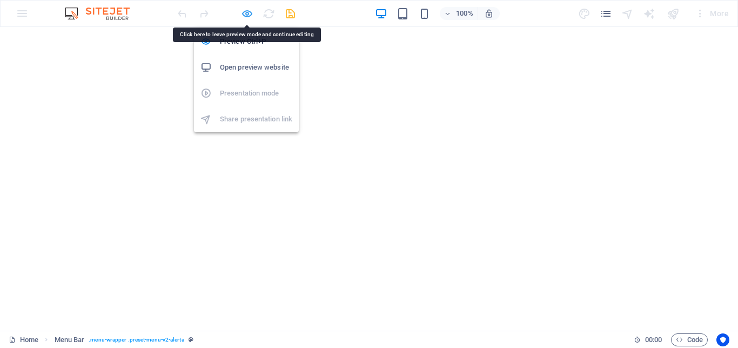
click at [246, 14] on icon "button" at bounding box center [247, 14] width 12 height 12
select select "rem"
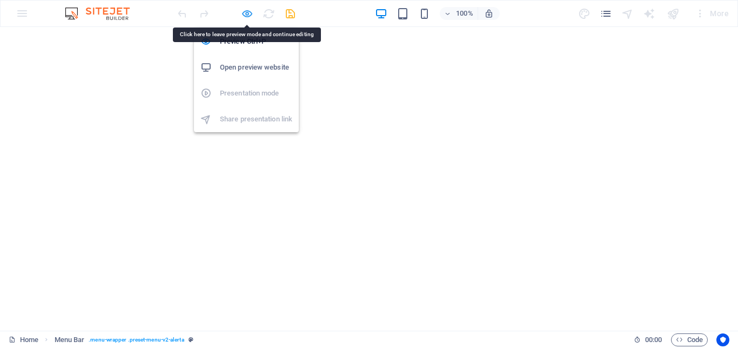
select select
select select "px"
select select "rem"
select select "px"
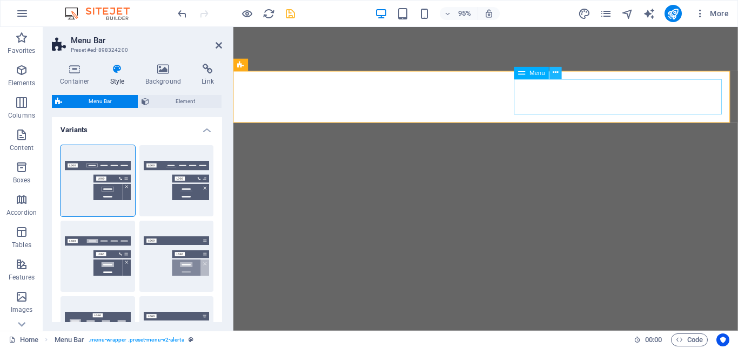
click at [559, 74] on icon at bounding box center [555, 73] width 5 height 11
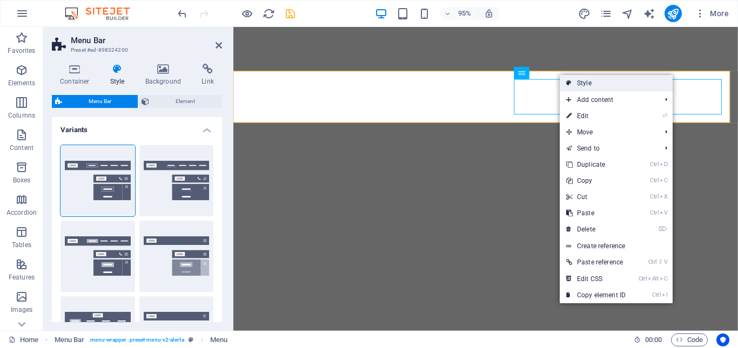
click at [568, 81] on icon at bounding box center [568, 83] width 5 height 16
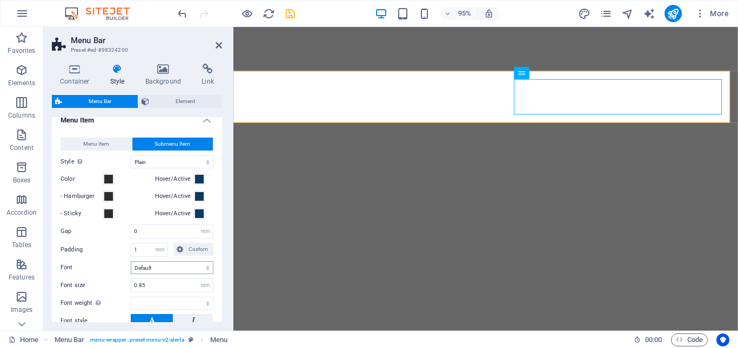
scroll to position [540, 0]
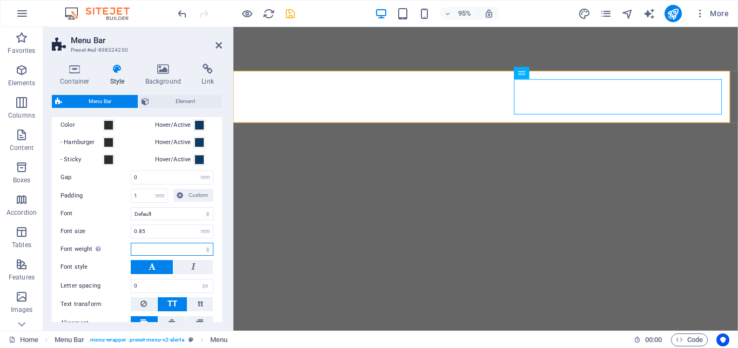
click at [205, 251] on select "Thin, 100 Extra-light, 200 Light, 300 Regular, 400 Medium, 500 Semi-bold, 600 B…" at bounding box center [172, 249] width 83 height 13
select select "400"
click at [131, 243] on select "Thin, 100 Extra-light, 200 Light, 300 Regular, 400 Medium, 500 Semi-bold, 600 B…" at bounding box center [172, 249] width 83 height 13
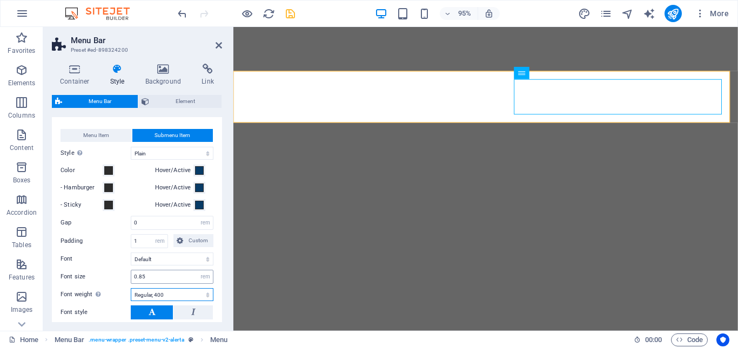
scroll to position [486, 0]
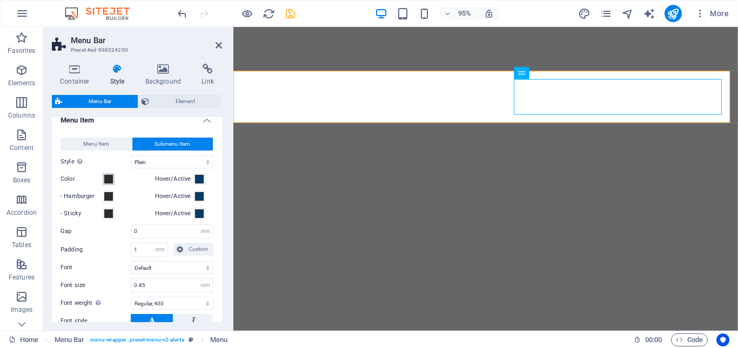
click at [109, 181] on span at bounding box center [108, 179] width 9 height 9
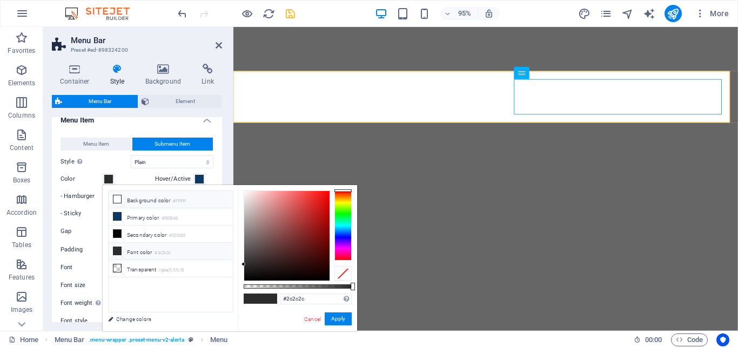
click at [120, 202] on icon at bounding box center [117, 200] width 8 height 8
type input "#ffffff"
click at [340, 319] on button "Apply" at bounding box center [338, 319] width 27 height 13
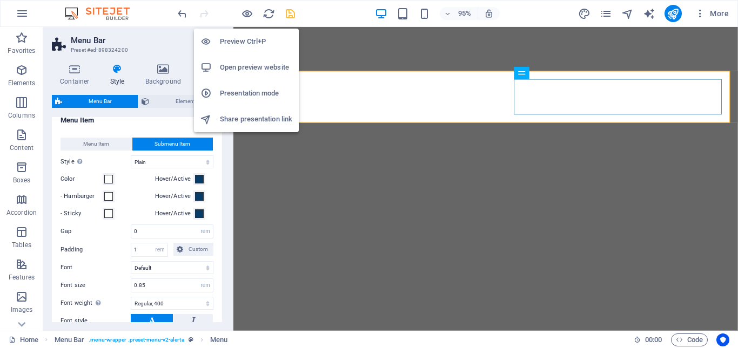
drag, startPoint x: 246, startPoint y: 12, endPoint x: 244, endPoint y: 42, distance: 29.8
click at [244, 42] on body "web.royalfx.co.id Home Favorites Elements Columns Content Boxes Accordion Table…" at bounding box center [369, 174] width 738 height 348
click at [244, 42] on h6 "Preview Ctrl+P" at bounding box center [256, 41] width 72 height 13
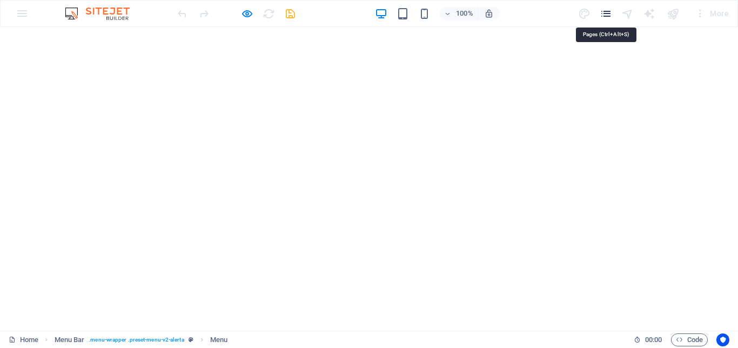
click at [602, 13] on icon "pages" at bounding box center [606, 14] width 12 height 12
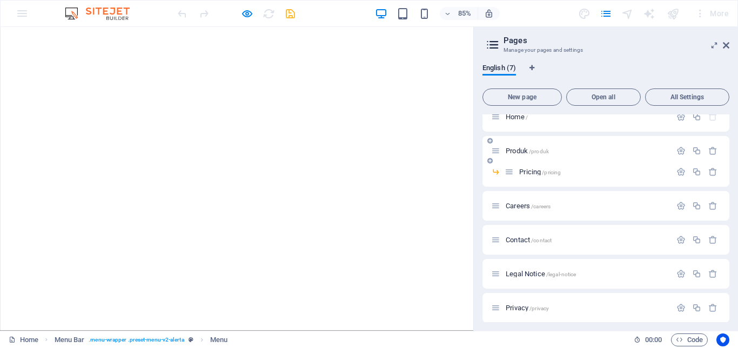
scroll to position [17, 0]
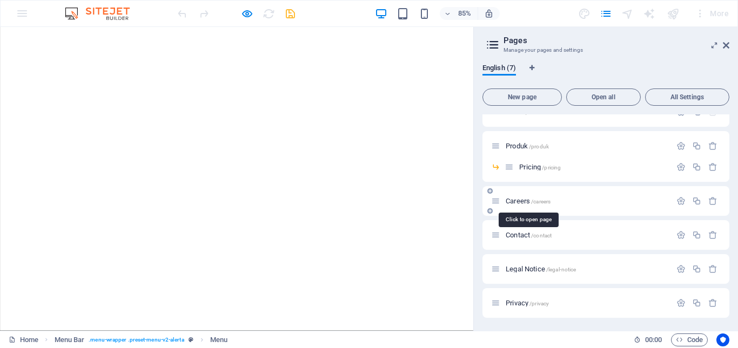
click at [541, 199] on span "/careers" at bounding box center [540, 202] width 19 height 6
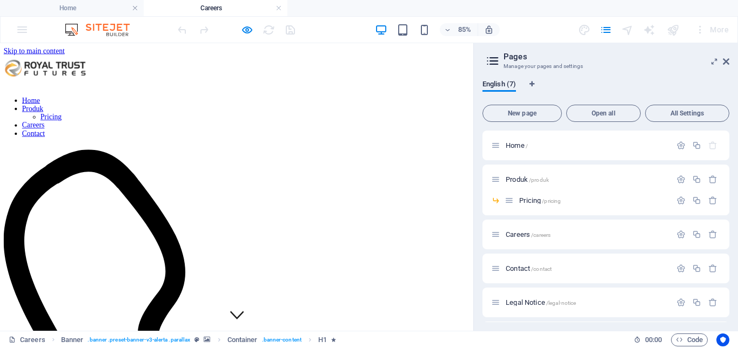
scroll to position [0, 0]
click at [278, 12] on link at bounding box center [279, 8] width 6 height 10
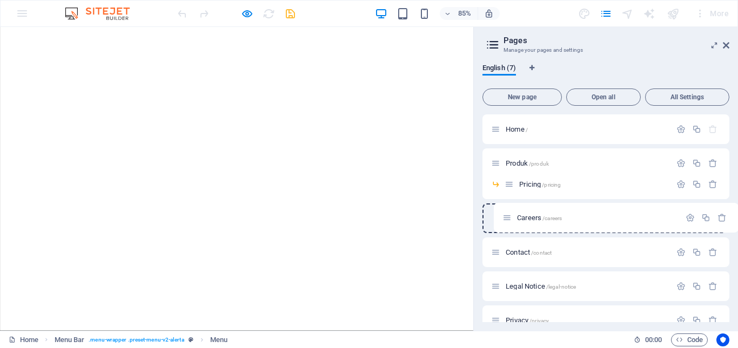
drag, startPoint x: 491, startPoint y: 216, endPoint x: 506, endPoint y: 215, distance: 14.6
click at [506, 215] on div "Home / Produk /produk Pricing /pricing Careers /careers Contact /contact Legal …" at bounding box center [605, 225] width 247 height 221
drag, startPoint x: 496, startPoint y: 214, endPoint x: 506, endPoint y: 215, distance: 10.3
click at [506, 215] on div "Home / Produk /produk Pricing /pricing Careers /careers Contact /contact Legal …" at bounding box center [605, 225] width 247 height 221
click at [695, 183] on icon "button" at bounding box center [696, 184] width 9 height 9
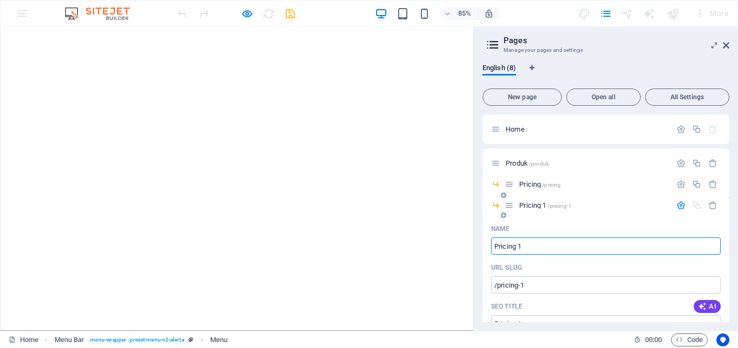
click at [572, 208] on p "Pricing 1 /pricing-1" at bounding box center [593, 205] width 149 height 7
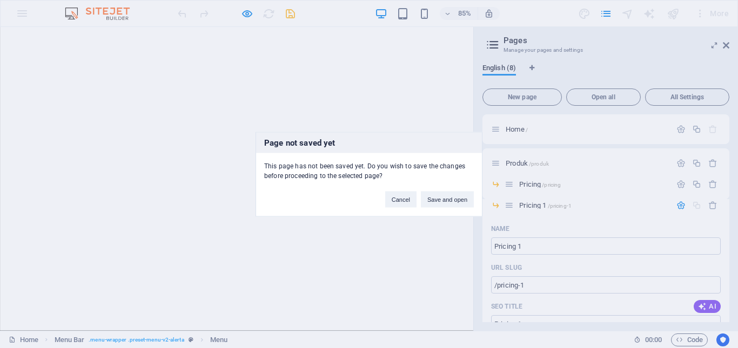
click at [572, 208] on div "Page not saved yet This page has not been saved yet. Do you wish to save the ch…" at bounding box center [369, 174] width 738 height 348
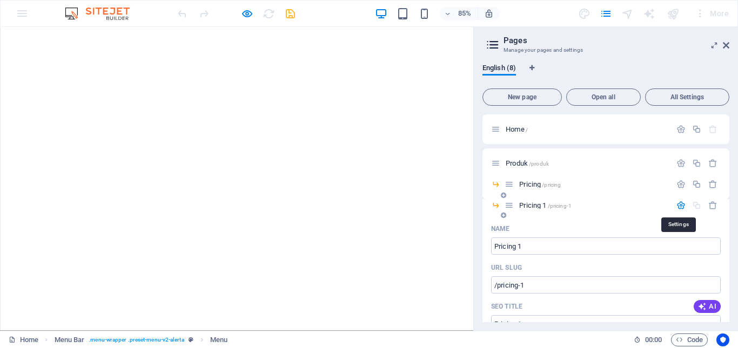
click at [677, 203] on icon "button" at bounding box center [680, 205] width 9 height 9
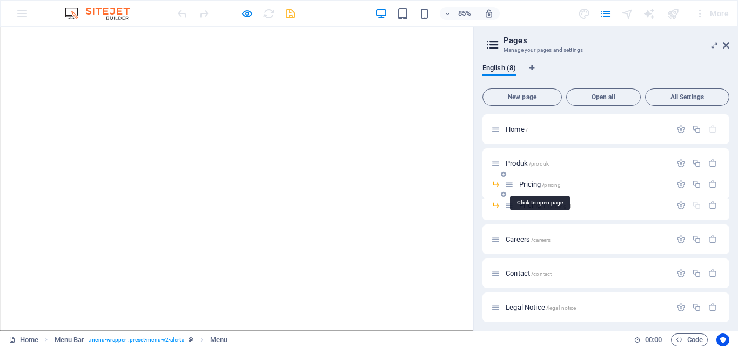
click at [545, 187] on span "/pricing" at bounding box center [551, 185] width 19 height 6
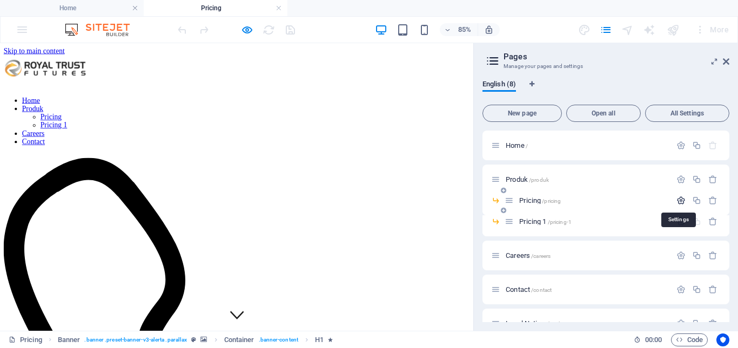
click at [681, 202] on icon "button" at bounding box center [680, 200] width 9 height 9
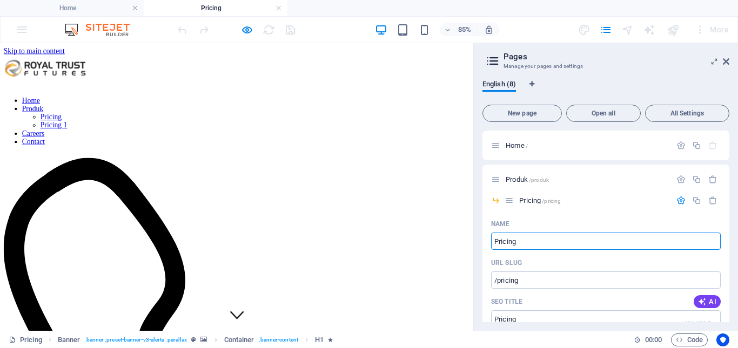
drag, startPoint x: 555, startPoint y: 282, endPoint x: 546, endPoint y: 276, distance: 11.4
click at [521, 240] on input "Pricing" at bounding box center [606, 241] width 230 height 17
type input "P"
type input "F"
type input "/"
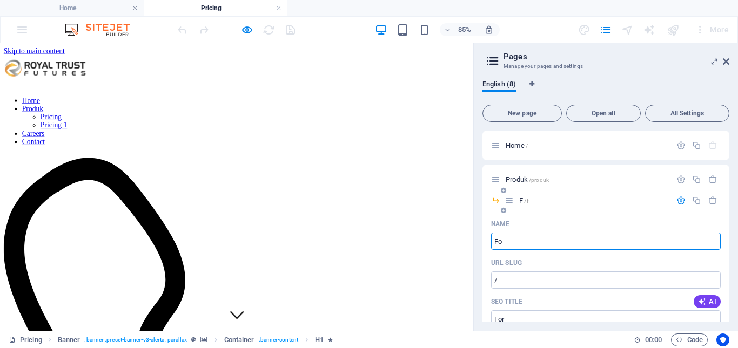
type input "For"
type input "/f"
type input "F"
type input "Forex"
type input "/forex"
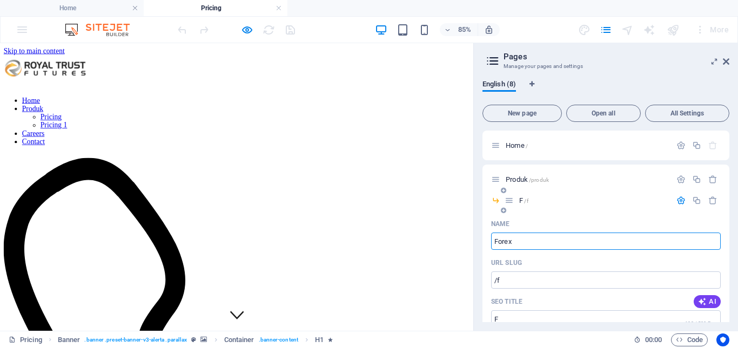
type input "Forex"
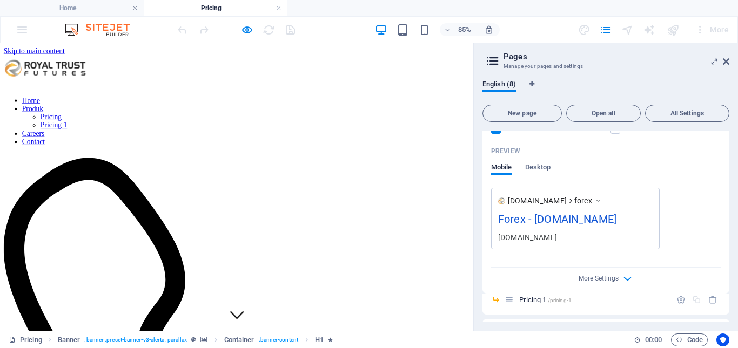
scroll to position [432, 0]
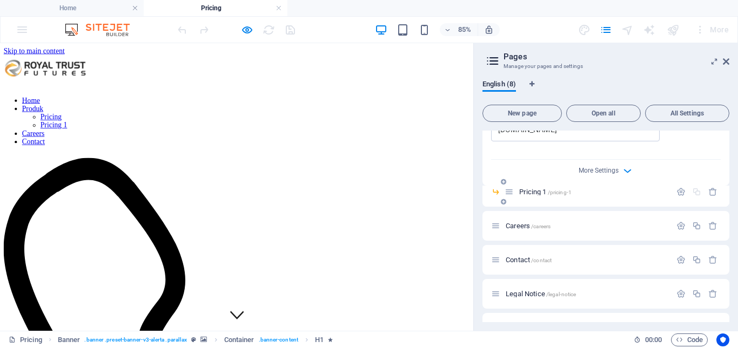
type input "Forex"
click at [545, 194] on span "Pricing 1 /pricing-1" at bounding box center [545, 192] width 52 height 8
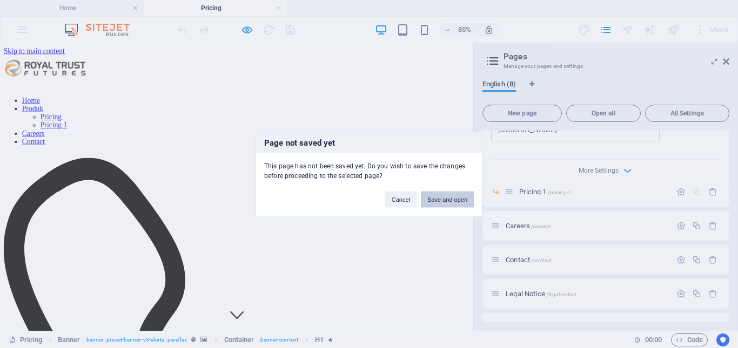
click at [440, 200] on button "Save and open" at bounding box center [447, 199] width 53 height 16
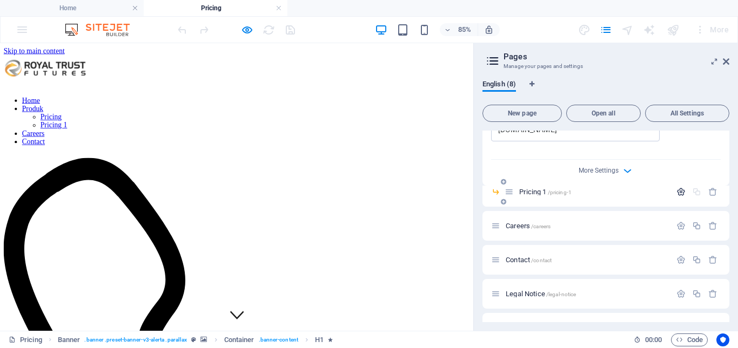
click at [678, 192] on icon "button" at bounding box center [680, 191] width 9 height 9
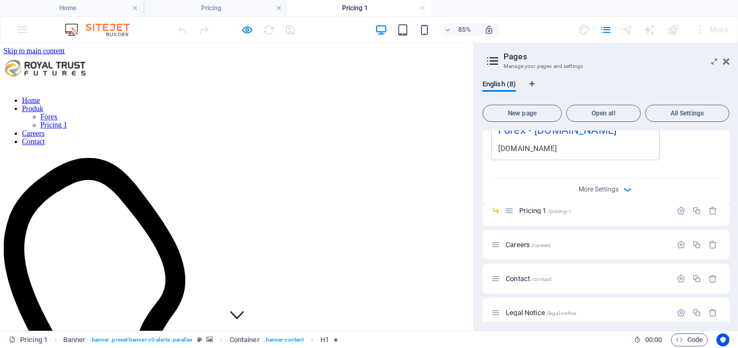
scroll to position [0, 0]
click at [676, 210] on icon "button" at bounding box center [680, 210] width 9 height 9
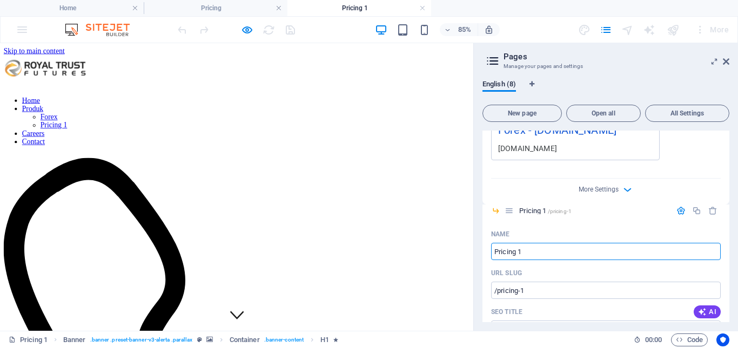
drag, startPoint x: 529, startPoint y: 253, endPoint x: 481, endPoint y: 252, distance: 48.1
click at [481, 252] on div "English (8) New page Open all All Settings Home / Produk /produk Forex /forex N…" at bounding box center [606, 201] width 264 height 260
type input "Loc"
type input "/"
type input "Loco L"
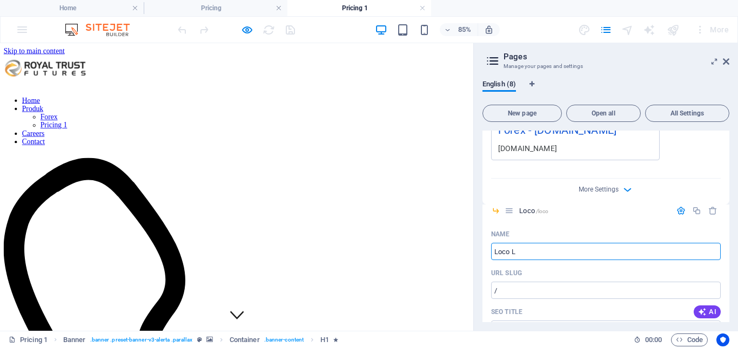
type input "/loco"
type input "Loco"
type input "Loco Londo"
type input "/loco-lon"
type input "Loco Lon"
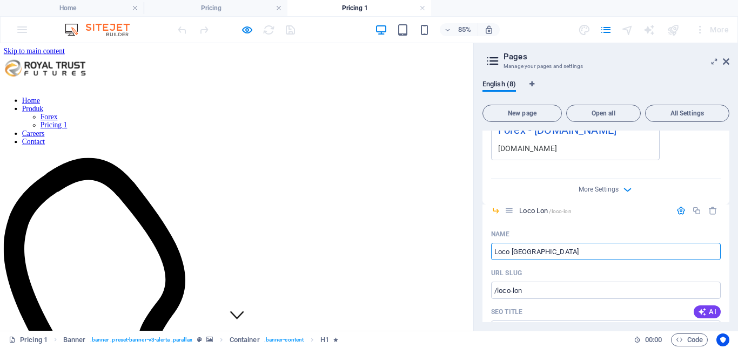
type input "Loco [GEOGRAPHIC_DATA]"
type input "/loco-london"
type input "Loco [GEOGRAPHIC_DATA]"
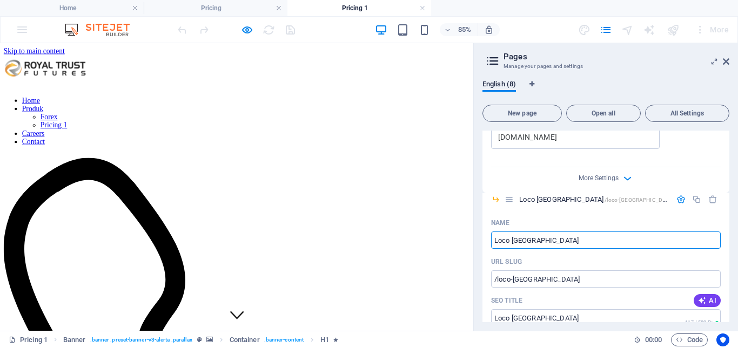
scroll to position [432, 0]
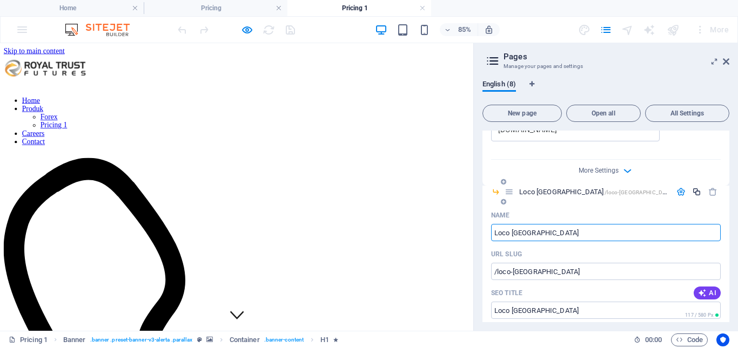
type input "Loco [GEOGRAPHIC_DATA]"
click at [693, 194] on icon "button" at bounding box center [696, 191] width 9 height 9
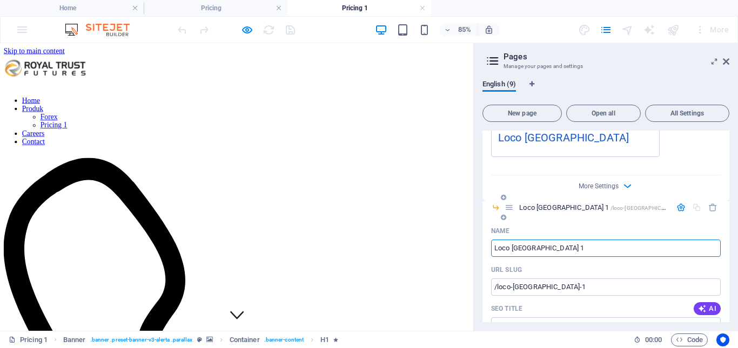
scroll to position [560, 0]
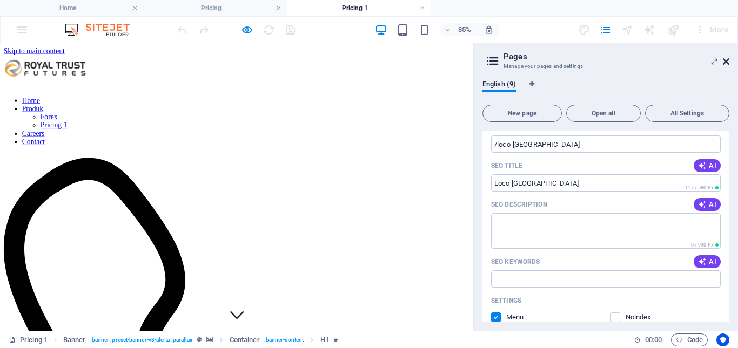
click at [726, 61] on icon at bounding box center [726, 61] width 6 height 9
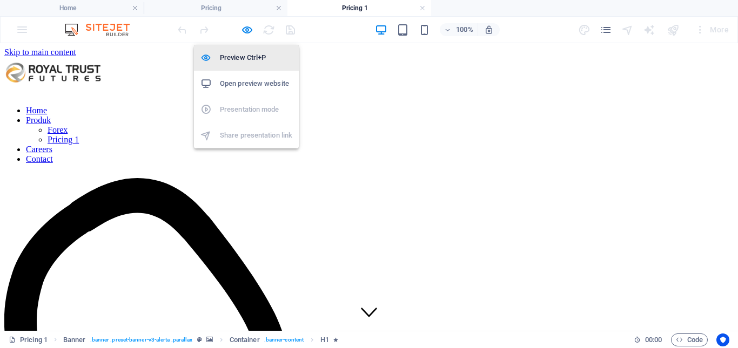
drag, startPoint x: 247, startPoint y: 32, endPoint x: 246, endPoint y: 61, distance: 28.1
click at [246, 61] on body "web.royalfx.co.id Home Pricing Pricing 1 Favorites Elements Columns Content Box…" at bounding box center [369, 174] width 738 height 348
click at [246, 61] on h6 "Preview Ctrl+P" at bounding box center [256, 57] width 72 height 13
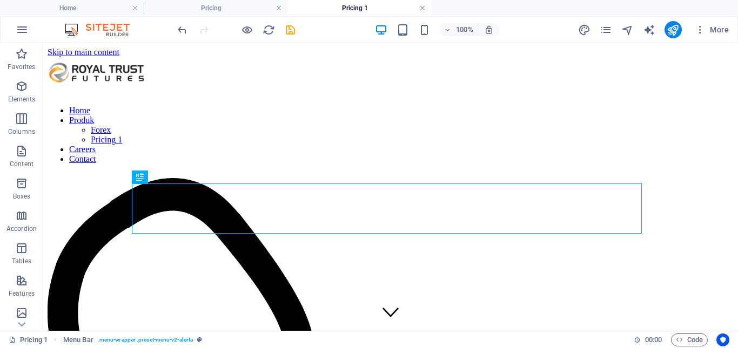
click at [421, 9] on link at bounding box center [422, 8] width 6 height 10
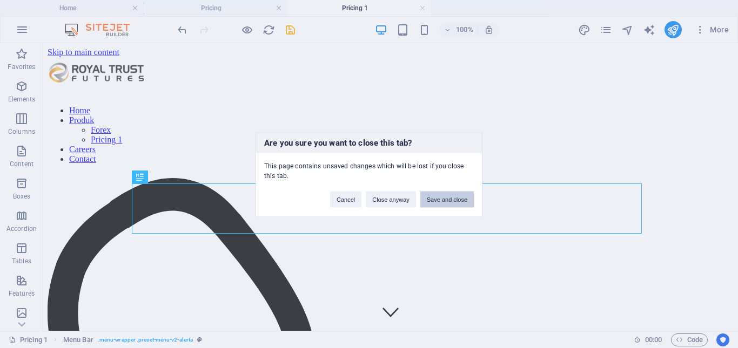
click at [437, 196] on button "Save and close" at bounding box center [446, 199] width 53 height 16
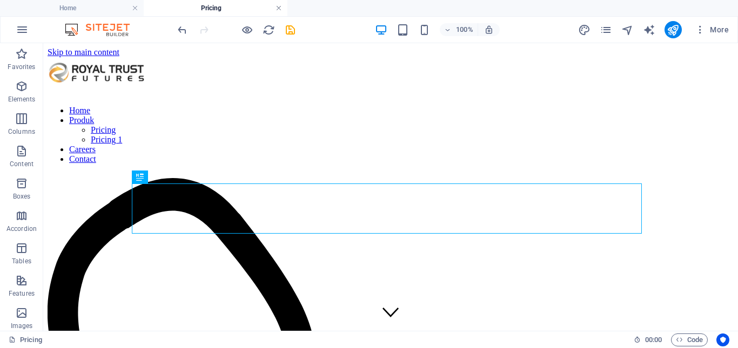
click at [276, 9] on link at bounding box center [279, 8] width 6 height 10
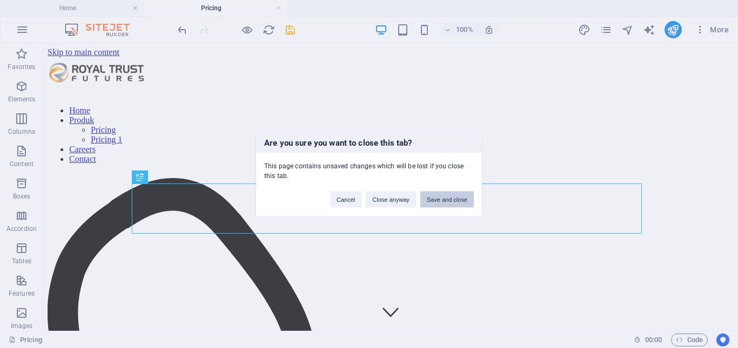
click at [454, 200] on button "Save and close" at bounding box center [446, 199] width 53 height 16
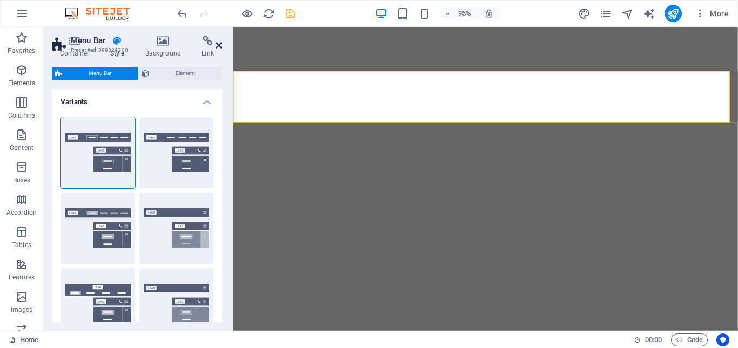
click at [216, 46] on icon at bounding box center [219, 45] width 6 height 9
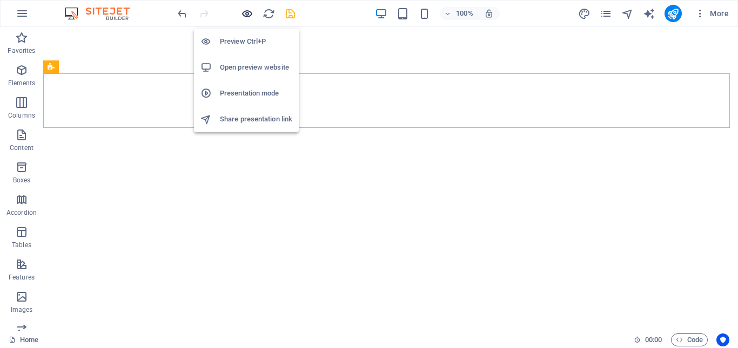
click at [252, 15] on icon "button" at bounding box center [247, 14] width 12 height 12
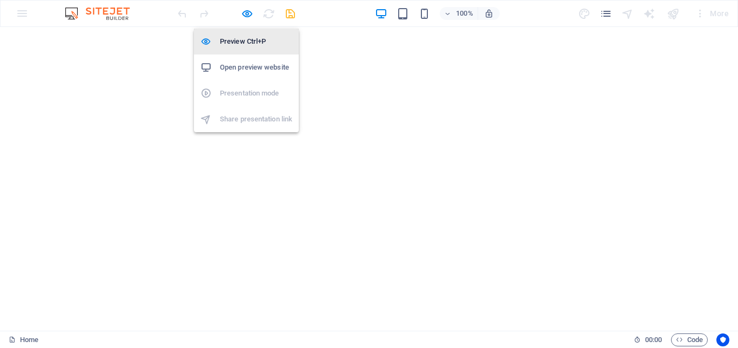
click at [244, 37] on h6 "Preview Ctrl+P" at bounding box center [256, 41] width 72 height 13
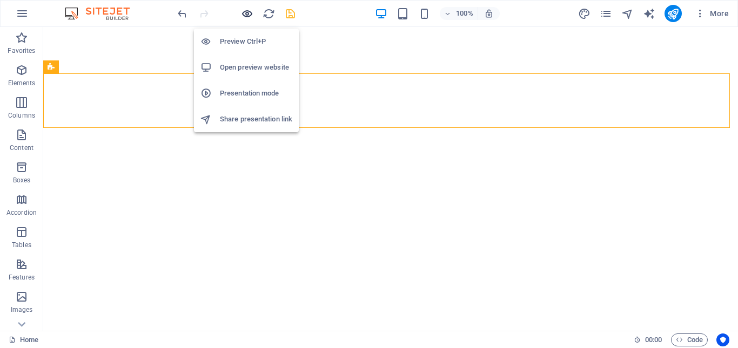
click at [249, 13] on icon "button" at bounding box center [247, 14] width 12 height 12
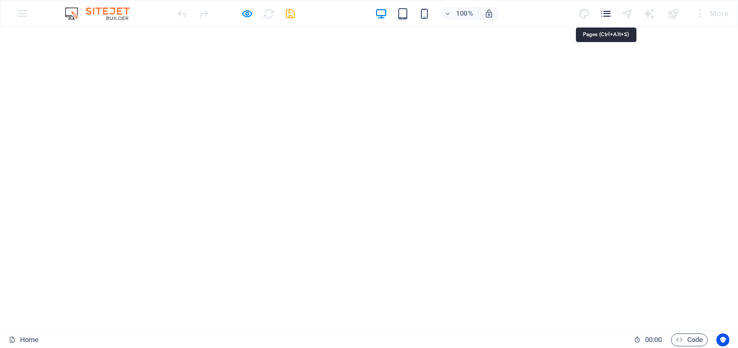
click at [606, 15] on icon "pages" at bounding box center [606, 14] width 12 height 12
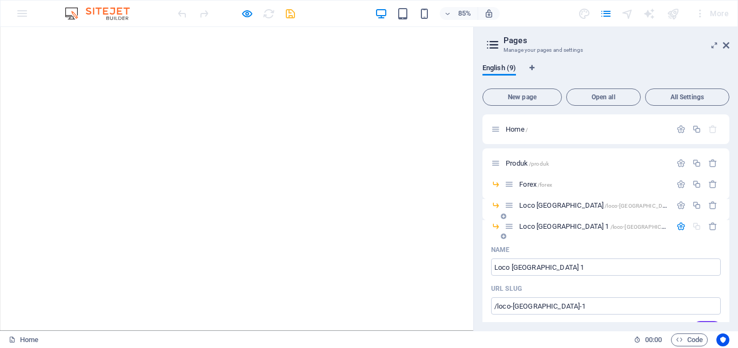
click at [678, 224] on icon "button" at bounding box center [680, 226] width 9 height 9
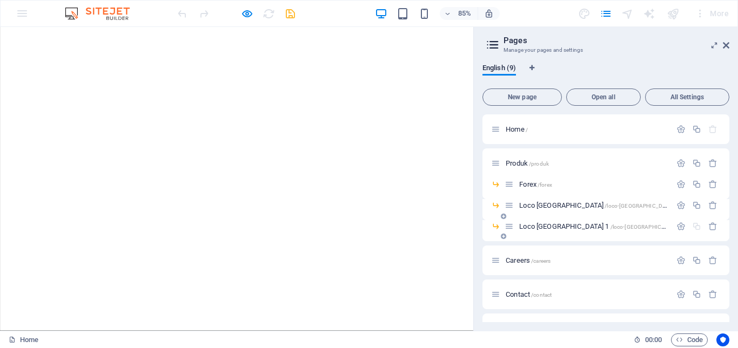
click at [559, 231] on div "Loco London 1 /loco-london-1" at bounding box center [588, 226] width 166 height 12
click at [676, 227] on icon "button" at bounding box center [680, 226] width 9 height 9
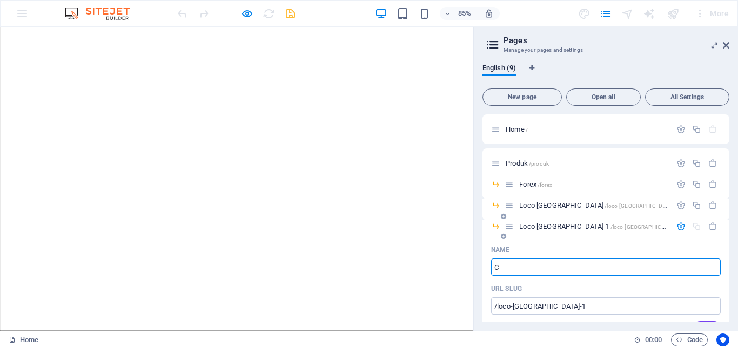
type input "Cr"
type input "/c"
type input "C"
type input "Crude"
type input "/crude"
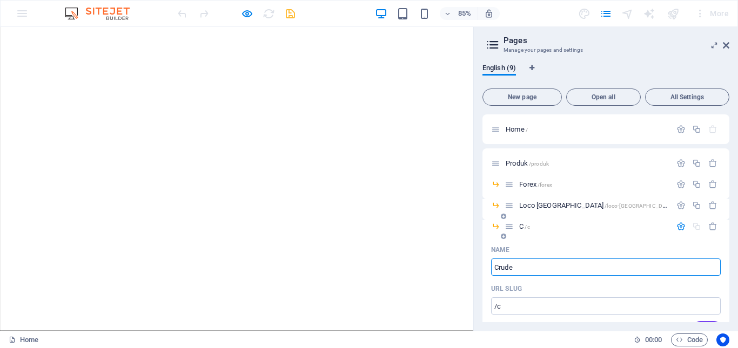
type input "Crude"
type input "Crude Oil"
type input "/crude-oil"
type input "Crude Oil"
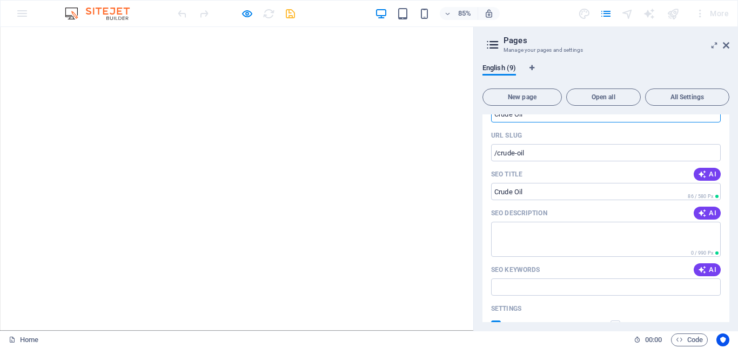
scroll to position [54, 0]
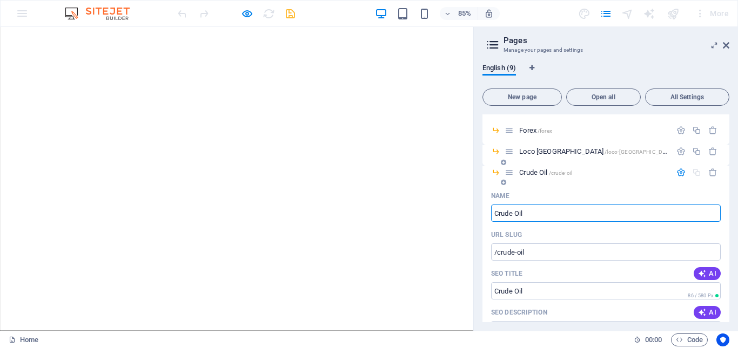
type input "Crude Oil"
click at [616, 175] on p "Crude Oil /crude-oil" at bounding box center [593, 172] width 149 height 7
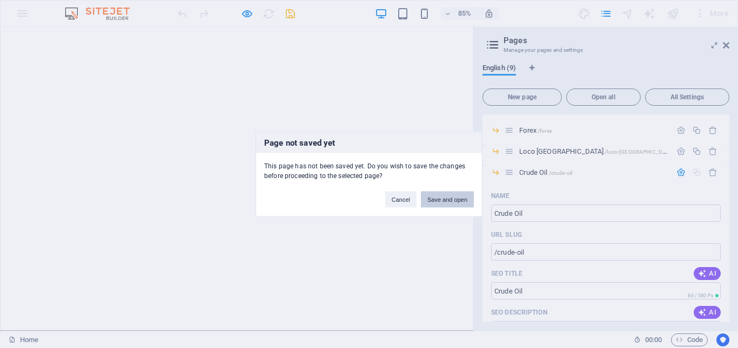
click at [443, 196] on button "Save and open" at bounding box center [447, 199] width 53 height 16
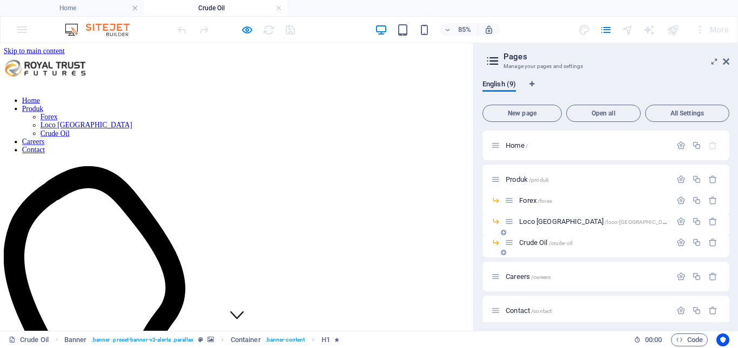
scroll to position [0, 0]
click at [280, 9] on link at bounding box center [279, 8] width 6 height 10
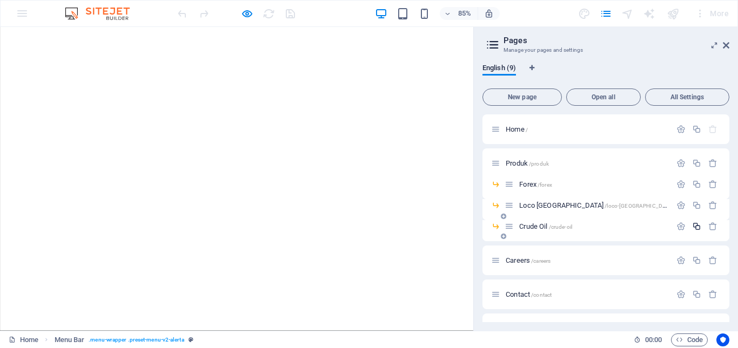
click at [698, 226] on icon "button" at bounding box center [696, 226] width 9 height 9
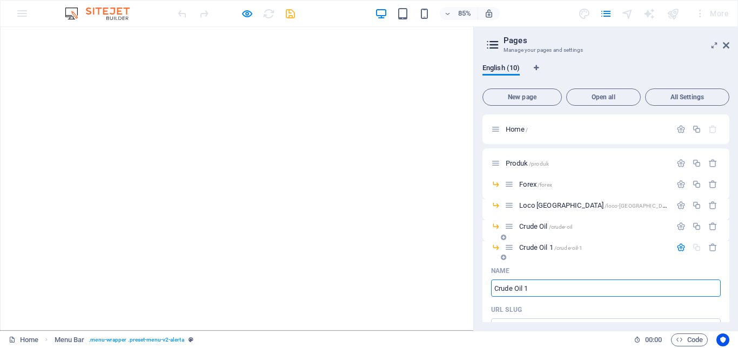
click at [676, 250] on icon "button" at bounding box center [680, 247] width 9 height 9
click at [678, 247] on icon "button" at bounding box center [680, 247] width 9 height 9
type input "Mult"
type input "/mu"
type input "Mu"
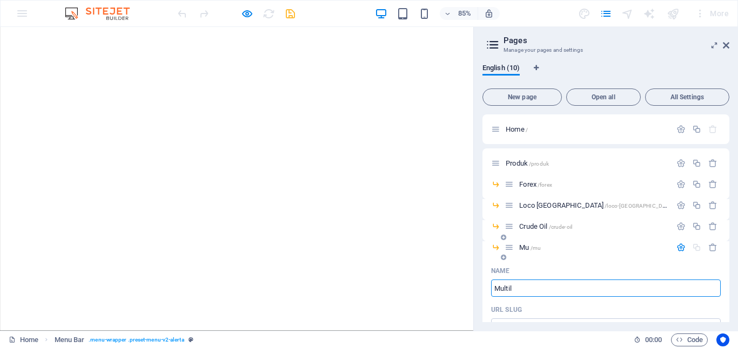
type input "Multila"
type input "/multil"
type input "Multil"
type input "Multilatrea"
type input "/multilatrea"
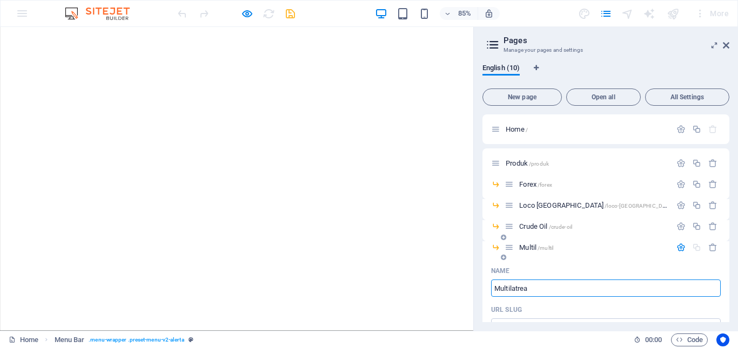
type input "Multilatrea"
type input "Multilat"
type input "/multilat"
type input "Multilat"
type input "Multilatera"
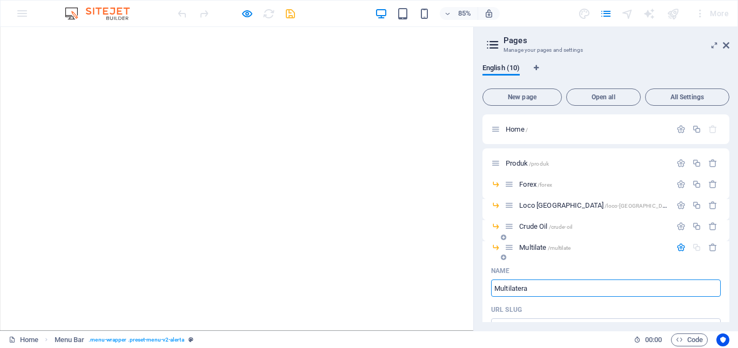
type input "/multilate"
type input "Multilate"
type input "Multilateral"
type input "/multilateral"
type input "Multilateral"
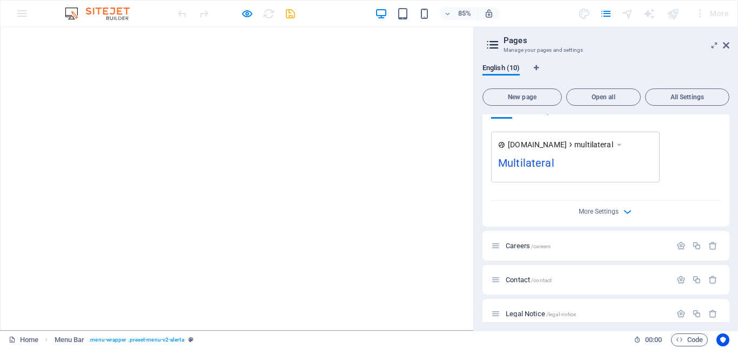
scroll to position [472, 0]
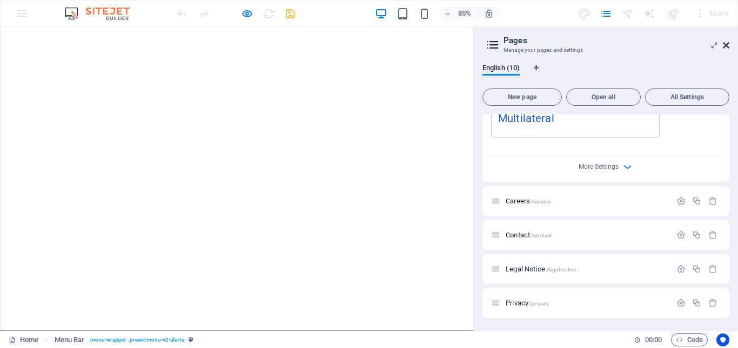
type input "Multilateral"
click at [727, 47] on icon at bounding box center [726, 45] width 6 height 9
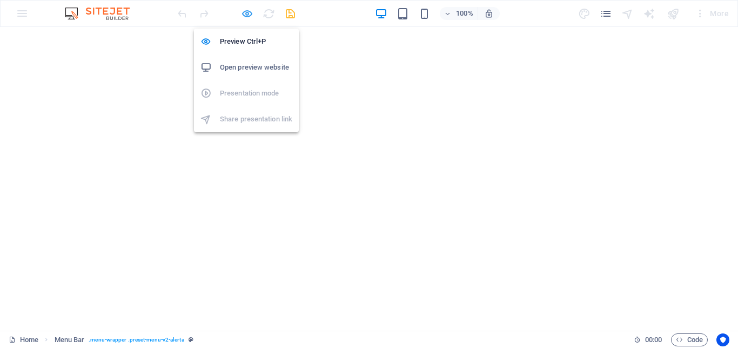
click at [249, 13] on icon "button" at bounding box center [247, 14] width 12 height 12
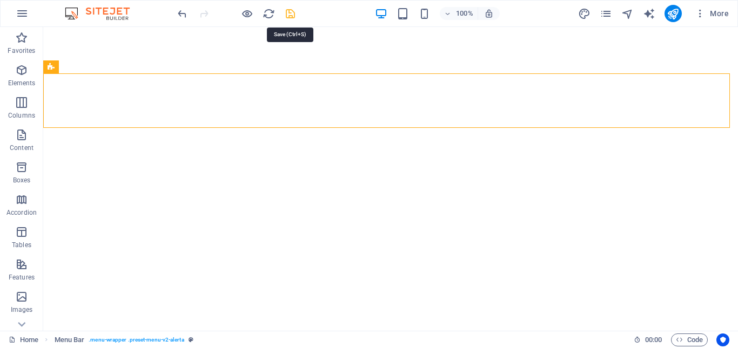
click at [289, 17] on icon "save" at bounding box center [290, 14] width 12 height 12
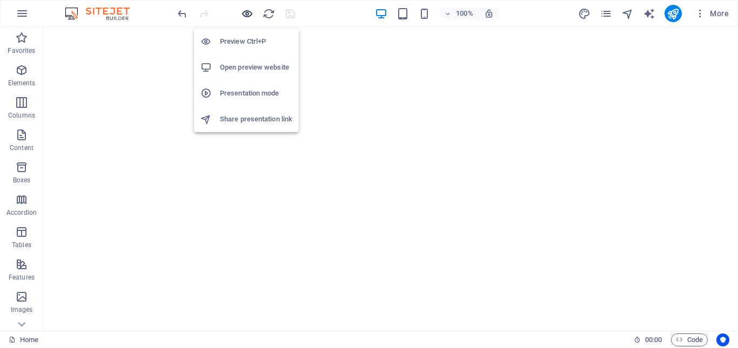
click at [247, 15] on icon "button" at bounding box center [247, 14] width 12 height 12
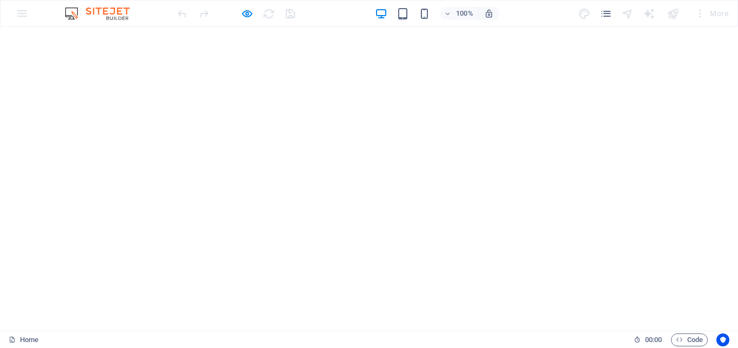
click at [24, 16] on div "100% More" at bounding box center [369, 14] width 737 height 26
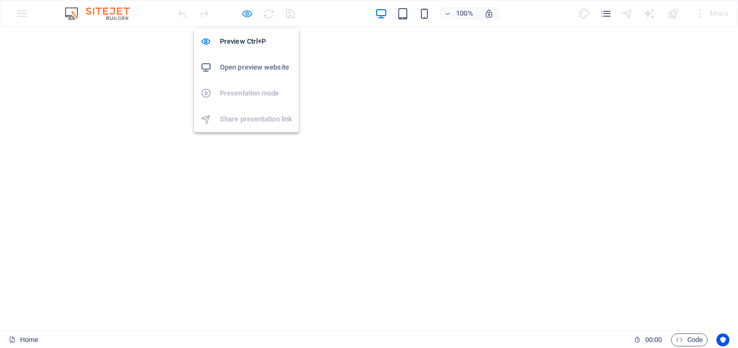
click at [251, 17] on icon "button" at bounding box center [247, 14] width 12 height 12
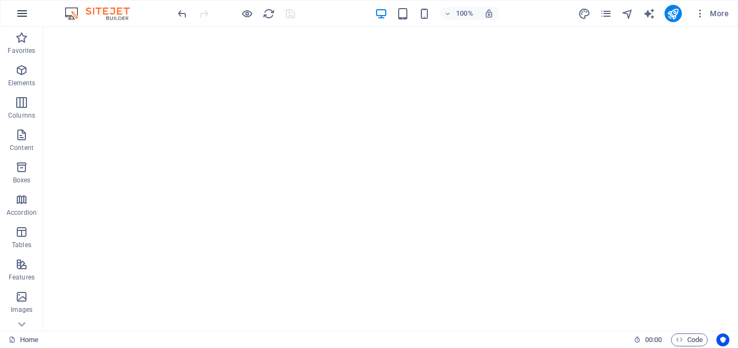
click at [19, 15] on icon "button" at bounding box center [22, 13] width 13 height 13
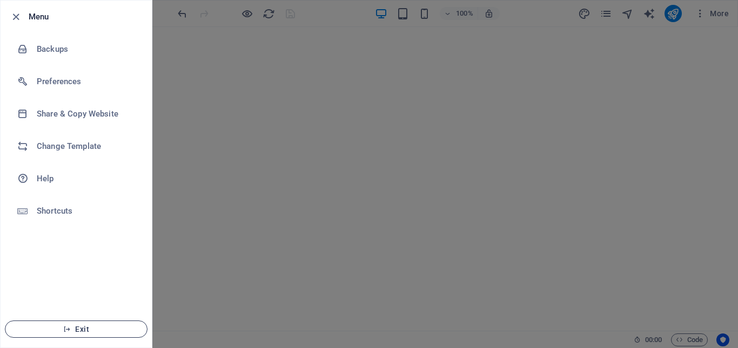
click at [79, 328] on span "Exit" at bounding box center [76, 329] width 124 height 9
